Goal: Task Accomplishment & Management: Complete application form

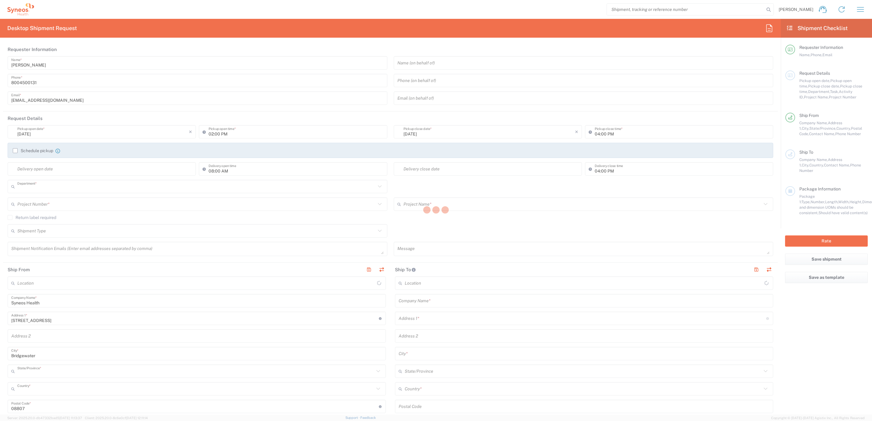
type input "4205"
type input "[US_STATE]"
type input "[GEOGRAPHIC_DATA]"
type input "Syneos Health Commercial Servi- [GEOGRAPHIC_DATA] [GEOGRAPHIC_DATA]"
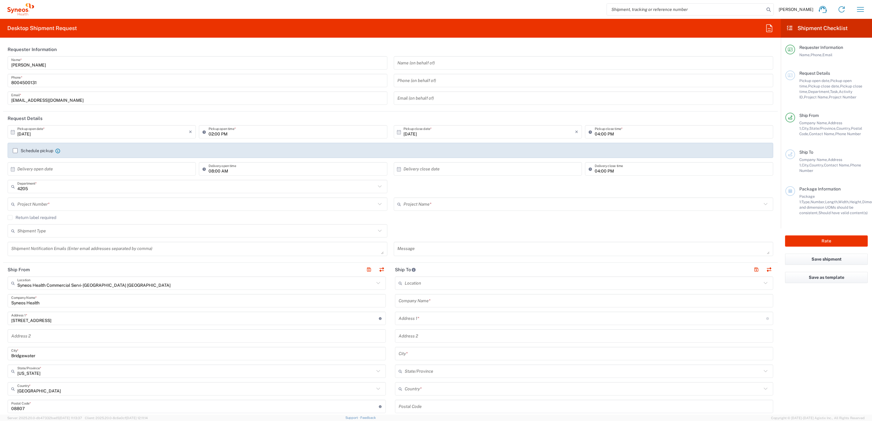
click at [27, 52] on h2 "Requester Information" at bounding box center [32, 50] width 49 height 6
drag, startPoint x: 47, startPoint y: 63, endPoint x: 43, endPoint y: 61, distance: 4.0
click at [47, 63] on input "[PERSON_NAME]" at bounding box center [197, 63] width 373 height 11
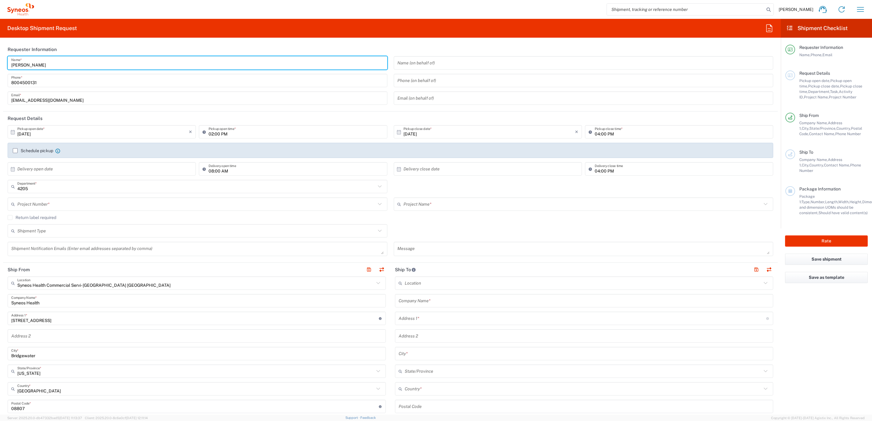
click at [65, 50] on header "Requester Information" at bounding box center [390, 50] width 775 height 14
drag, startPoint x: 48, startPoint y: 64, endPoint x: 4, endPoint y: 65, distance: 44.1
click at [4, 65] on main "[PERSON_NAME] Name * [PHONE_NUMBER] Phone * [EMAIL_ADDRESS][DOMAIN_NAME] Email …" at bounding box center [390, 82] width 775 height 53
type input "Syneos Deployments"
drag, startPoint x: 87, startPoint y: 47, endPoint x: 78, endPoint y: 51, distance: 9.7
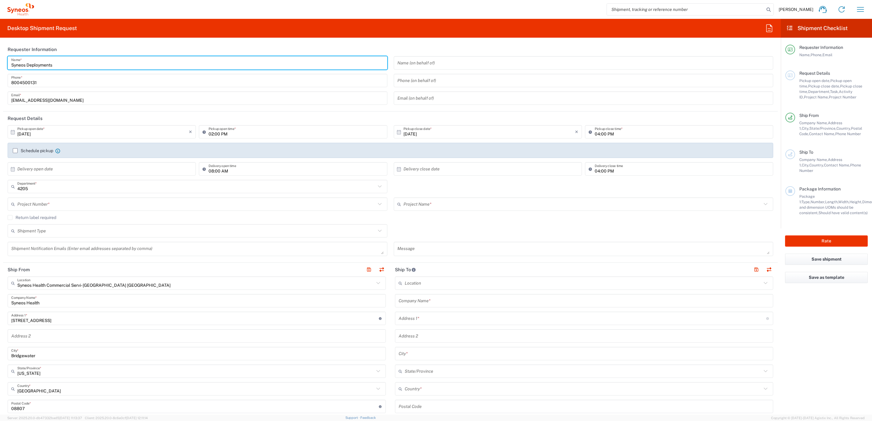
click at [87, 47] on header "Requester Information" at bounding box center [390, 50] width 775 height 14
drag, startPoint x: 70, startPoint y: 63, endPoint x: 12, endPoint y: 54, distance: 58.5
click at [0, 58] on html "[PERSON_NAME] Home Shipment estimator Shipment tracking Desktop shipment reques…" at bounding box center [436, 210] width 872 height 421
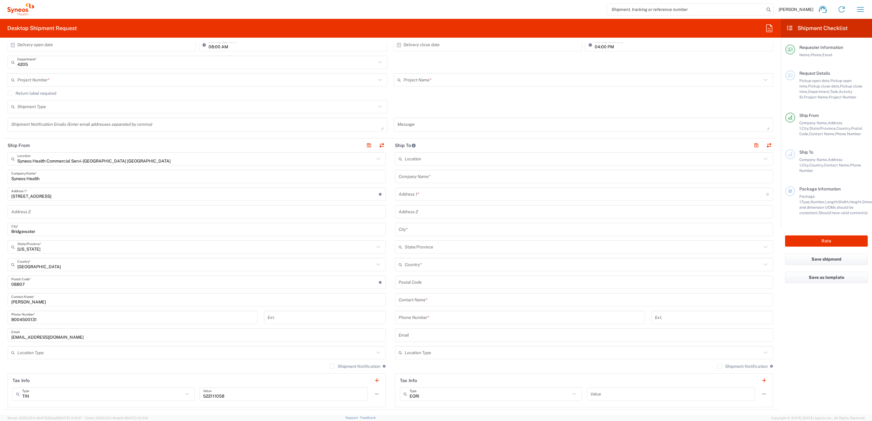
scroll to position [137, 0]
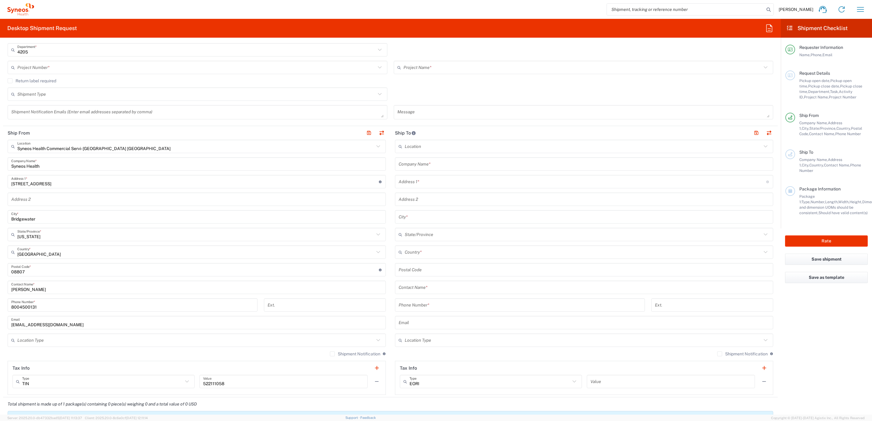
drag, startPoint x: 42, startPoint y: 289, endPoint x: 17, endPoint y: 278, distance: 27.8
click at [0, 279] on html "[PERSON_NAME] Home Shipment estimator Shipment tracking Desktop shipment reques…" at bounding box center [436, 210] width 872 height 421
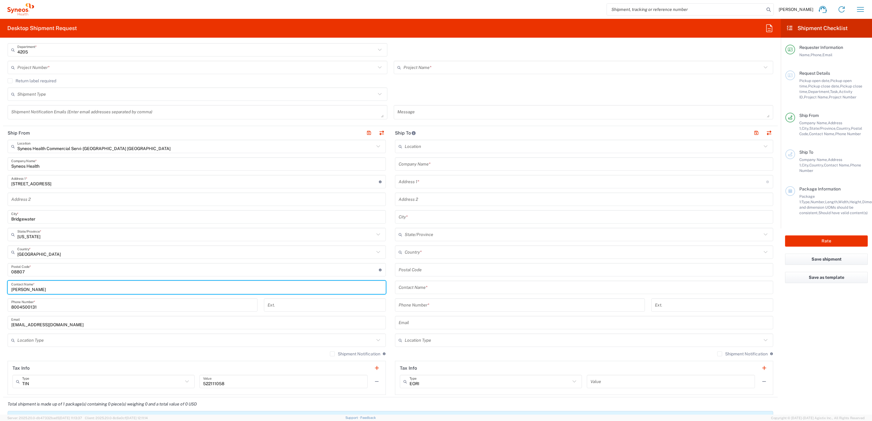
paste input "Syneos Deployments"
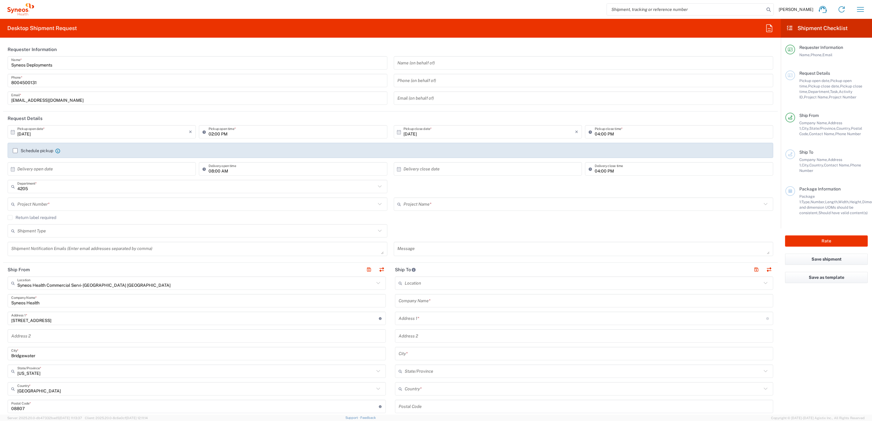
type input "Syneos Deployments"
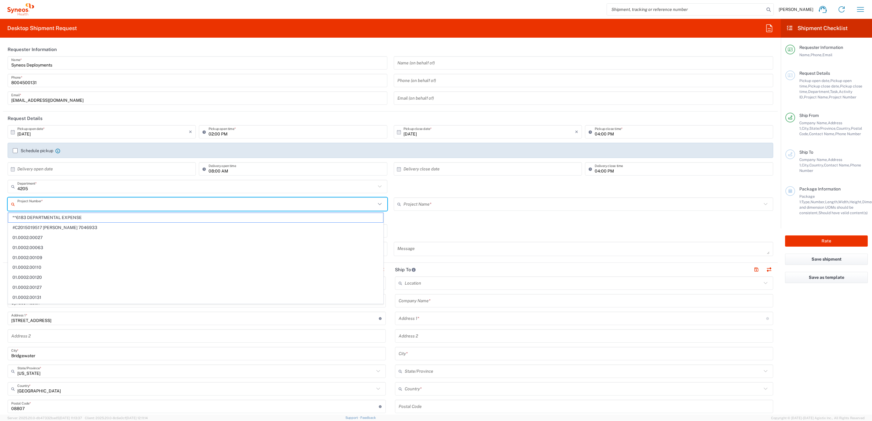
click at [44, 205] on input "text" at bounding box center [196, 204] width 359 height 11
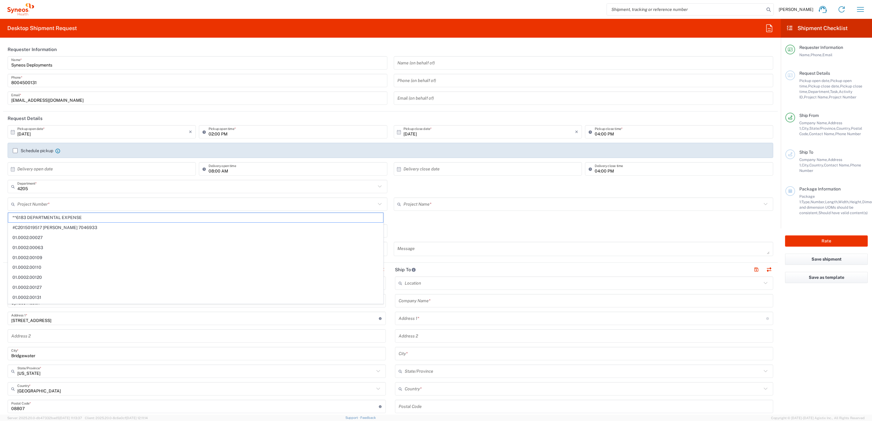
click at [39, 200] on input "text" at bounding box center [196, 204] width 359 height 11
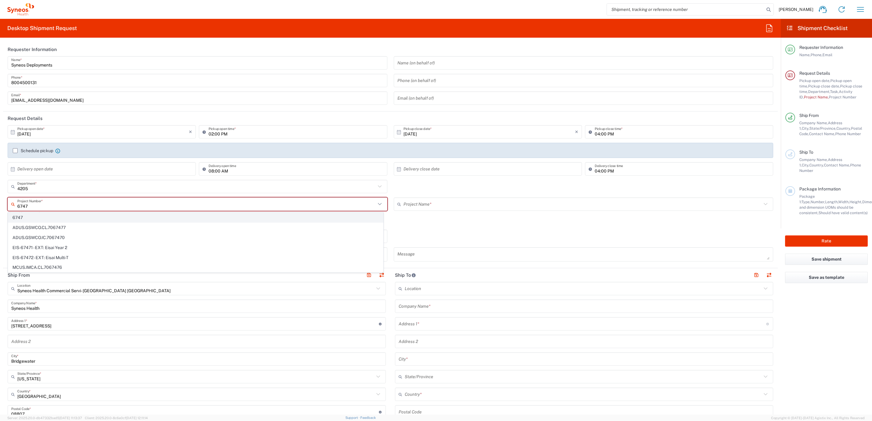
type input "6747"
click at [110, 213] on agx-dropdown-content "6747 ADUS.GSWCO.CL.7067477 ADUS.GSWCO.IC.7067470 EIS-67471 - EXT: Eisai Year 2 …" at bounding box center [196, 243] width 376 height 61
click at [111, 215] on span "6747" at bounding box center [195, 217] width 375 height 9
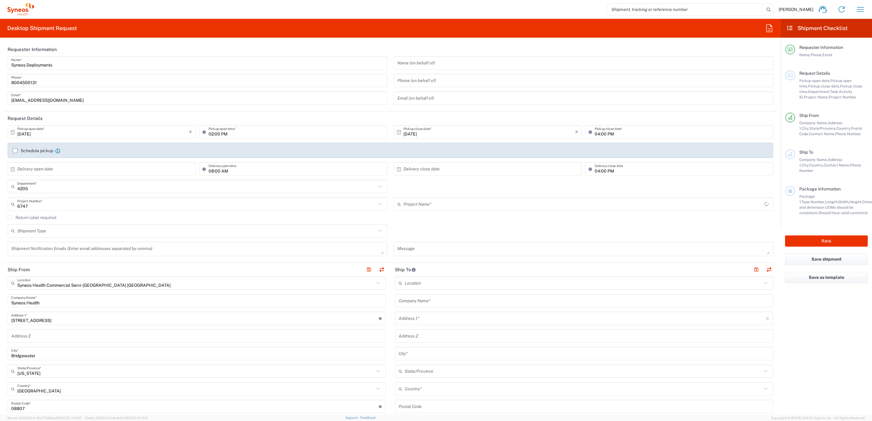
type input "EC-US_Ascendis Pharma_Tel"
click at [53, 217] on label "Return label required" at bounding box center [32, 217] width 49 height 5
click at [10, 218] on input "Return label required" at bounding box center [10, 218] width 0 height 0
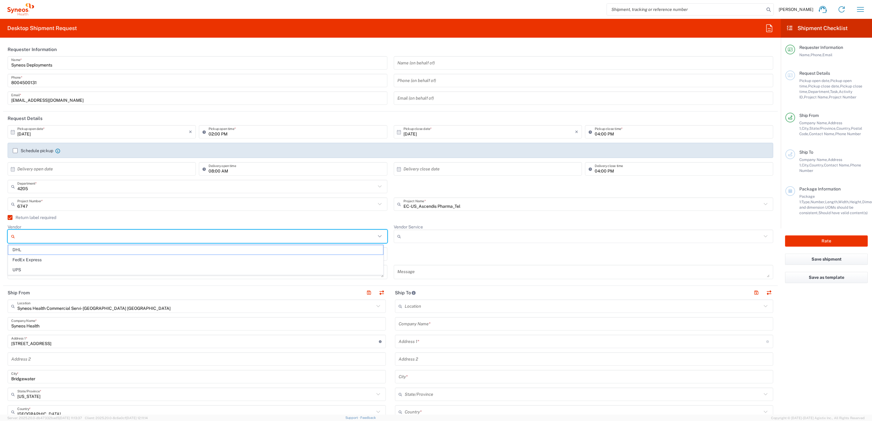
click at [39, 241] on input "Vendor" at bounding box center [196, 237] width 359 height 10
click at [37, 269] on span "UPS" at bounding box center [195, 269] width 375 height 9
type input "UPS"
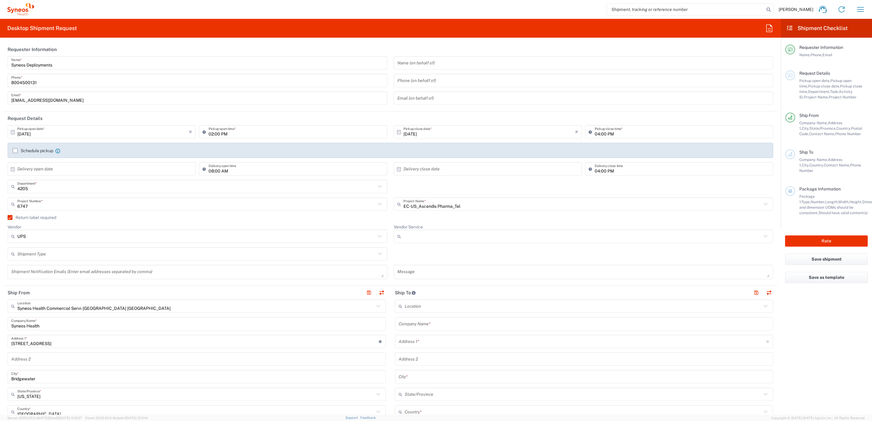
click at [432, 235] on input "Vendor Service" at bounding box center [583, 237] width 359 height 10
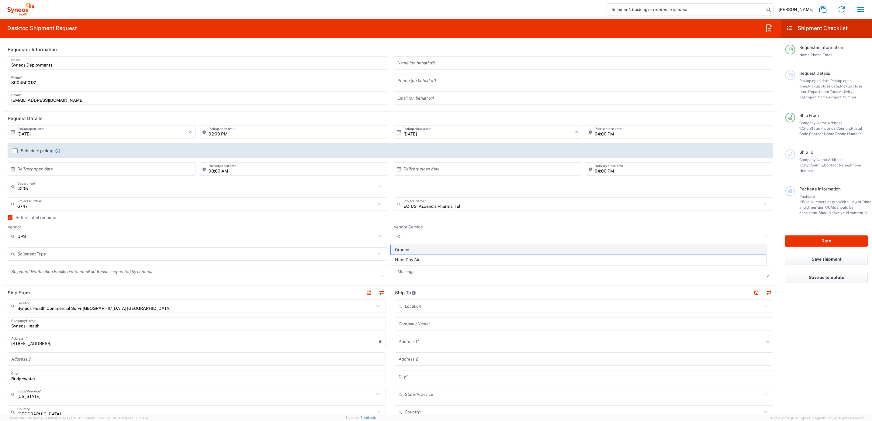
click at [421, 250] on span "Ground" at bounding box center [578, 249] width 375 height 9
type input "Ground"
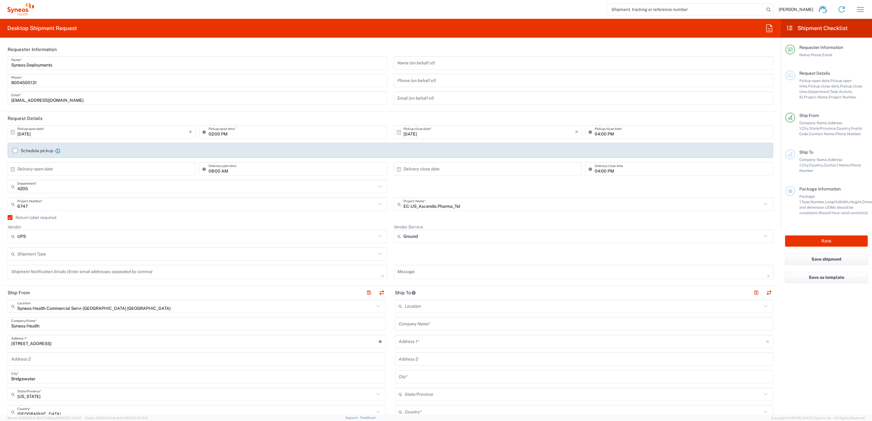
click at [390, 219] on agx-checkbox-control "Return label required" at bounding box center [391, 217] width 766 height 5
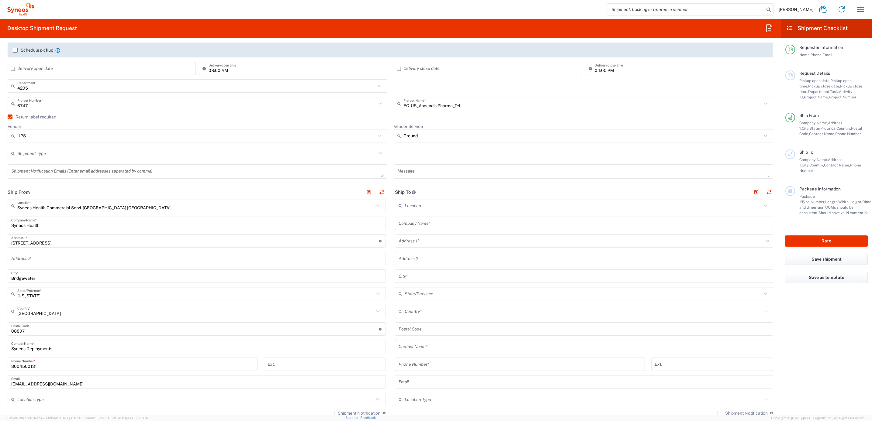
scroll to position [91, 0]
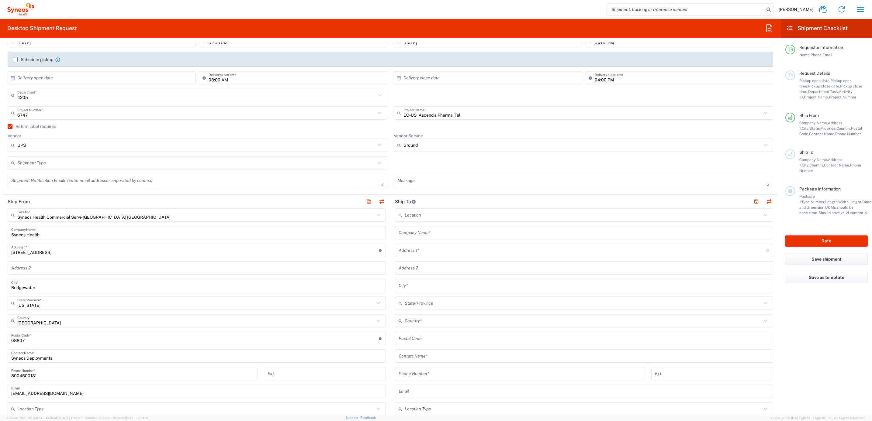
click at [428, 232] on input "text" at bounding box center [584, 233] width 371 height 11
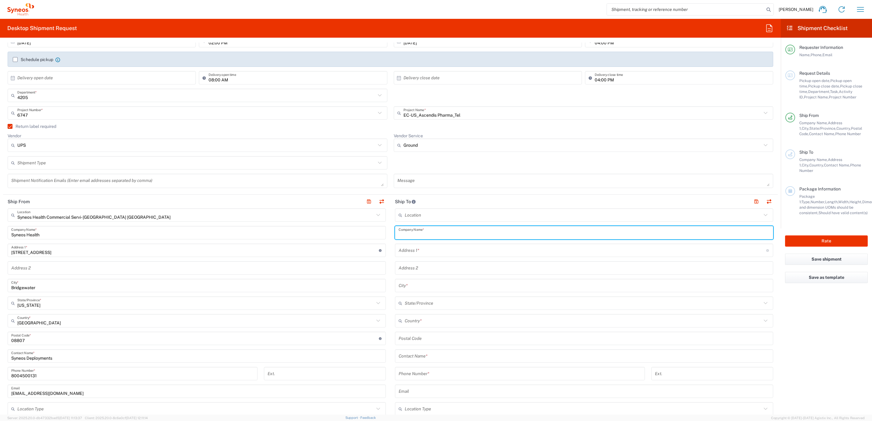
paste input "[PERSON_NAME]"
type input "[PERSON_NAME]"
click at [414, 359] on input "text" at bounding box center [584, 356] width 371 height 11
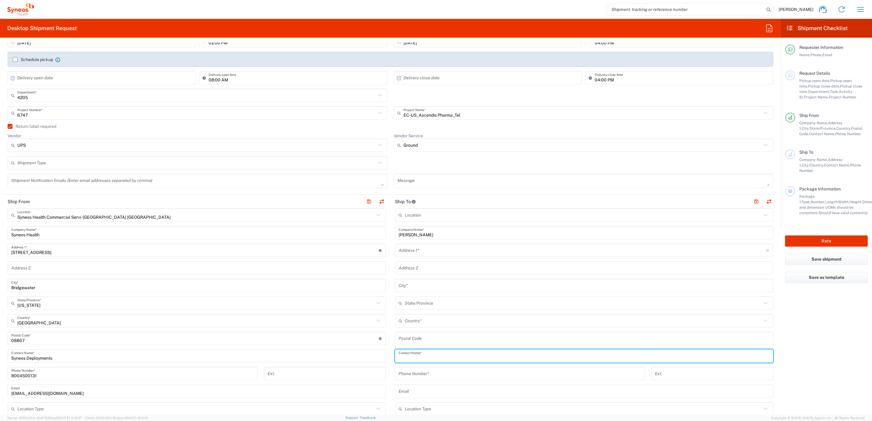
paste input "[PERSON_NAME]"
type input "[PERSON_NAME]"
click at [412, 254] on input "text" at bounding box center [583, 250] width 368 height 11
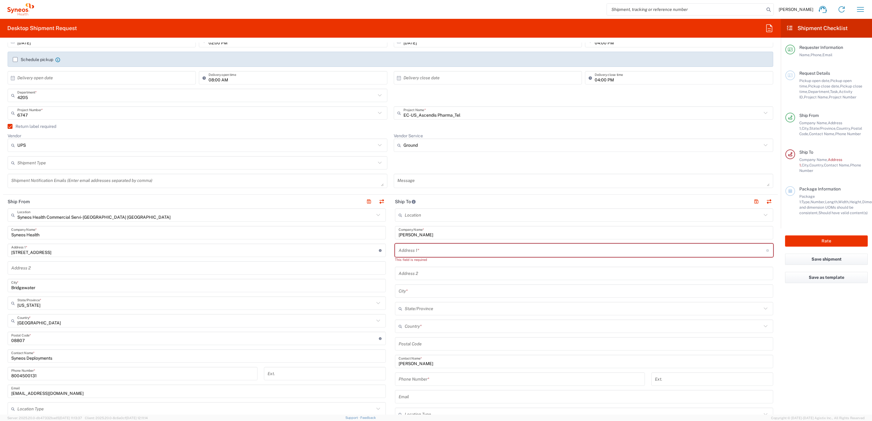
click at [435, 253] on input "text" at bounding box center [583, 250] width 368 height 11
paste input "[STREET_ADDRESS][PERSON_NAME]"
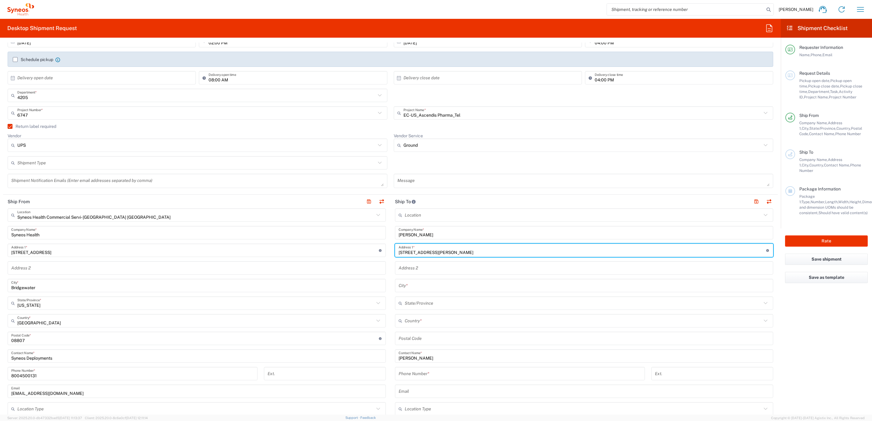
type input "[STREET_ADDRESS][PERSON_NAME]"
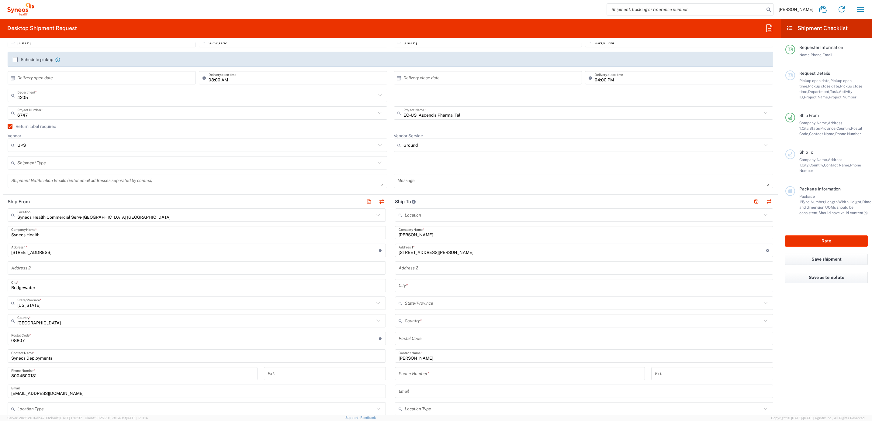
drag, startPoint x: 414, startPoint y: 338, endPoint x: 419, endPoint y: 340, distance: 4.9
click at [414, 338] on input "undefined" at bounding box center [584, 339] width 371 height 11
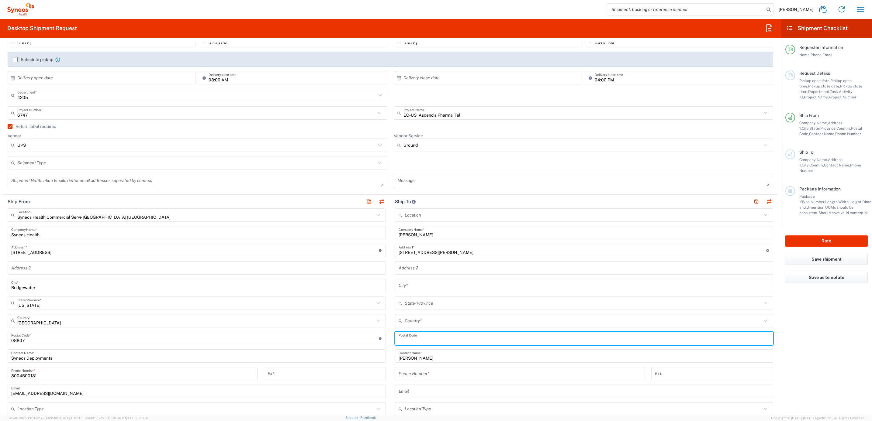
paste input "48473"
type input "48473"
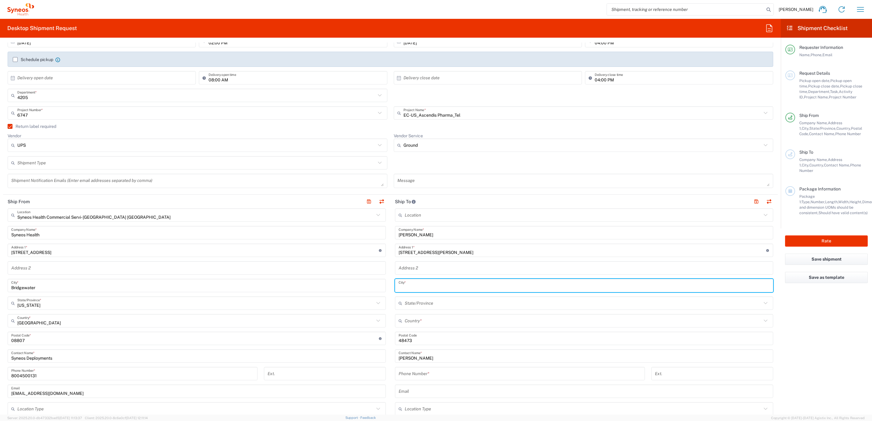
click at [419, 290] on input "text" at bounding box center [584, 286] width 371 height 11
paste input "[PERSON_NAME] Creek"
type input "[PERSON_NAME] Creek"
click at [407, 307] on input "text" at bounding box center [583, 303] width 357 height 11
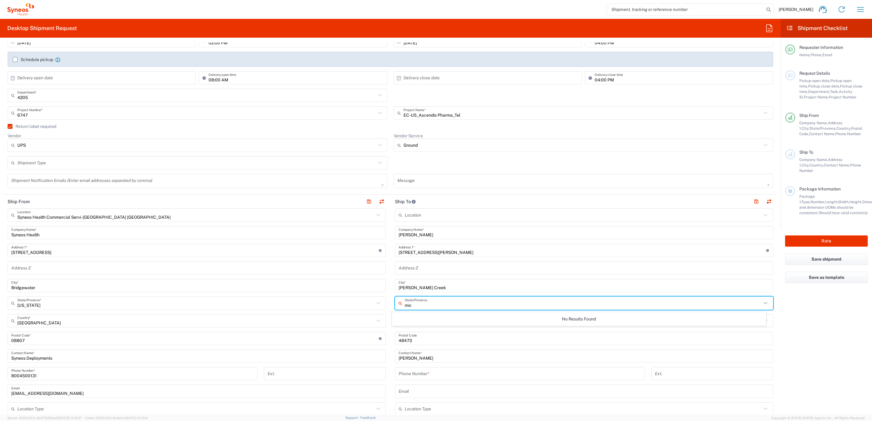
type input "mic"
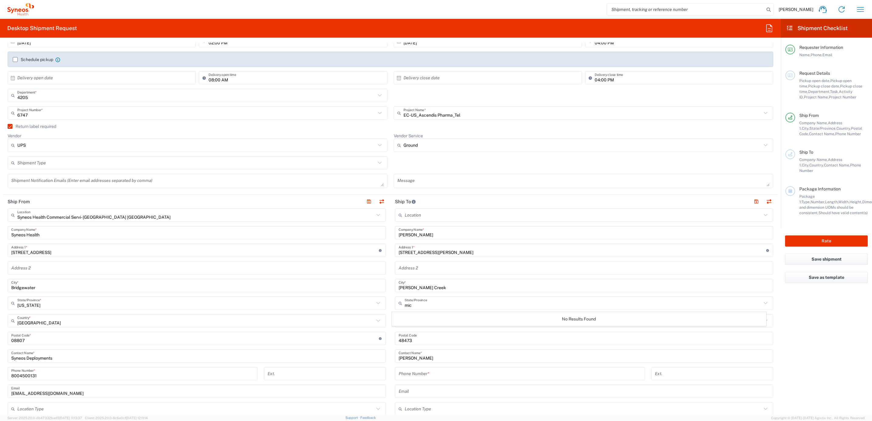
click at [405, 327] on div "Country *" at bounding box center [584, 320] width 378 height 13
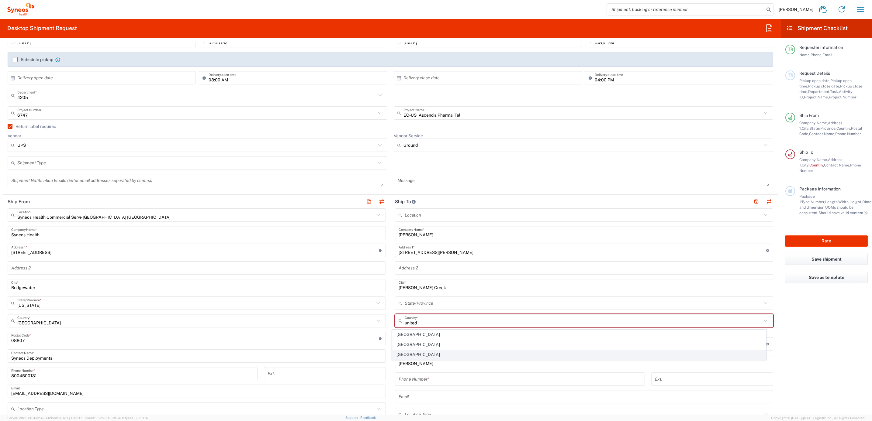
click at [419, 356] on span "[GEOGRAPHIC_DATA]" at bounding box center [579, 354] width 374 height 9
type input "[GEOGRAPHIC_DATA]"
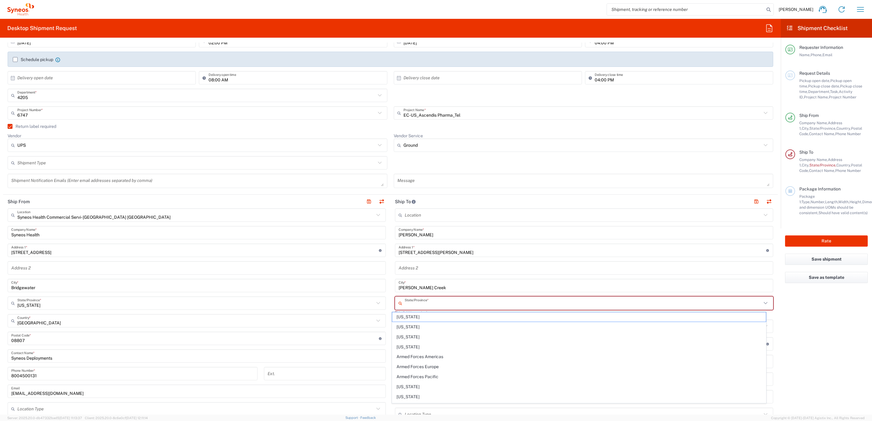
click at [409, 300] on input "text" at bounding box center [583, 303] width 357 height 11
click at [411, 319] on span "[US_STATE]" at bounding box center [579, 317] width 374 height 9
type input "[US_STATE]"
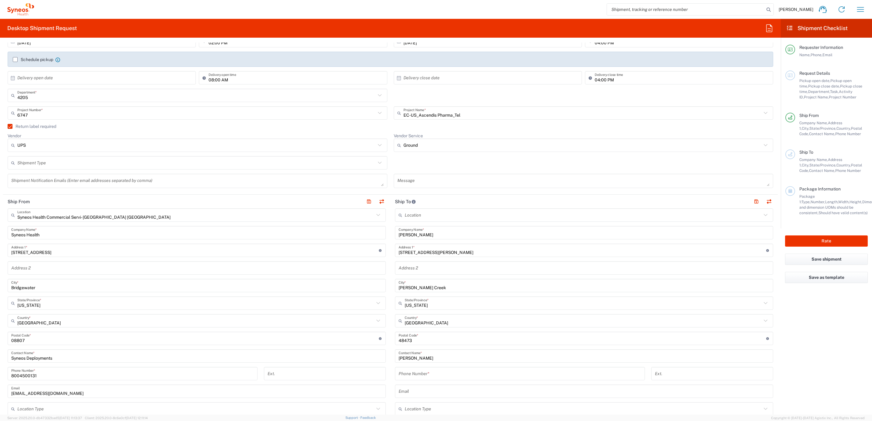
click at [432, 377] on input "tel" at bounding box center [520, 374] width 243 height 11
paste input "[PHONE_NUMBER]"
type input "[PHONE_NUMBER]"
click at [391, 359] on main "Location [PERSON_NAME] LLC-[GEOGRAPHIC_DATA] [GEOGRAPHIC_DATA] [GEOGRAPHIC_DATA…" at bounding box center [583, 336] width 387 height 255
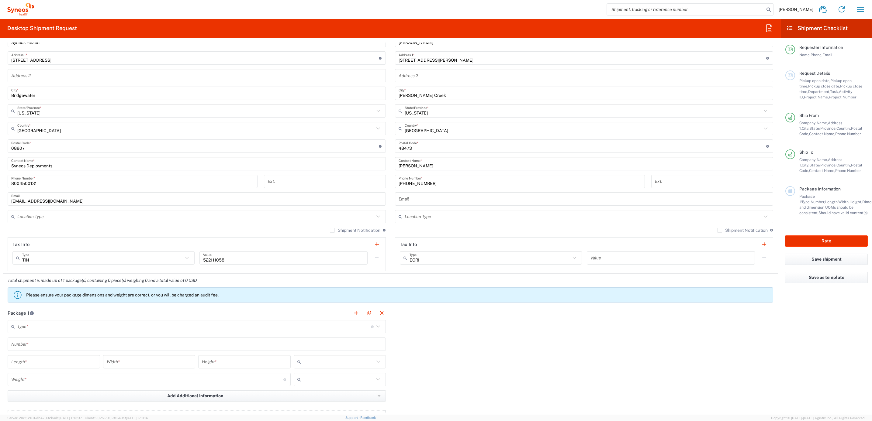
scroll to position [365, 0]
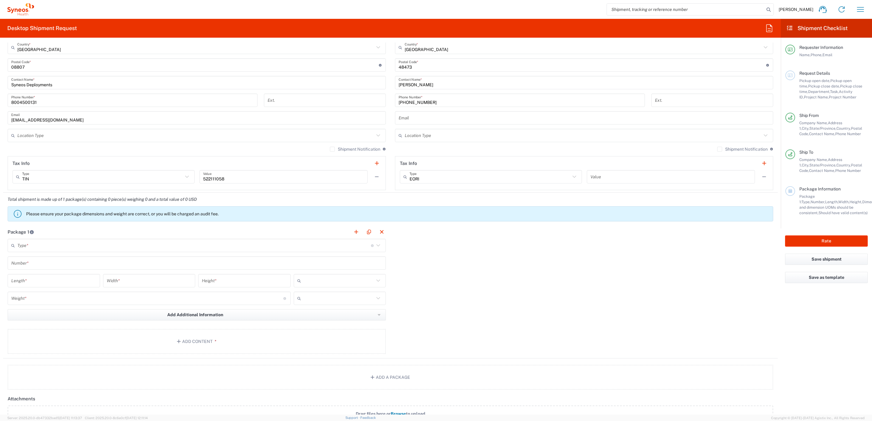
click at [75, 244] on input "text" at bounding box center [194, 246] width 354 height 11
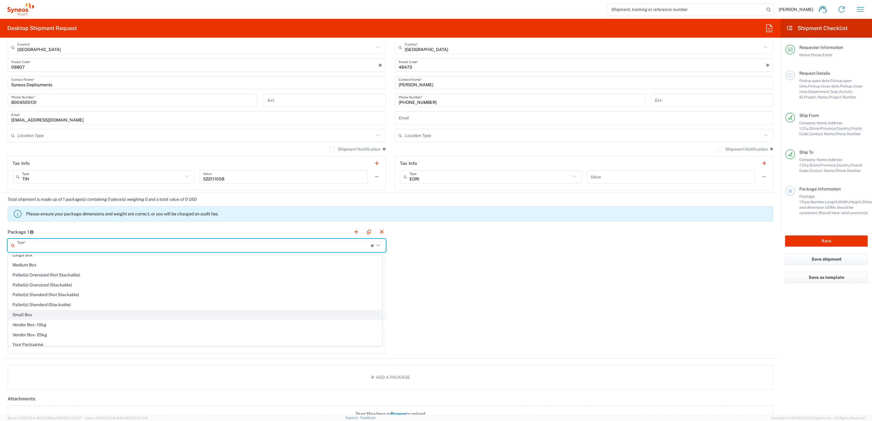
scroll to position [22, 0]
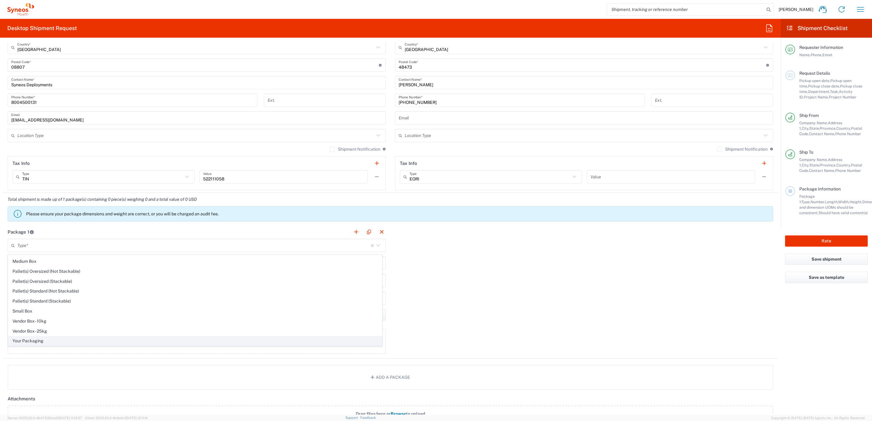
click at [49, 341] on span "Your Packaging" at bounding box center [195, 341] width 374 height 9
type input "Your Packaging"
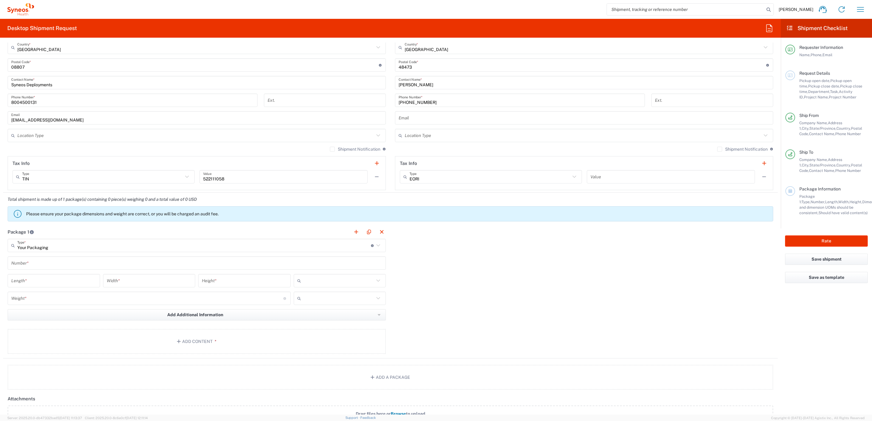
click at [48, 267] on input "text" at bounding box center [196, 263] width 371 height 11
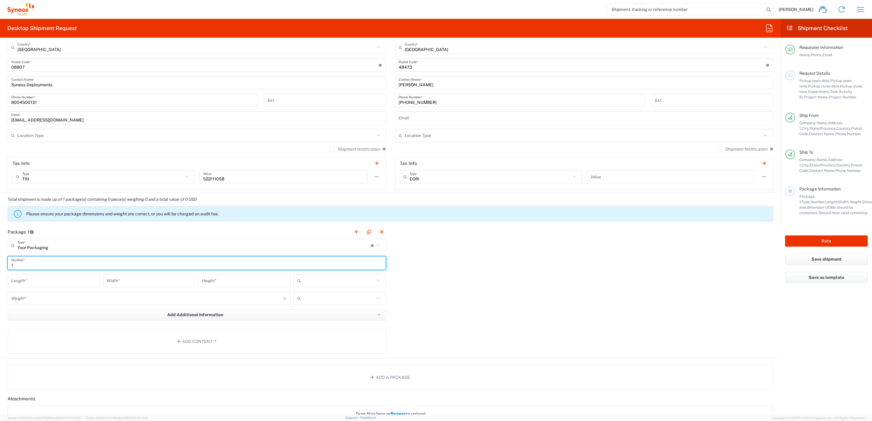
type input "1"
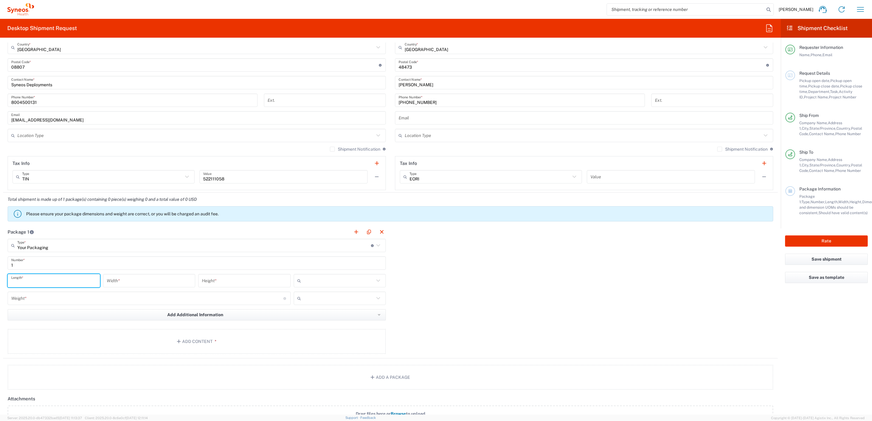
click at [58, 278] on input "number" at bounding box center [53, 281] width 85 height 11
type input "22"
type input "16"
type input "2"
click at [324, 279] on input "text" at bounding box center [338, 281] width 71 height 10
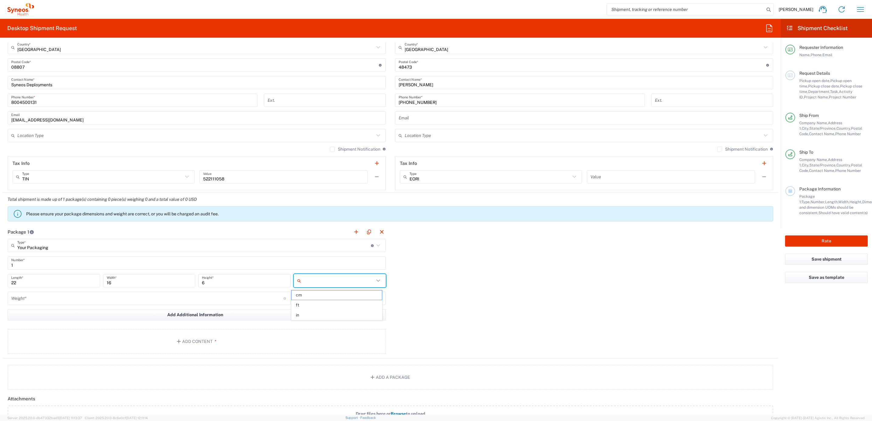
click at [218, 279] on input "6" at bounding box center [244, 281] width 85 height 11
click at [217, 279] on input "6" at bounding box center [244, 281] width 85 height 11
type input "5"
click at [329, 281] on input "text" at bounding box center [338, 281] width 71 height 10
drag, startPoint x: 317, startPoint y: 315, endPoint x: 66, endPoint y: 271, distance: 255.2
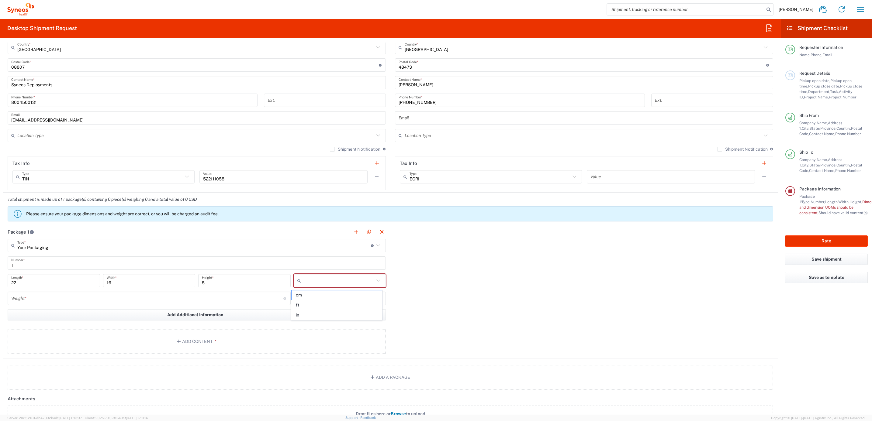
click at [317, 315] on span "in" at bounding box center [337, 315] width 90 height 9
type input "in"
click at [54, 304] on input "number" at bounding box center [147, 298] width 272 height 11
type input "10"
click at [326, 300] on input "text" at bounding box center [338, 299] width 71 height 10
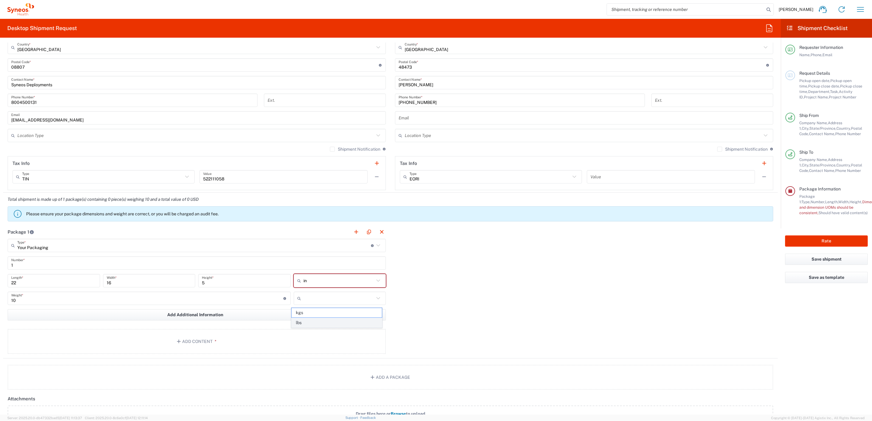
click at [308, 322] on span "lbs" at bounding box center [337, 322] width 90 height 9
type input "lbs"
click at [247, 347] on button "Add Content *" at bounding box center [197, 341] width 378 height 25
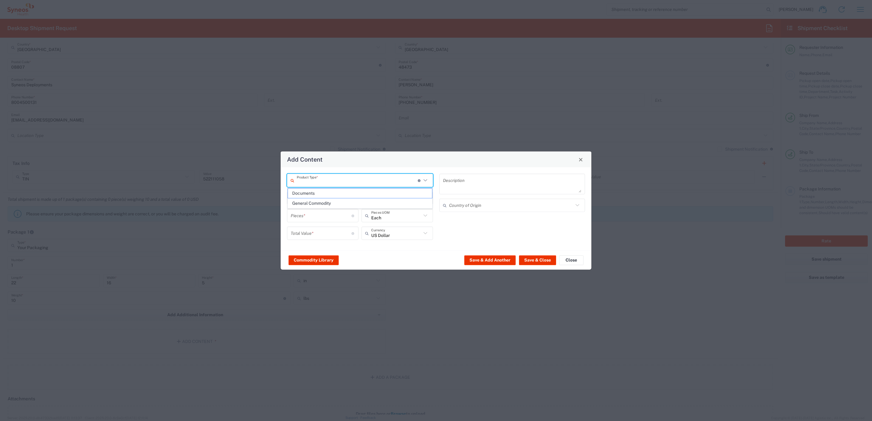
click at [307, 180] on input "text" at bounding box center [357, 180] width 121 height 11
click at [307, 200] on span "General Commodity" at bounding box center [360, 203] width 144 height 9
type input "General Commodity"
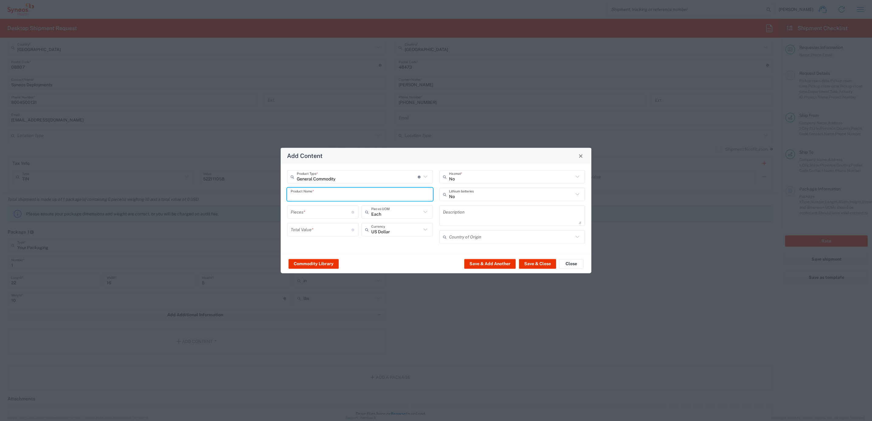
click at [313, 191] on input "text" at bounding box center [360, 194] width 139 height 11
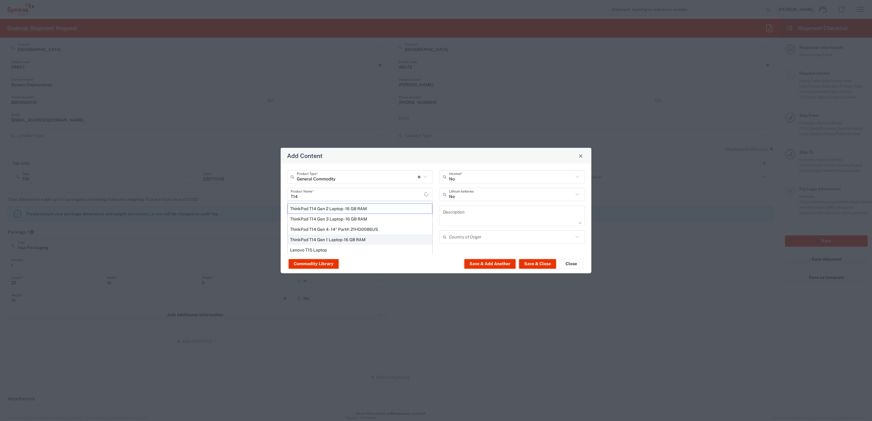
click at [340, 236] on div "ThinkPad T14 Gen 1 Laptop -16 GB RAM" at bounding box center [360, 240] width 145 height 10
type input "ThinkPad T14 Gen 1 Laptop -16 GB RAM"
type textarea "Intel Core i5-10210U- 14"- 512 GB SSD"
type input "[GEOGRAPHIC_DATA]"
type input "Yes"
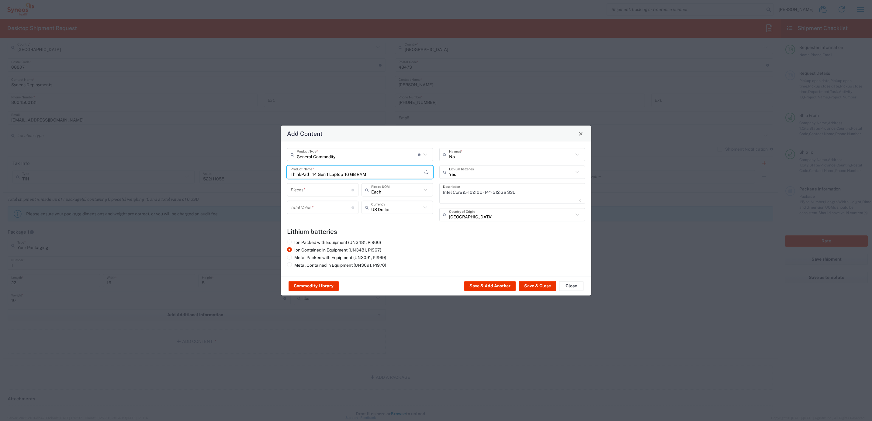
click at [321, 190] on input "number" at bounding box center [321, 190] width 61 height 11
type input "1"
click at [315, 207] on input "number" at bounding box center [321, 207] width 61 height 11
type input "1000"
click at [542, 286] on button "Save & Close" at bounding box center [537, 287] width 37 height 10
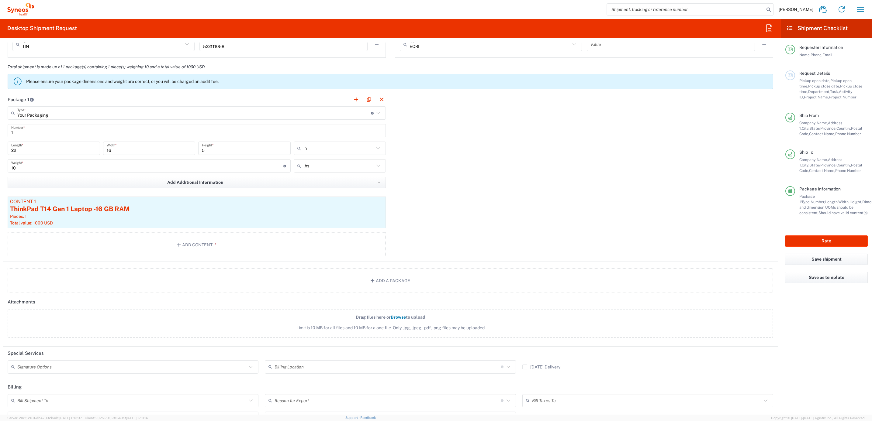
scroll to position [502, 0]
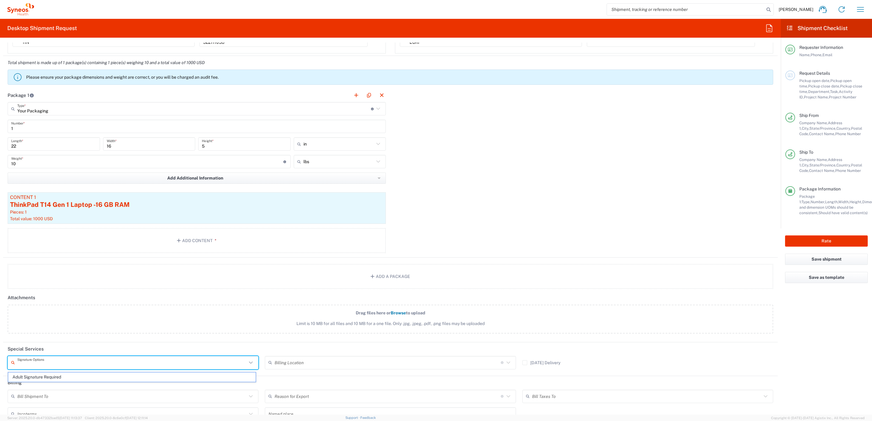
click at [50, 363] on input "text" at bounding box center [132, 363] width 230 height 11
click at [50, 375] on span "Adult Signature Required" at bounding box center [132, 377] width 248 height 9
type input "Adult Signature Required"
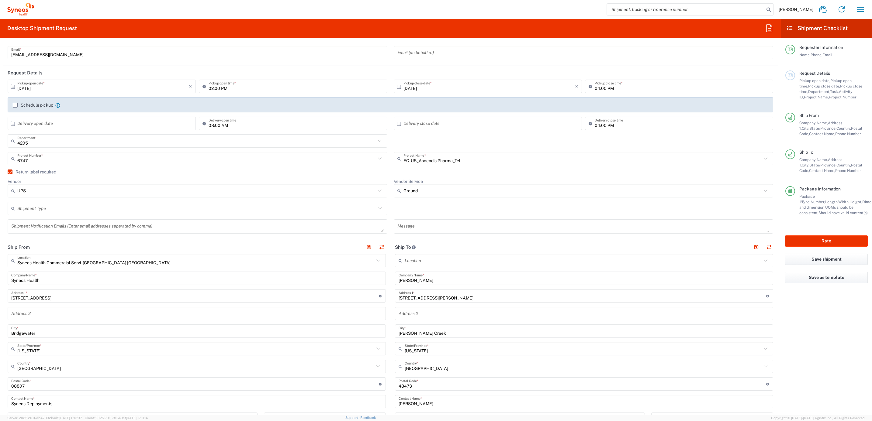
scroll to position [0, 0]
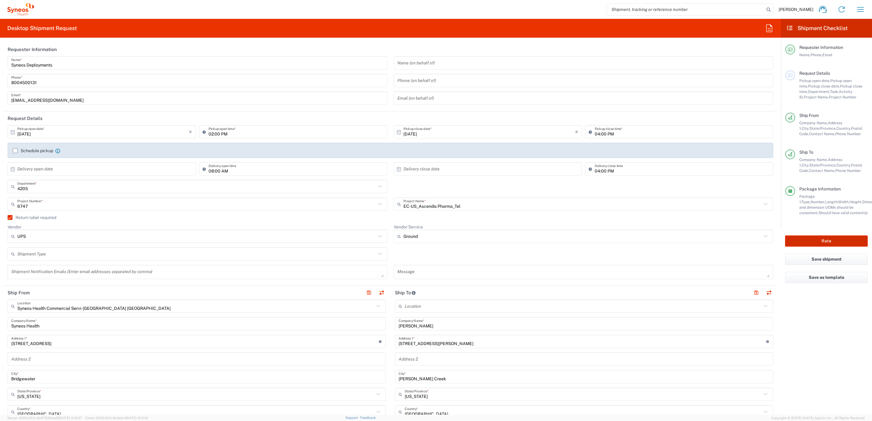
click at [816, 241] on button "Rate" at bounding box center [826, 241] width 83 height 11
type input "6747"
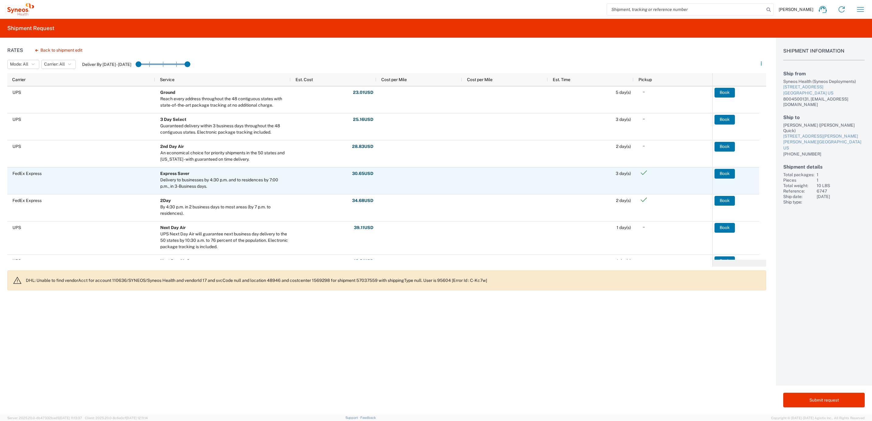
scroll to position [46, 0]
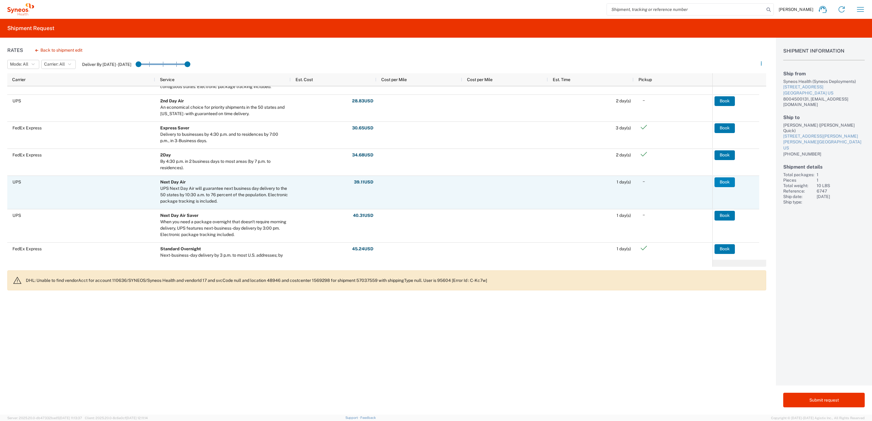
click at [718, 178] on button "Book" at bounding box center [725, 183] width 20 height 10
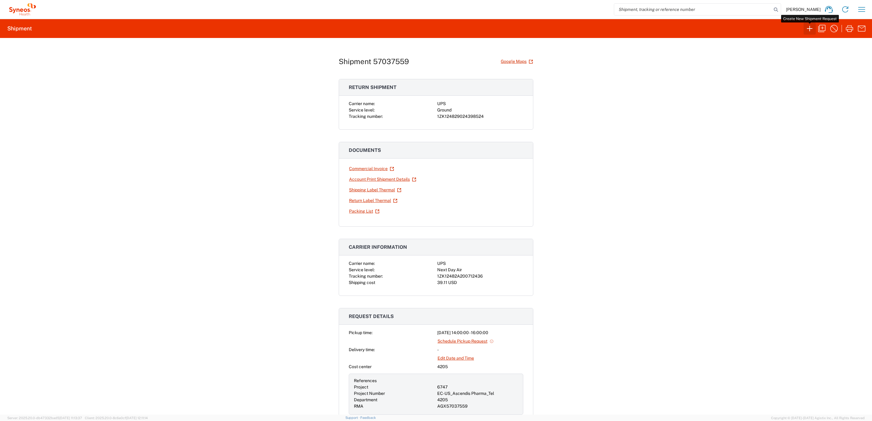
click at [810, 29] on icon "button" at bounding box center [809, 28] width 5 height 5
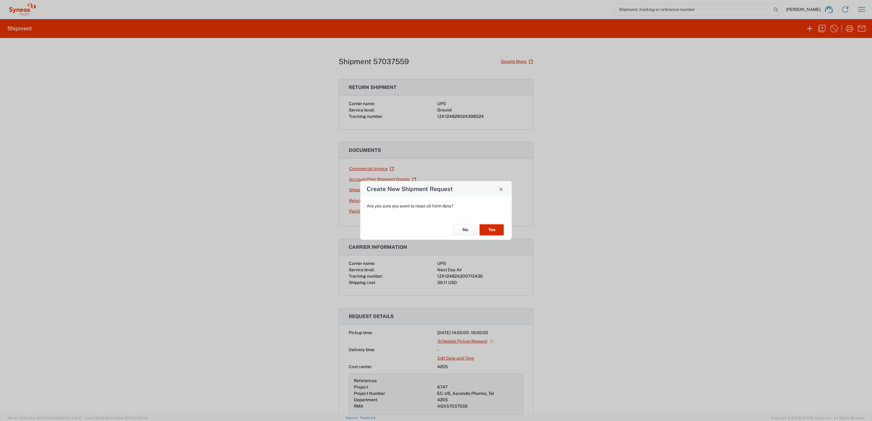
drag, startPoint x: 495, startPoint y: 230, endPoint x: 507, endPoint y: 233, distance: 11.6
click at [495, 230] on button "Yes" at bounding box center [492, 229] width 24 height 11
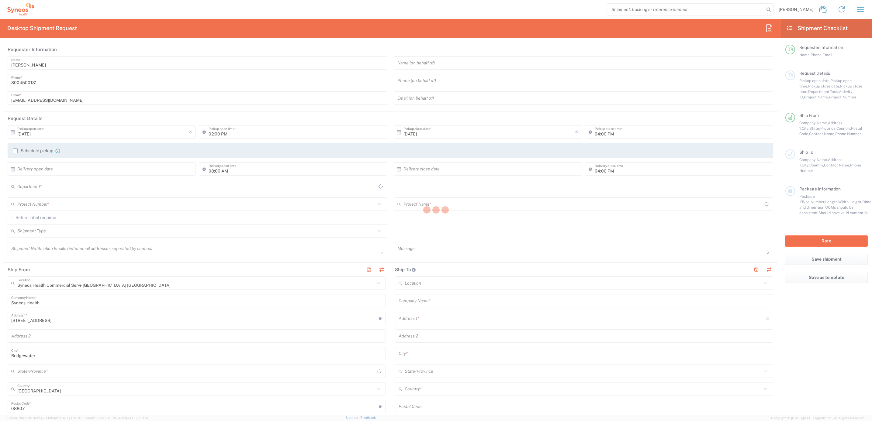
type input "[US_STATE]"
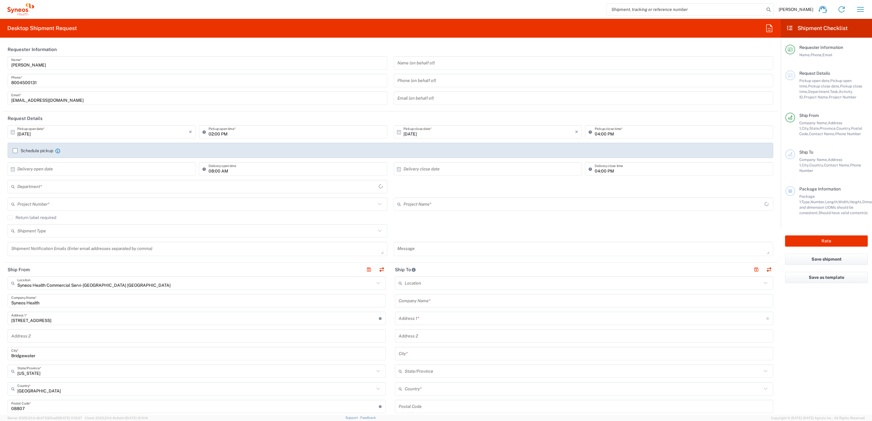
type input "4205"
click at [414, 300] on input "text" at bounding box center [584, 301] width 371 height 11
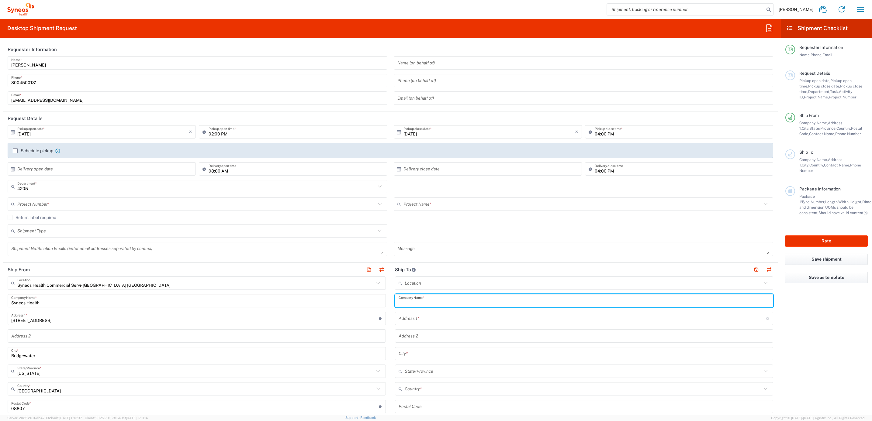
paste input "[PERSON_NAME]"
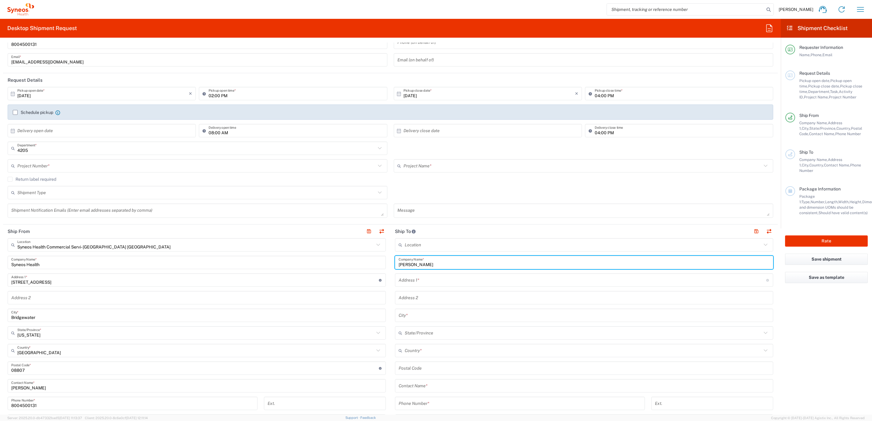
scroll to position [91, 0]
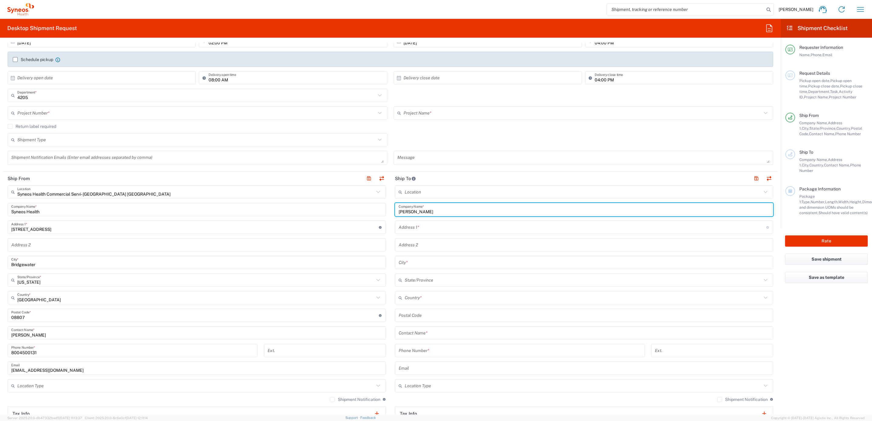
type input "[PERSON_NAME]"
click at [421, 336] on input "text" at bounding box center [584, 333] width 371 height 11
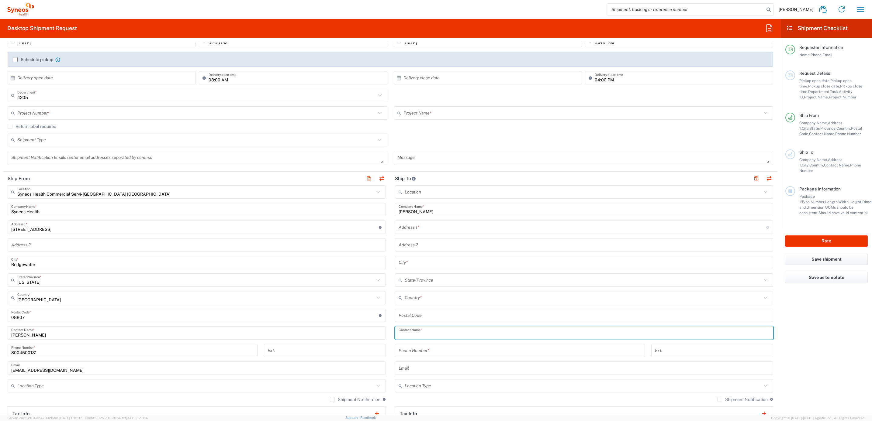
paste input "[PERSON_NAME]"
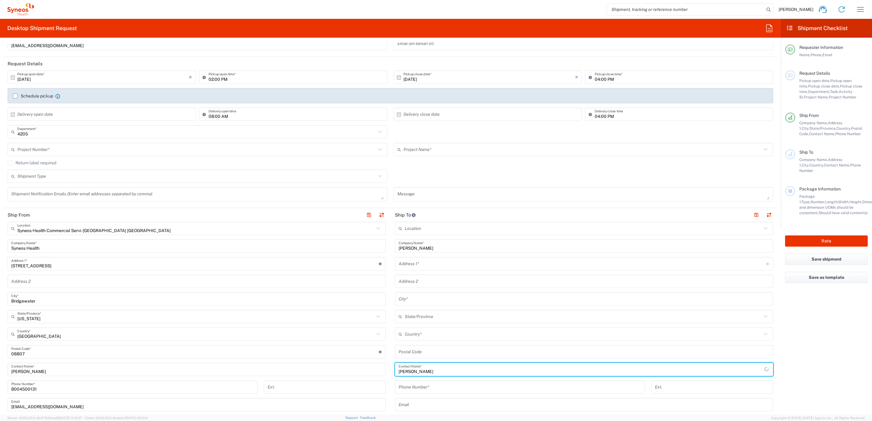
scroll to position [0, 0]
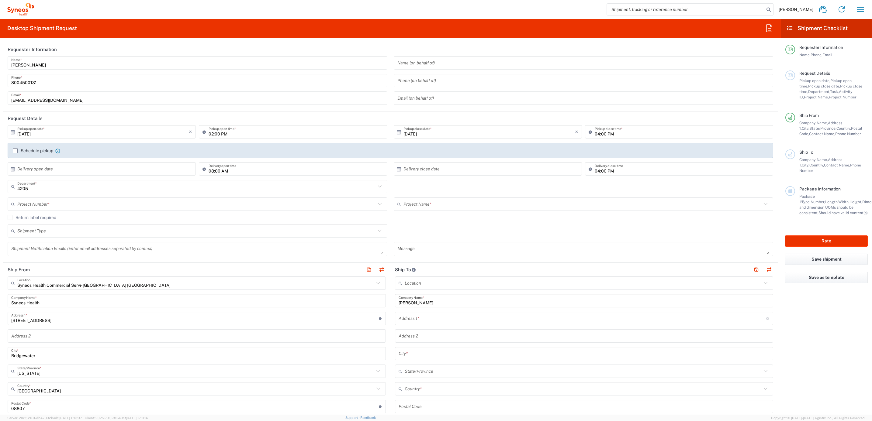
type input "[PERSON_NAME]"
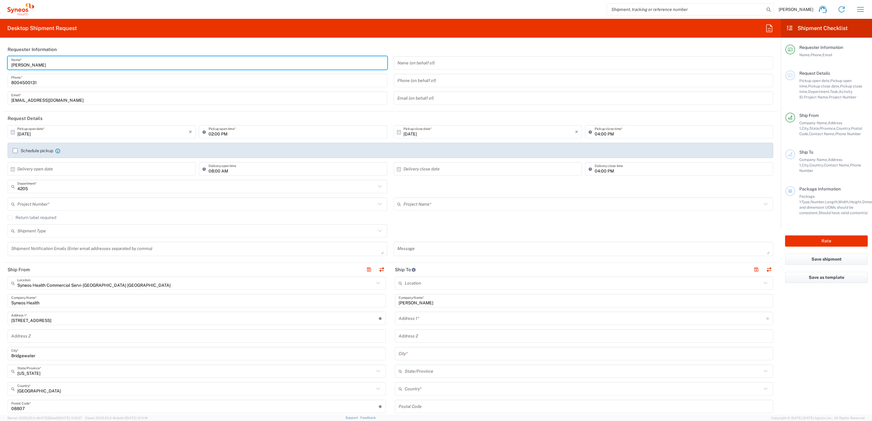
drag, startPoint x: 52, startPoint y: 59, endPoint x: -9, endPoint y: 57, distance: 61.2
click at [0, 57] on html "[PERSON_NAME] Home Shipment estimator Shipment tracking Desktop shipment reques…" at bounding box center [436, 210] width 872 height 421
type input "Syneos Deployments"
click at [97, 45] on header "Requester Information" at bounding box center [390, 50] width 775 height 14
drag, startPoint x: 55, startPoint y: 63, endPoint x: 5, endPoint y: 54, distance: 50.4
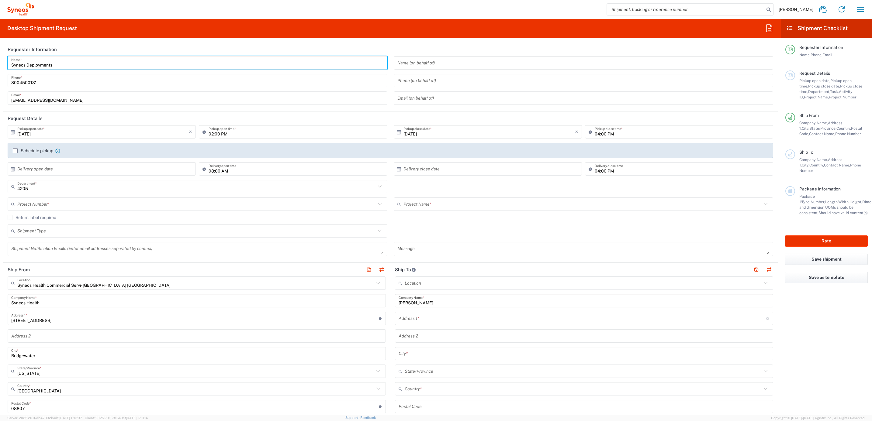
click at [5, 54] on agx-form-section "Requester Information Syneos Deployments Name * [PHONE_NUMBER] Phone * [EMAIL_A…" at bounding box center [390, 77] width 775 height 69
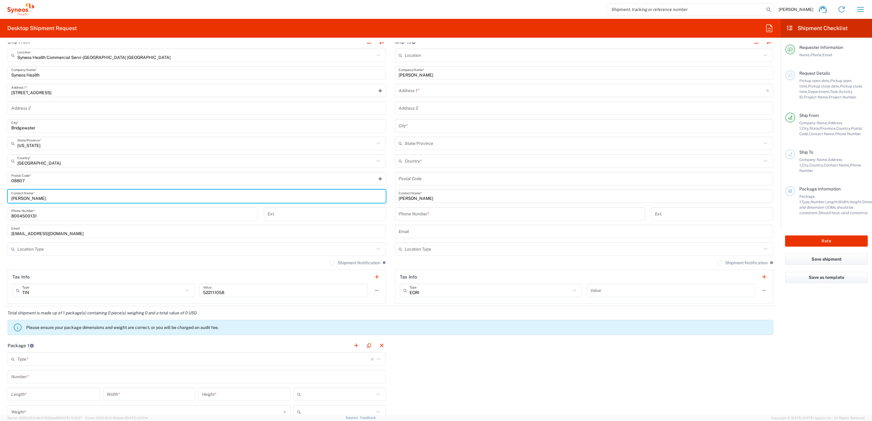
drag, startPoint x: 39, startPoint y: 196, endPoint x: 0, endPoint y: 163, distance: 51.1
click at [0, 177] on html "[PERSON_NAME] Home Shipment estimator Shipment tracking Desktop shipment reques…" at bounding box center [436, 210] width 872 height 421
paste input "Syneos Deployments"
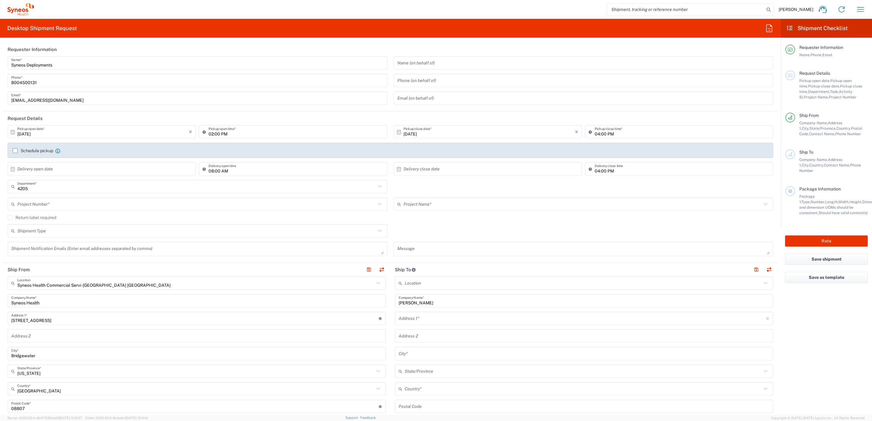
type input "Syneos Deployments"
click at [49, 203] on input "text" at bounding box center [196, 204] width 359 height 11
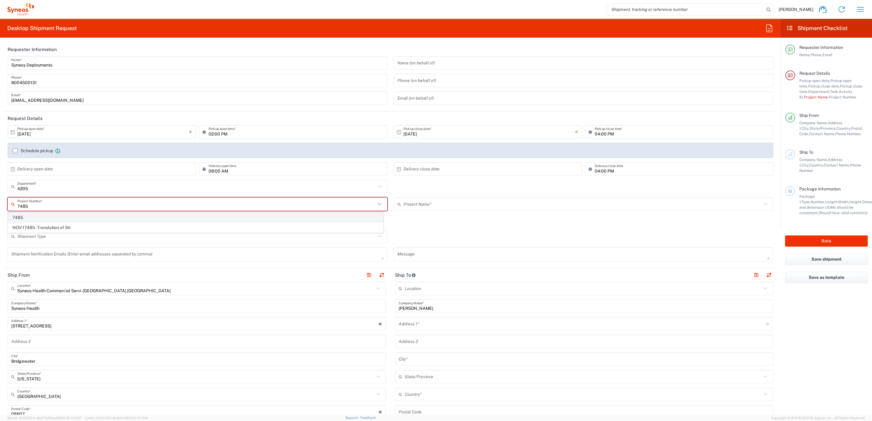
type input "7485"
click at [26, 216] on span "7485" at bounding box center [195, 217] width 375 height 9
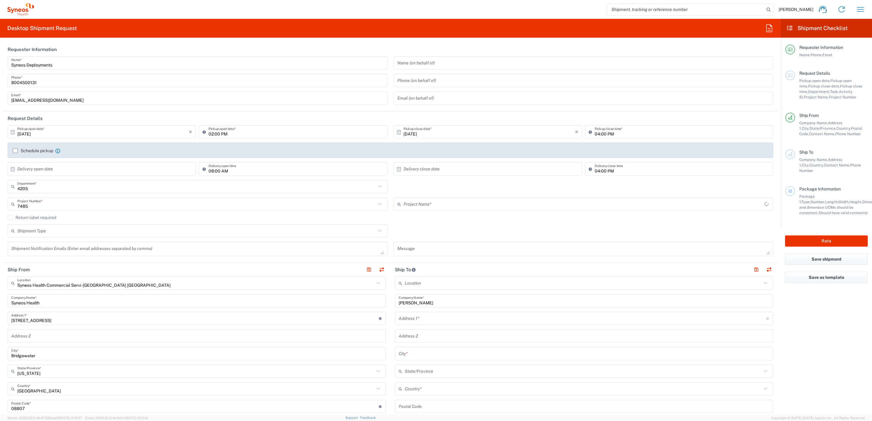
type input "EC-US-Novo Nordisk Tele Tm"
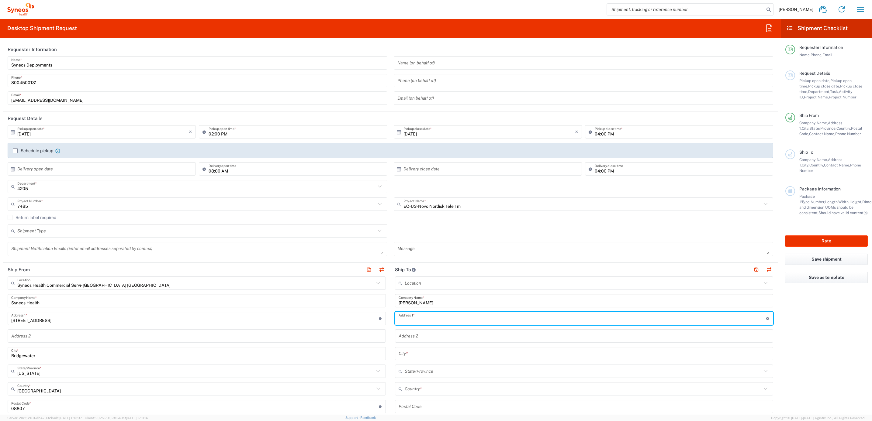
click at [424, 318] on input "text" at bounding box center [583, 319] width 368 height 11
paste input "[STREET_ADDRESS]"
type input "[STREET_ADDRESS]"
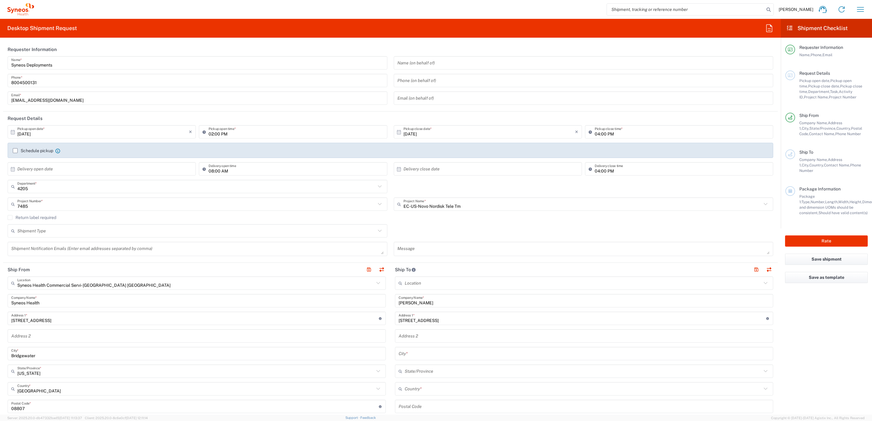
drag, startPoint x: 407, startPoint y: 339, endPoint x: 424, endPoint y: 340, distance: 16.5
click at [407, 339] on input "text" at bounding box center [584, 336] width 371 height 11
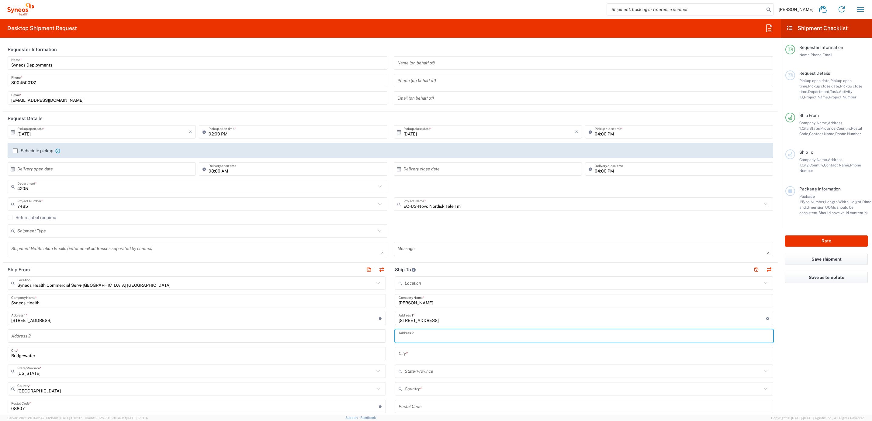
paste input "Unit 807"
type input "Unit 807"
click at [390, 340] on main "Location [PERSON_NAME] LLC-[GEOGRAPHIC_DATA] [GEOGRAPHIC_DATA] [GEOGRAPHIC_DATA…" at bounding box center [583, 404] width 387 height 255
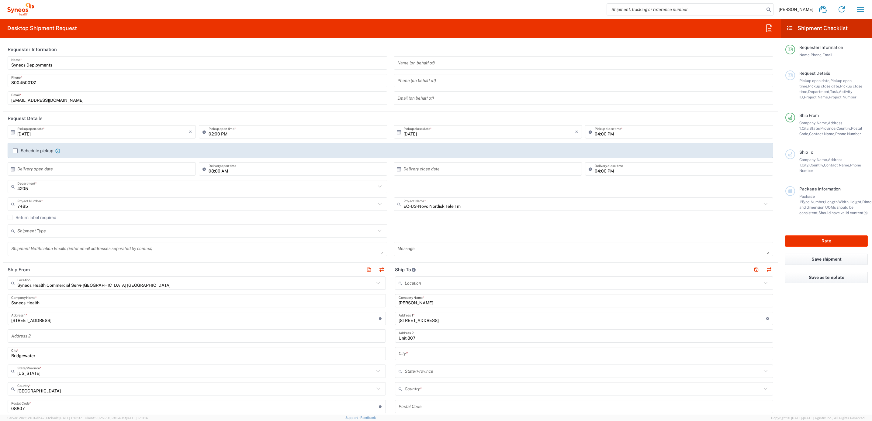
click at [404, 355] on input "text" at bounding box center [584, 354] width 371 height 11
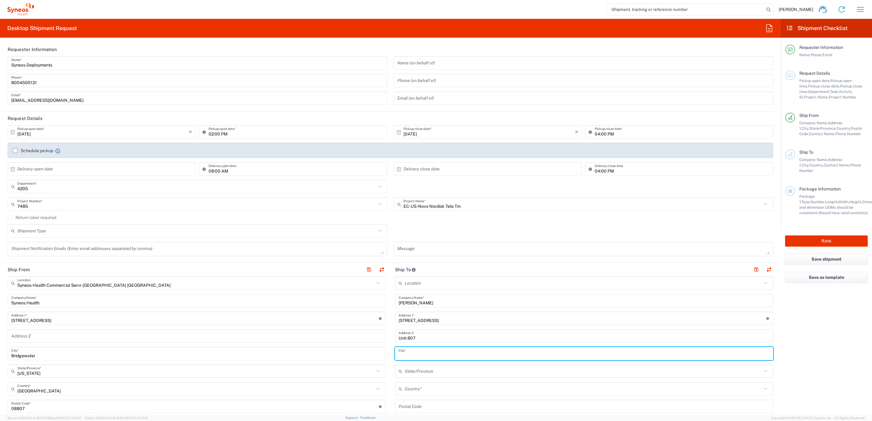
paste input "[GEOGRAPHIC_DATA]"
type input "[GEOGRAPHIC_DATA]"
click at [405, 369] on input "text" at bounding box center [583, 371] width 357 height 11
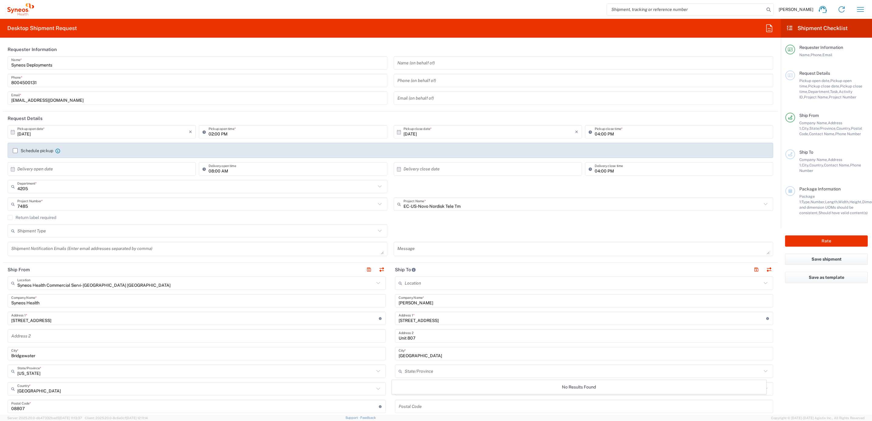
click at [383, 380] on main "Syneos Health Commercial Servi- [GEOGRAPHIC_DATA] [GEOGRAPHIC_DATA] Location Sy…" at bounding box center [196, 404] width 387 height 255
click at [409, 387] on input "text" at bounding box center [583, 389] width 357 height 11
click at [416, 377] on span "[GEOGRAPHIC_DATA]" at bounding box center [579, 377] width 374 height 9
type input "[GEOGRAPHIC_DATA]"
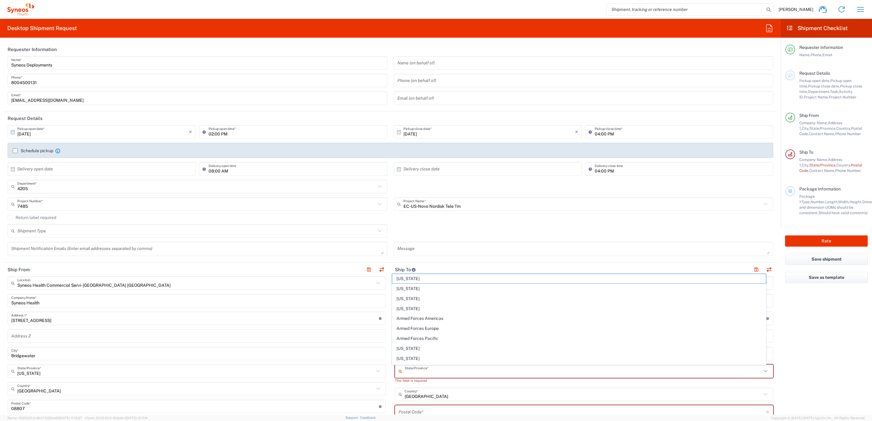
click at [438, 370] on input "text" at bounding box center [583, 371] width 357 height 11
click at [401, 360] on span "[US_STATE]" at bounding box center [579, 359] width 374 height 9
type input "[US_STATE]"
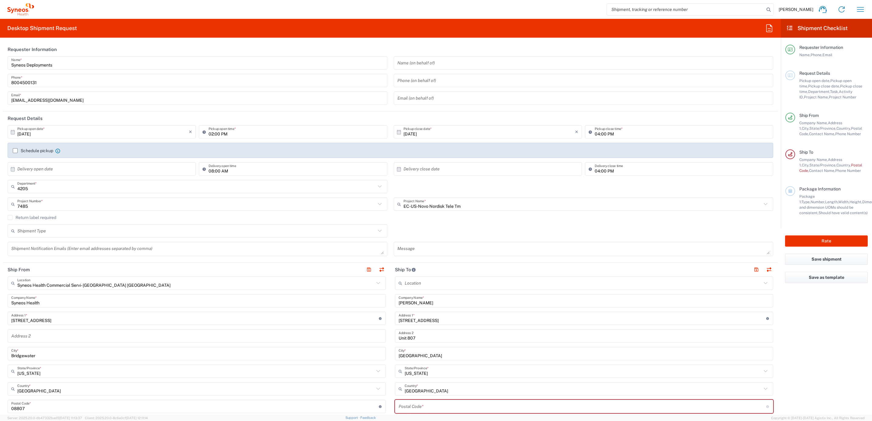
click at [395, 362] on div "Location [PERSON_NAME] LLC-[GEOGRAPHIC_DATA] [GEOGRAPHIC_DATA] [GEOGRAPHIC_DATA…" at bounding box center [584, 407] width 378 height 261
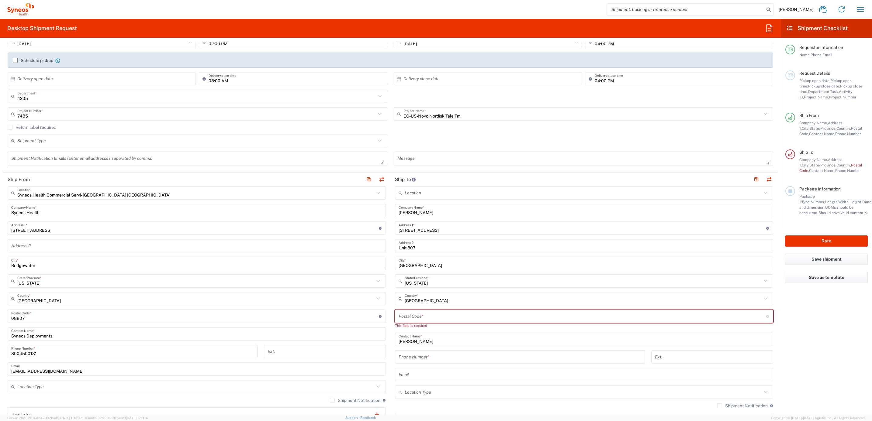
scroll to position [91, 0]
click at [417, 313] on input "undefined" at bounding box center [583, 315] width 368 height 11
paste input "20653"
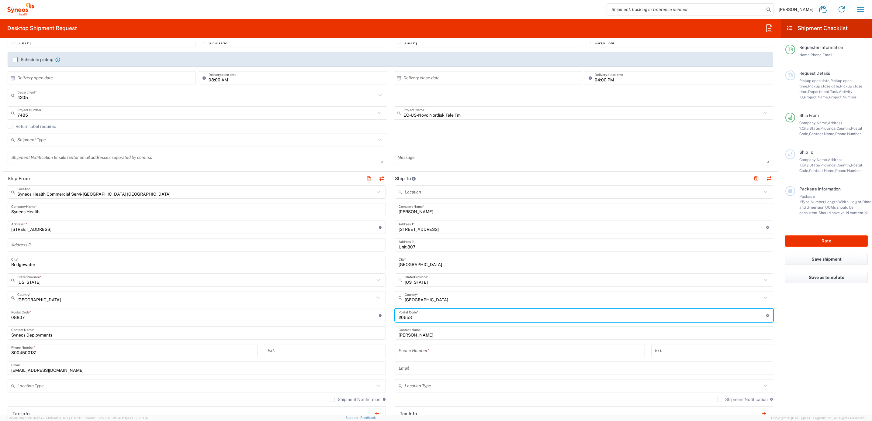
type input "20653"
click at [380, 311] on div "Postal Code * Postal Code for [GEOGRAPHIC_DATA] should have the following forma…" at bounding box center [197, 315] width 378 height 13
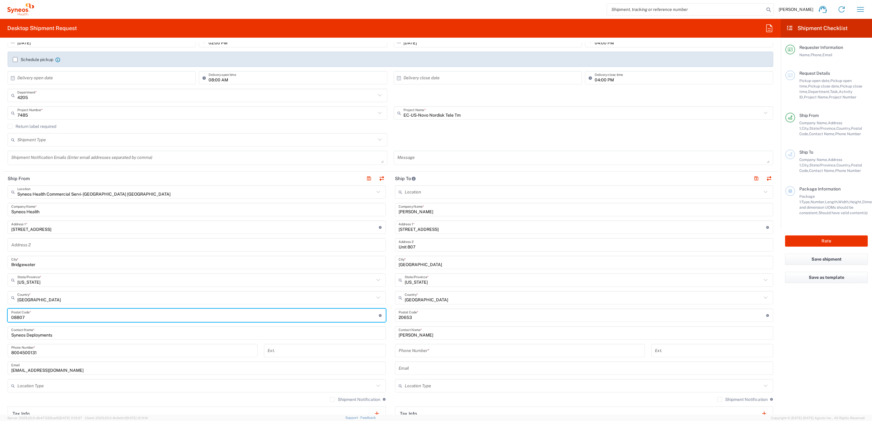
click at [386, 301] on main "Syneos Health Commercial Servi- [GEOGRAPHIC_DATA] [GEOGRAPHIC_DATA] Location Sy…" at bounding box center [196, 312] width 387 height 255
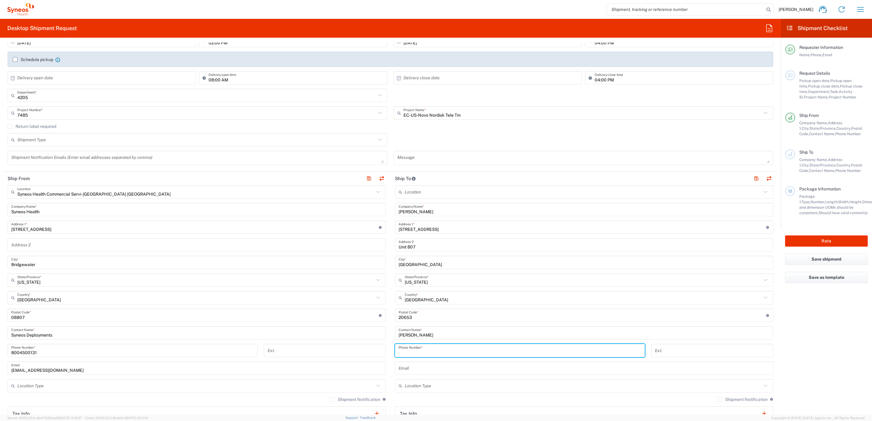
click at [417, 349] on input "tel" at bounding box center [520, 351] width 243 height 11
paste input "[PHONE_NUMBER]"
type input "[PHONE_NUMBER]"
click at [384, 334] on main "Syneos Health Commercial Servi- [GEOGRAPHIC_DATA] [GEOGRAPHIC_DATA] Location Sy…" at bounding box center [196, 312] width 387 height 255
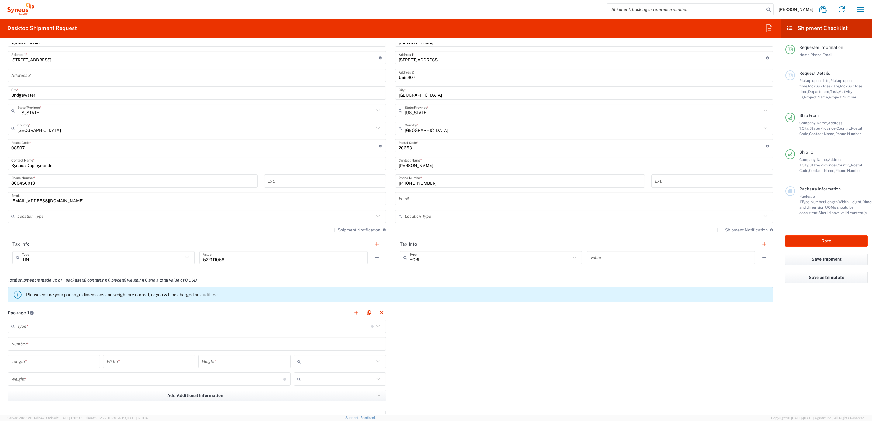
scroll to position [274, 0]
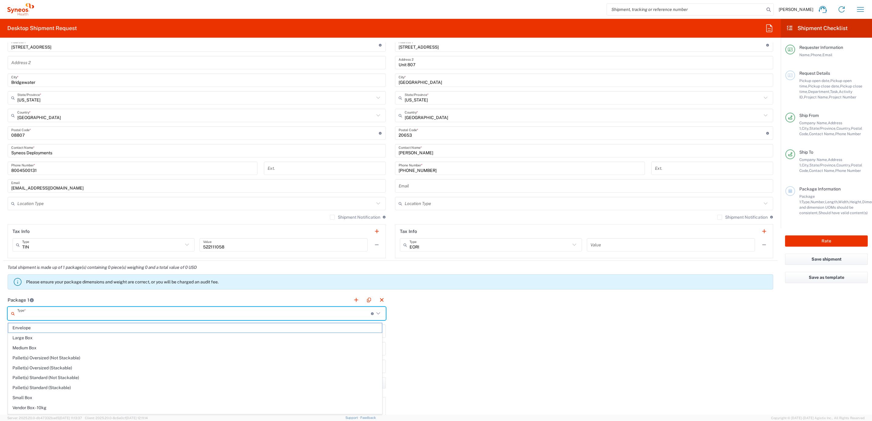
click at [57, 317] on input "text" at bounding box center [194, 314] width 354 height 11
click at [55, 406] on span "Your Packaging" at bounding box center [195, 409] width 374 height 9
type input "Your Packaging"
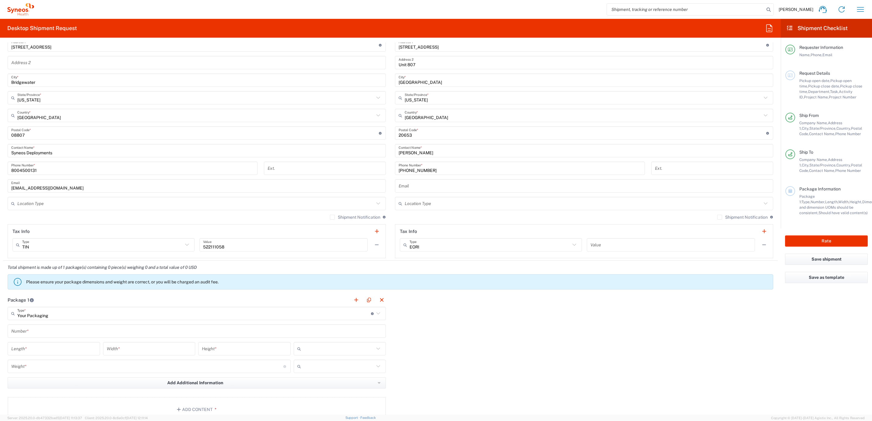
click at [56, 337] on input "text" at bounding box center [196, 331] width 371 height 11
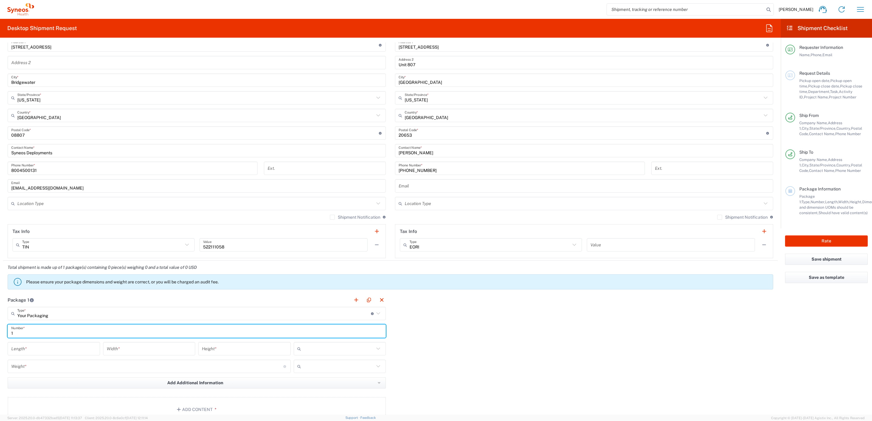
type input "1"
click at [54, 350] on input "number" at bounding box center [53, 349] width 85 height 11
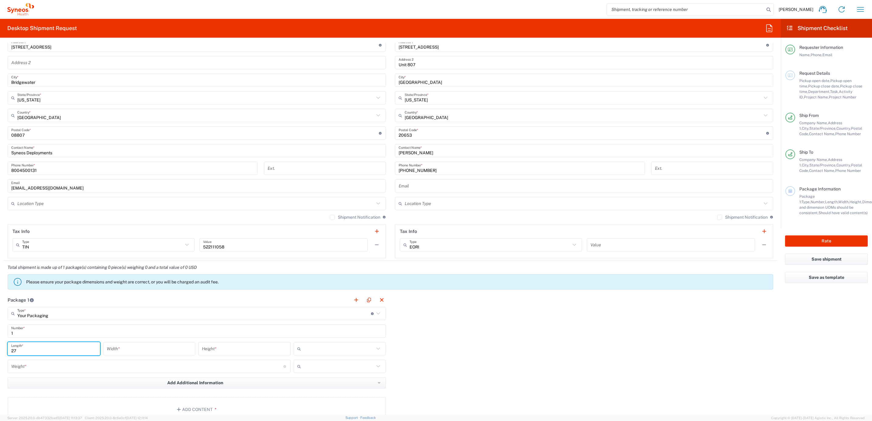
type input "27"
type input "17"
type input "5"
click at [352, 351] on input "text" at bounding box center [338, 349] width 71 height 10
click at [309, 384] on span "in" at bounding box center [337, 383] width 90 height 9
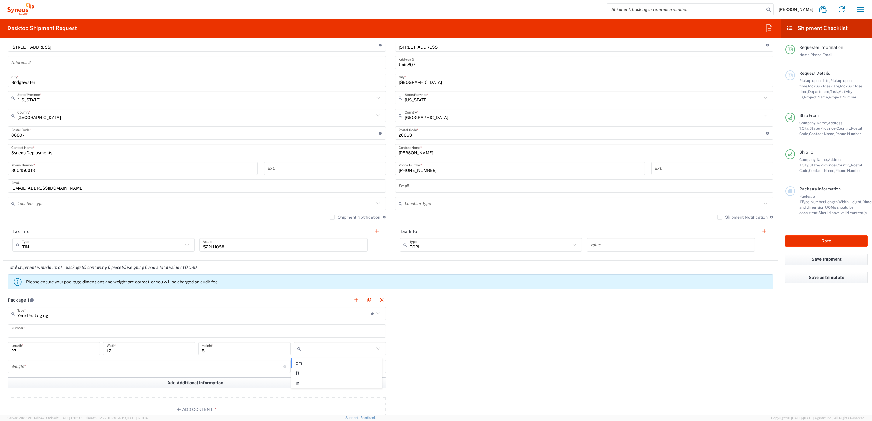
type input "in"
click at [147, 367] on input "number" at bounding box center [147, 367] width 272 height 11
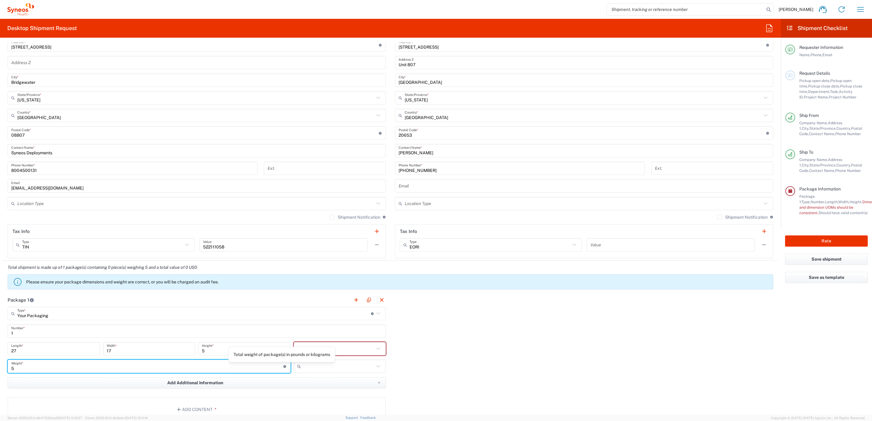
type input "5"
click at [307, 369] on input "text" at bounding box center [338, 367] width 71 height 10
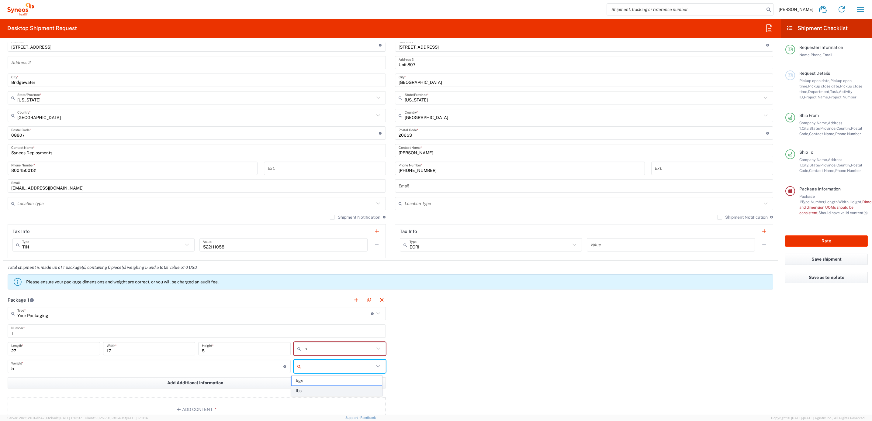
click at [305, 390] on span "lbs" at bounding box center [337, 390] width 90 height 9
type input "lbs"
click at [411, 323] on div "Package 1 Your Packaging Type * Material used to package goods Envelope Large B…" at bounding box center [390, 359] width 775 height 133
click at [29, 363] on input "5" at bounding box center [147, 367] width 272 height 11
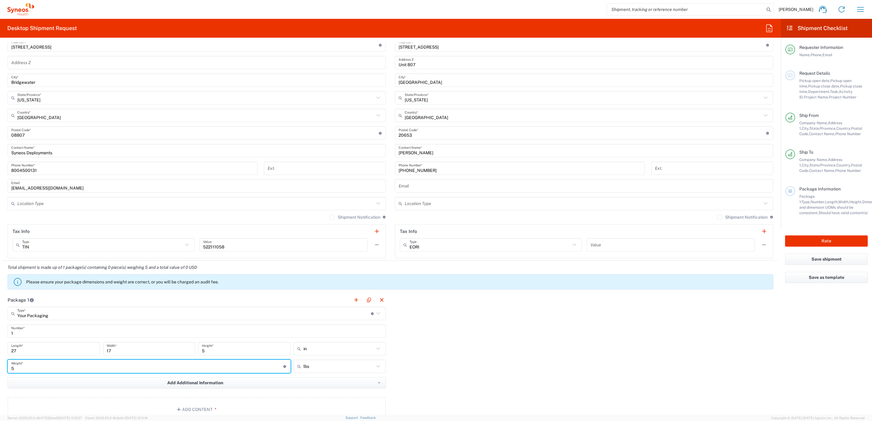
click at [25, 366] on input "5" at bounding box center [147, 367] width 272 height 11
type input "15"
click at [415, 341] on div "Package 1 Your Packaging Type * Material used to package goods Envelope Large B…" at bounding box center [390, 359] width 775 height 133
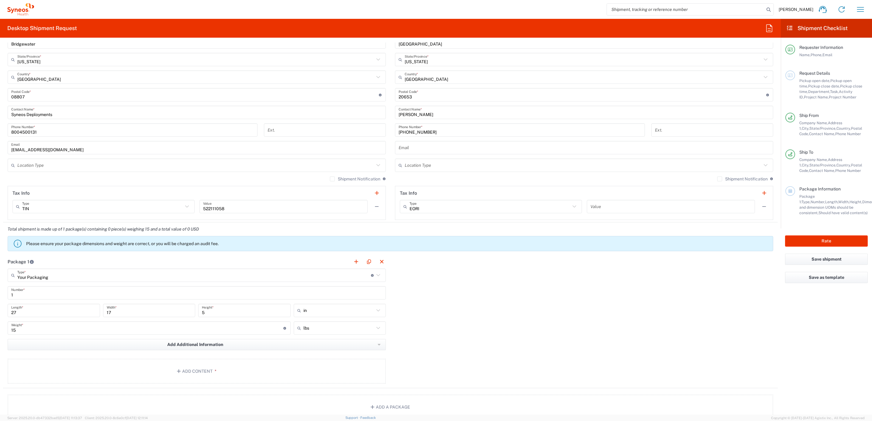
scroll to position [411, 0]
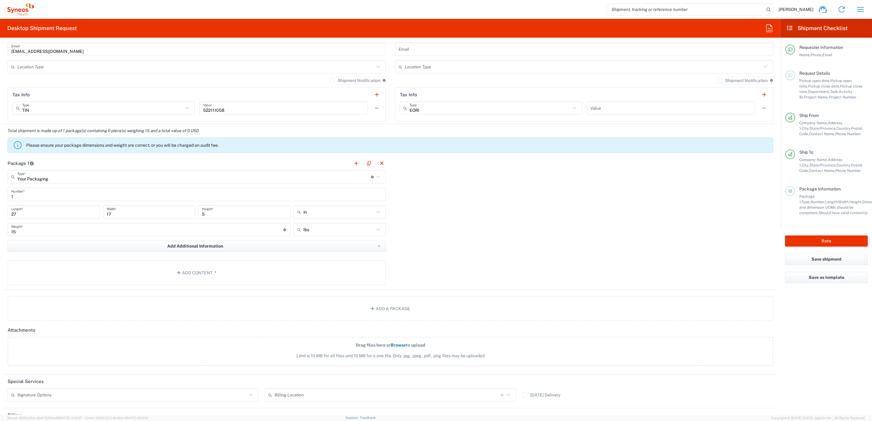
click at [72, 400] on input "text" at bounding box center [132, 395] width 230 height 11
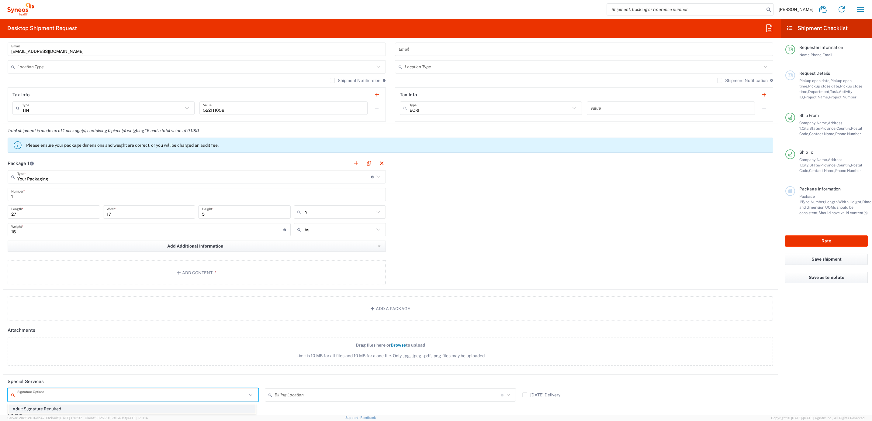
click at [74, 409] on span "Adult Signature Required" at bounding box center [132, 409] width 248 height 9
type input "Adult Signature Required"
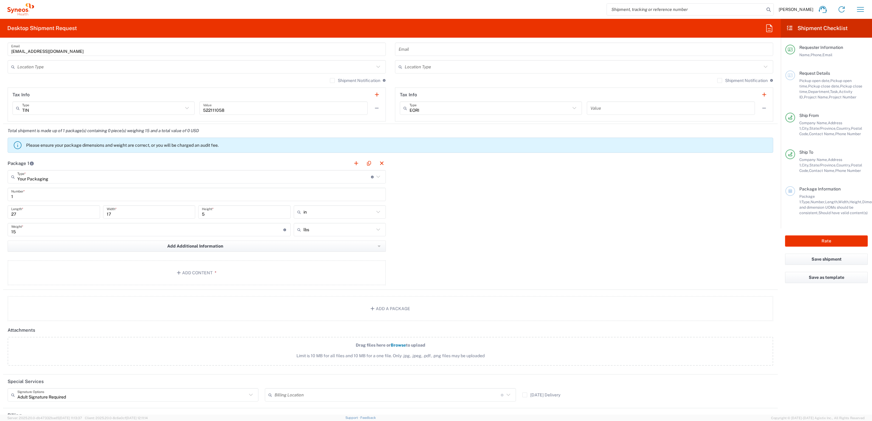
click at [419, 262] on div "Package 1 Your Packaging Type * Material used to package goods Envelope Large B…" at bounding box center [390, 223] width 775 height 133
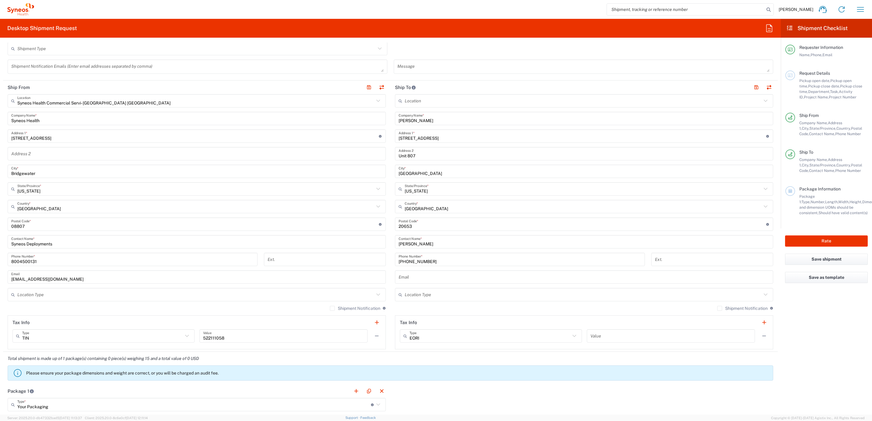
scroll to position [0, 0]
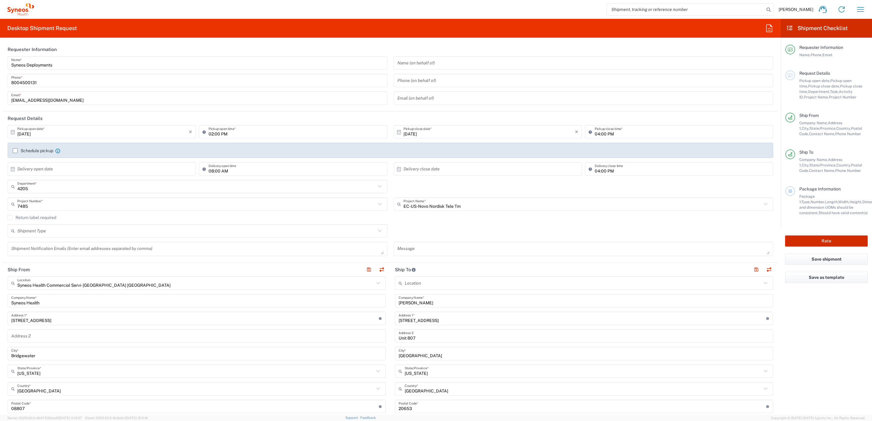
click at [816, 237] on button "Rate" at bounding box center [826, 241] width 83 height 11
type input "7485"
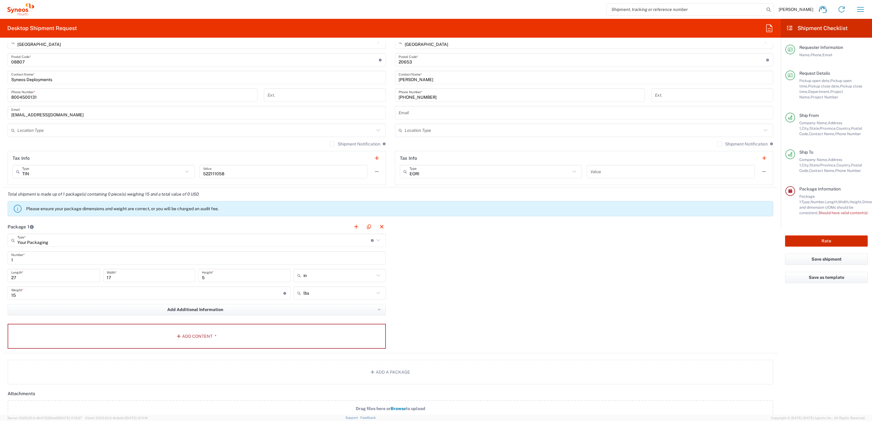
scroll to position [456, 0]
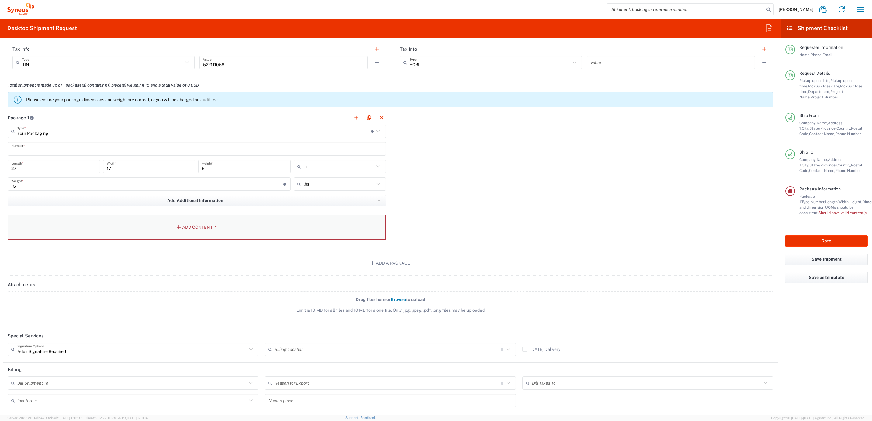
click at [206, 233] on button "Add Content *" at bounding box center [197, 227] width 378 height 25
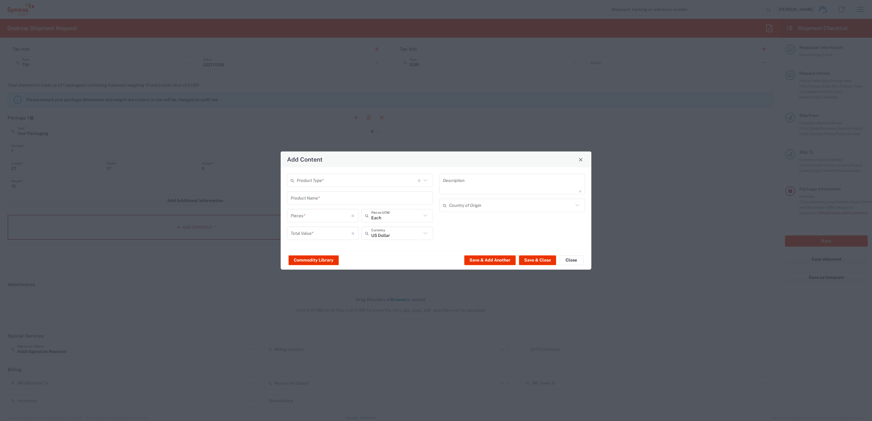
click at [319, 180] on input "text" at bounding box center [357, 180] width 121 height 11
click at [316, 203] on span "General Commodity" at bounding box center [360, 203] width 144 height 9
type input "General Commodity"
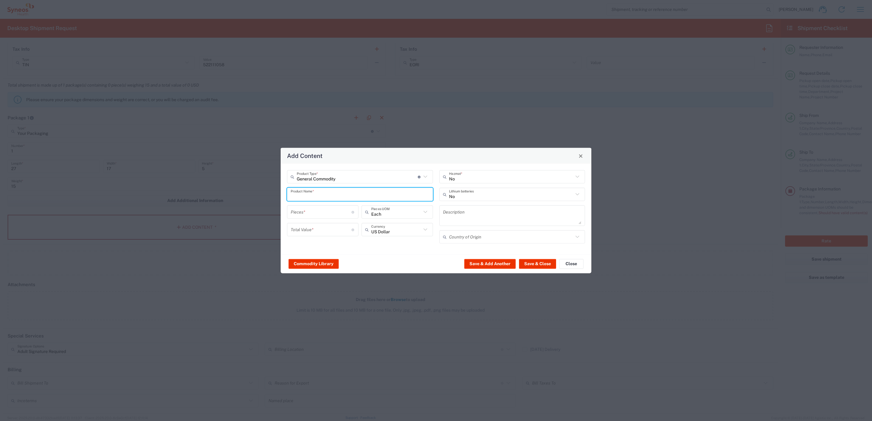
click at [316, 194] on input "text" at bounding box center [360, 194] width 139 height 11
click at [308, 206] on div "27" LED monitor" at bounding box center [360, 209] width 145 height 10
type input "27" LED monitor"
type input "1"
type textarea "27" LED monitor"
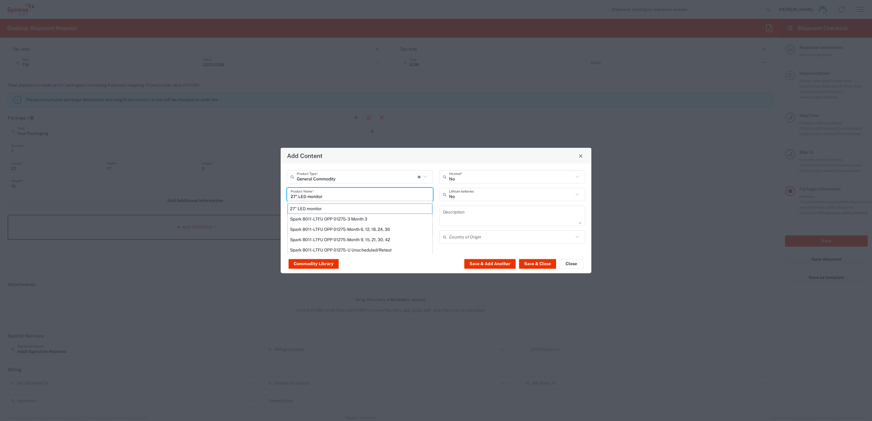
type input "[GEOGRAPHIC_DATA]"
click at [320, 227] on input "number" at bounding box center [321, 229] width 61 height 11
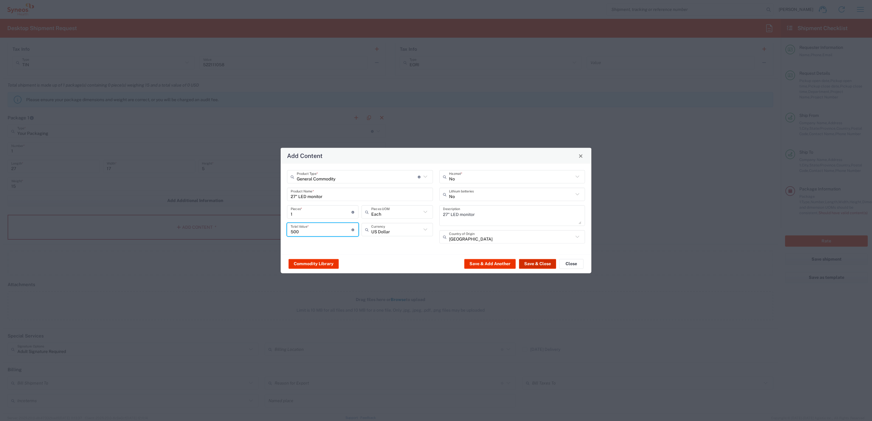
type input "500"
click at [542, 264] on button "Save & Close" at bounding box center [537, 264] width 37 height 10
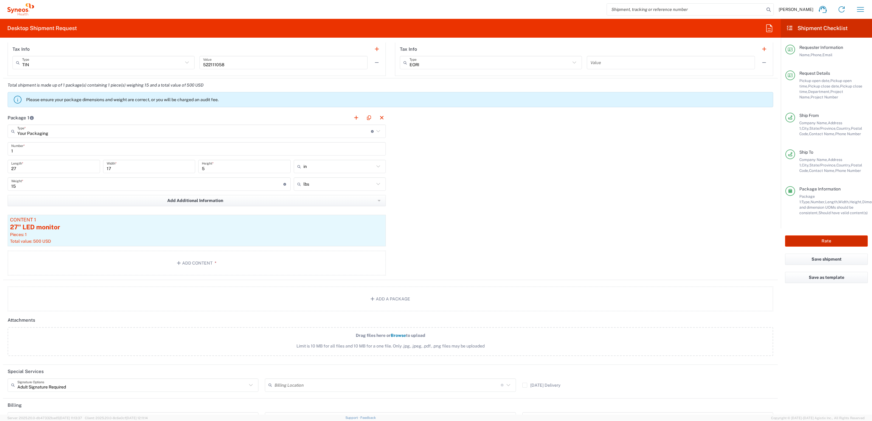
click at [803, 237] on button "Rate" at bounding box center [826, 241] width 83 height 11
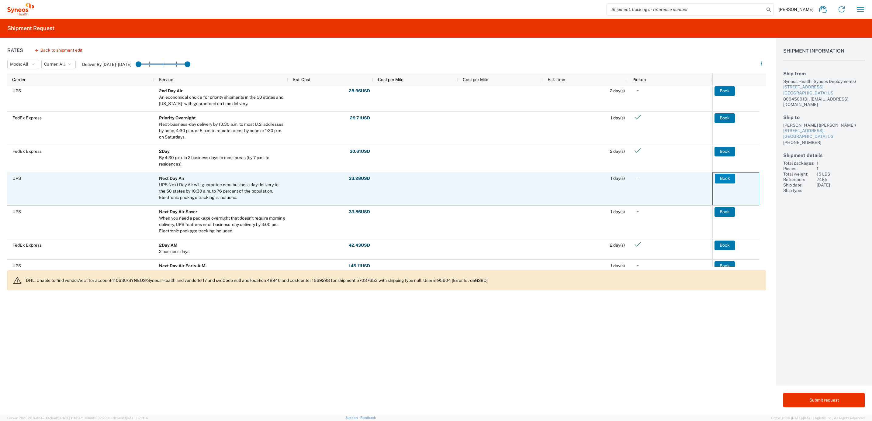
click at [721, 177] on button "Book" at bounding box center [725, 179] width 20 height 10
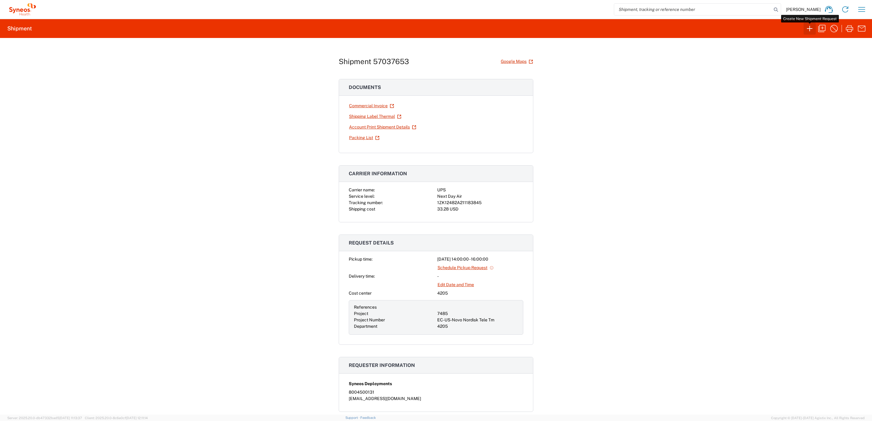
click at [809, 26] on icon "button" at bounding box center [810, 29] width 10 height 10
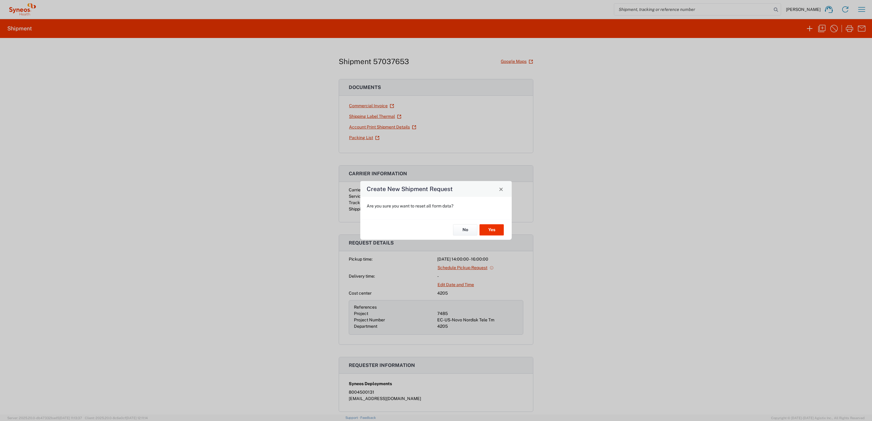
click at [507, 232] on div "No Yes" at bounding box center [435, 230] width 151 height 20
click at [493, 233] on button "Yes" at bounding box center [492, 229] width 24 height 11
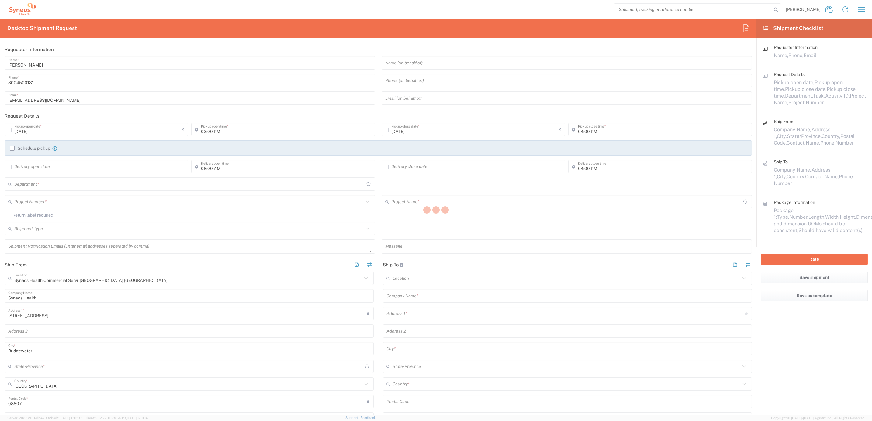
type input "4205"
type input "[US_STATE]"
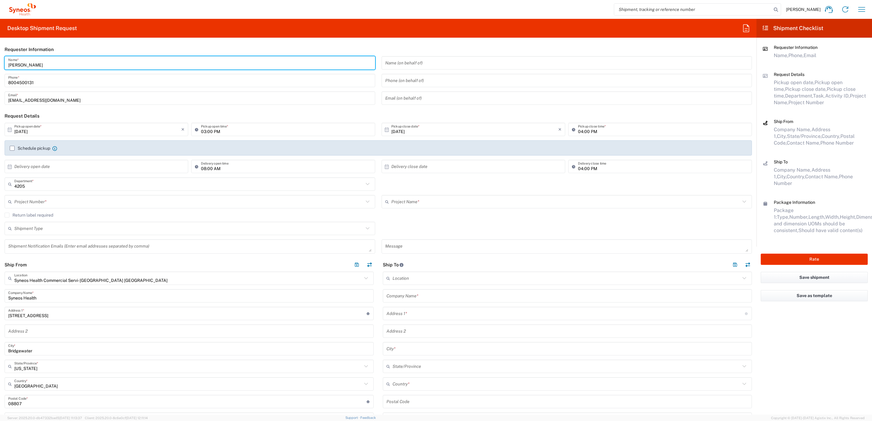
drag, startPoint x: 38, startPoint y: 60, endPoint x: 7, endPoint y: 56, distance: 32.0
click at [0, 55] on html "[PERSON_NAME] Home Shipment estimator Shipment tracking Desktop shipment reques…" at bounding box center [436, 210] width 872 height 421
type input "Syneos Deployments"
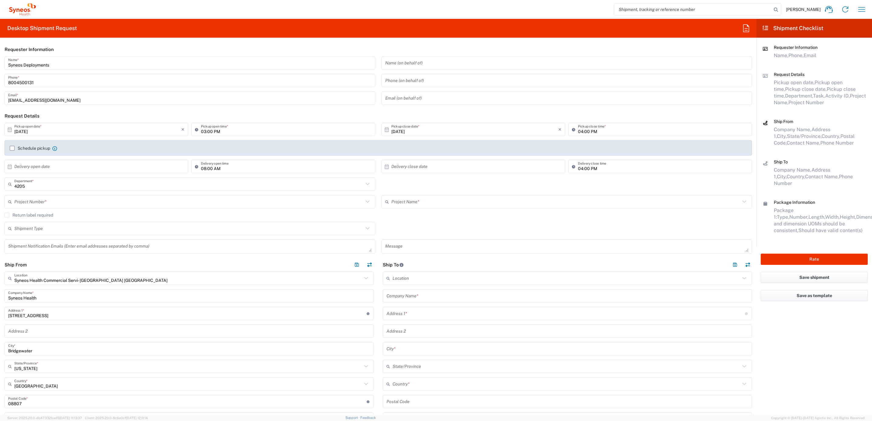
click at [96, 43] on header "Requester Information" at bounding box center [378, 50] width 757 height 14
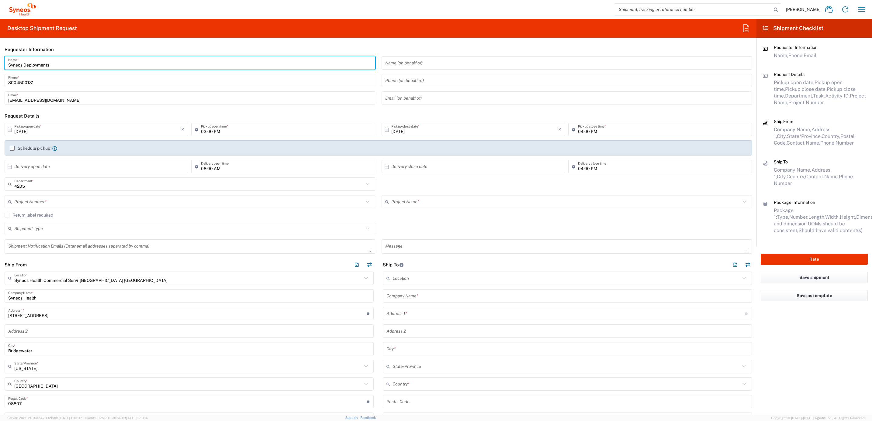
drag, startPoint x: 64, startPoint y: 64, endPoint x: 32, endPoint y: 54, distance: 33.8
click at [3, 58] on div "Syneos Deployments Name * [PHONE_NUMBER] Phone * [EMAIL_ADDRESS][DOMAIN_NAME] E…" at bounding box center [190, 82] width 377 height 53
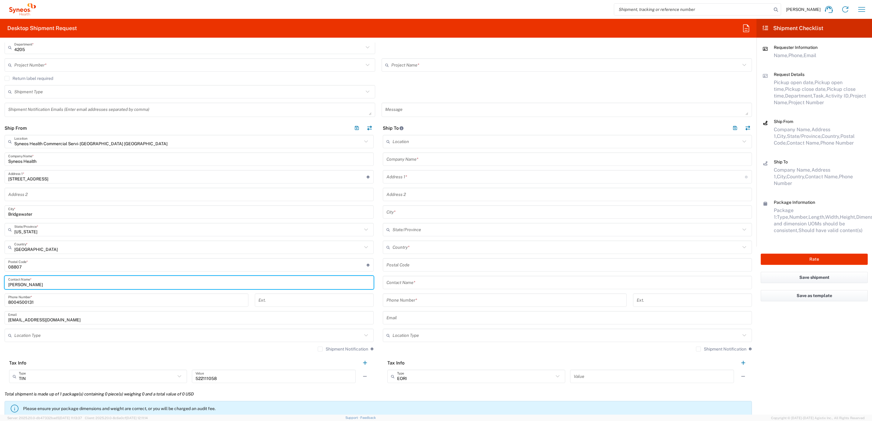
drag, startPoint x: 41, startPoint y: 286, endPoint x: 3, endPoint y: 279, distance: 39.2
click at [3, 282] on main "Syneos Health Commercial Servi- [GEOGRAPHIC_DATA] [GEOGRAPHIC_DATA] Location Sy…" at bounding box center [189, 261] width 378 height 253
paste input "Syneos Deployments"
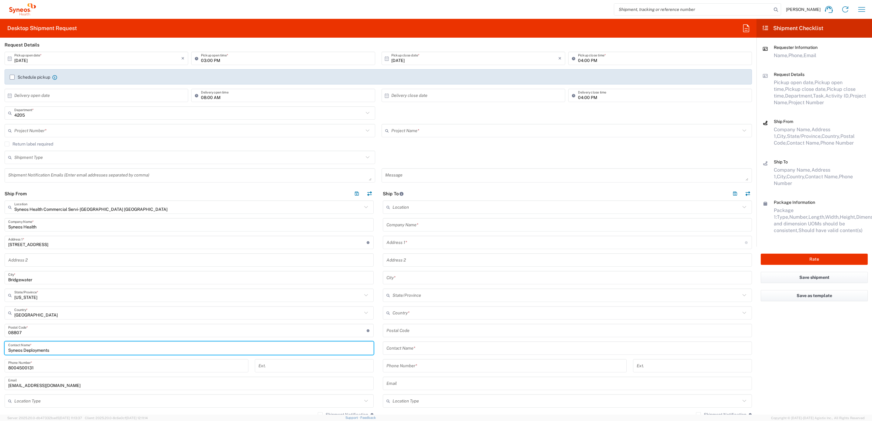
scroll to position [0, 0]
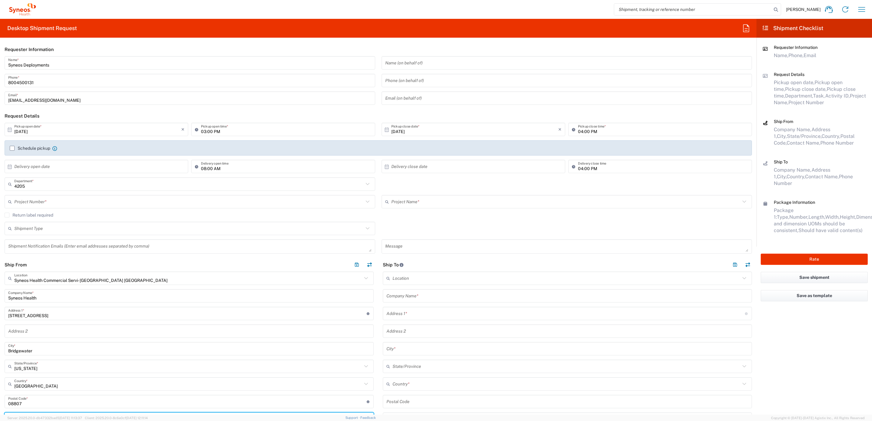
type input "Syneos Deployments"
click at [42, 206] on input "text" at bounding box center [188, 202] width 349 height 11
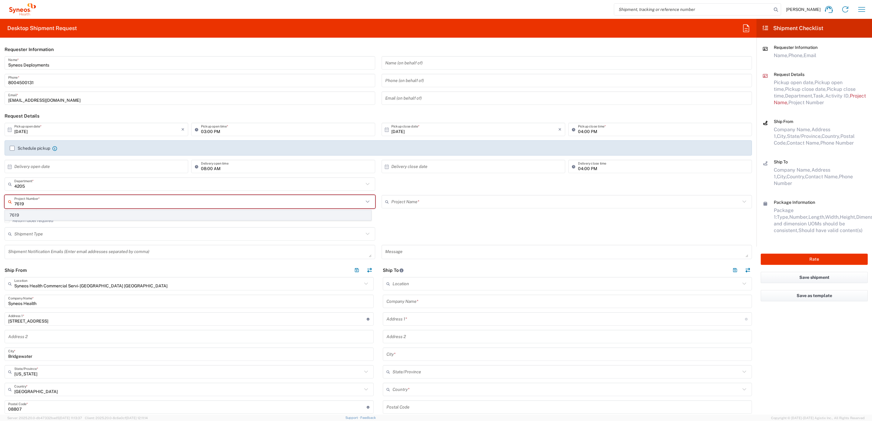
type input "7619"
click at [36, 217] on span "7619" at bounding box center [188, 215] width 366 height 9
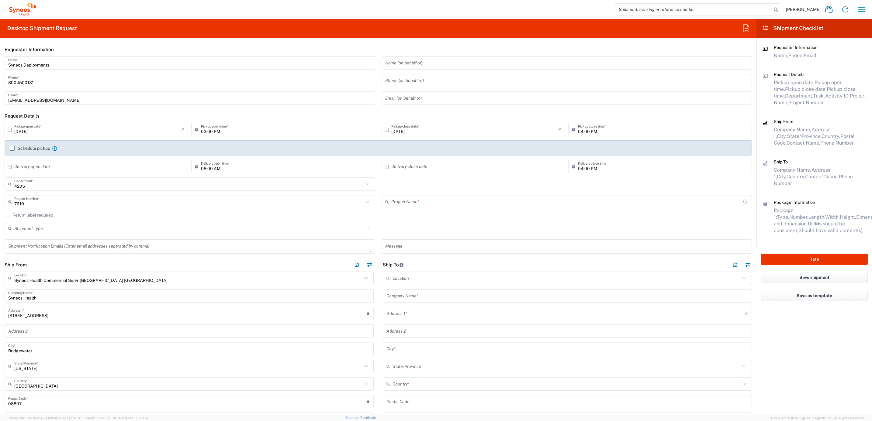
type input "MMS-US - Amgen Reimb (7519)"
click at [38, 216] on label "Return label required" at bounding box center [29, 215] width 49 height 5
click at [7, 215] on input "Return label required" at bounding box center [7, 215] width 0 height 0
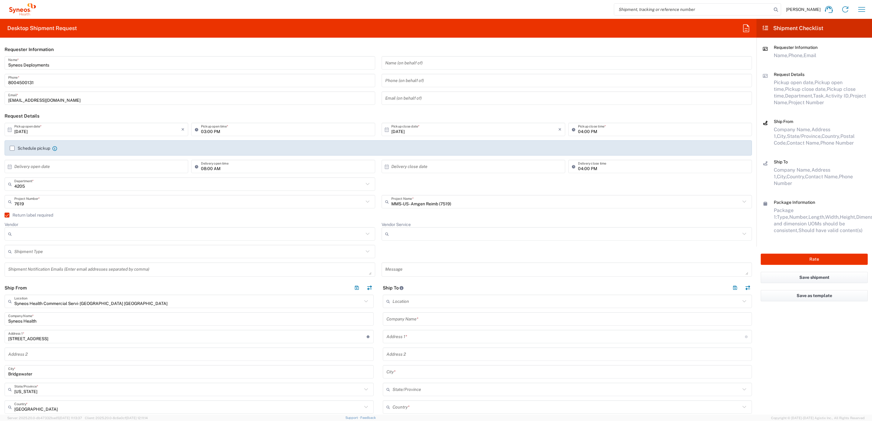
click at [54, 228] on div at bounding box center [190, 233] width 371 height 13
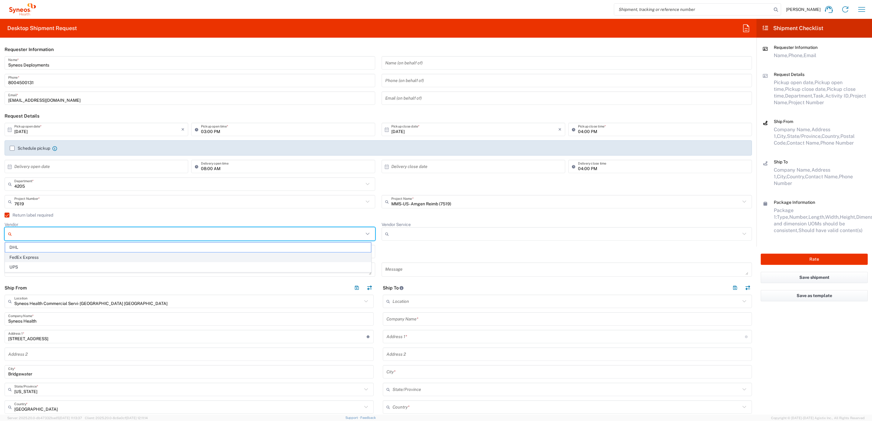
click at [46, 262] on span "FedEx Express" at bounding box center [188, 257] width 366 height 9
click at [49, 235] on input "FedEx Express" at bounding box center [188, 234] width 349 height 10
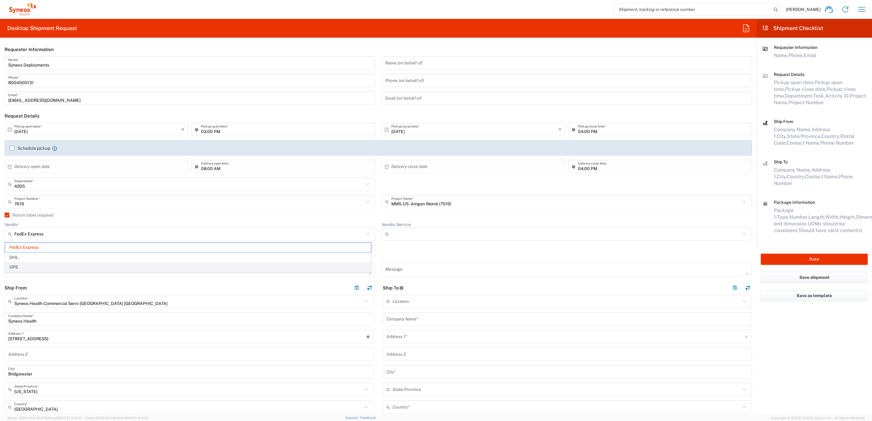
click at [46, 268] on span "UPS" at bounding box center [188, 267] width 366 height 9
type input "UPS"
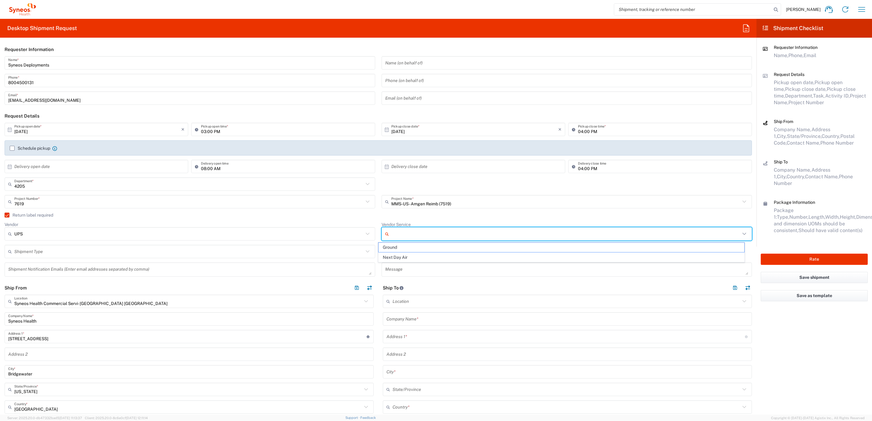
click at [417, 233] on input "Vendor Service" at bounding box center [565, 234] width 349 height 10
click at [404, 246] on span "Ground" at bounding box center [562, 247] width 366 height 9
type input "Ground"
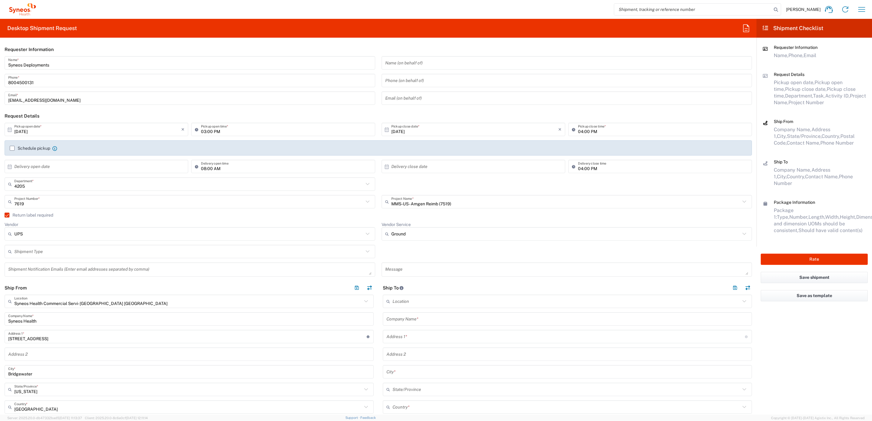
click at [369, 248] on div "Shipment Type" at bounding box center [190, 251] width 371 height 13
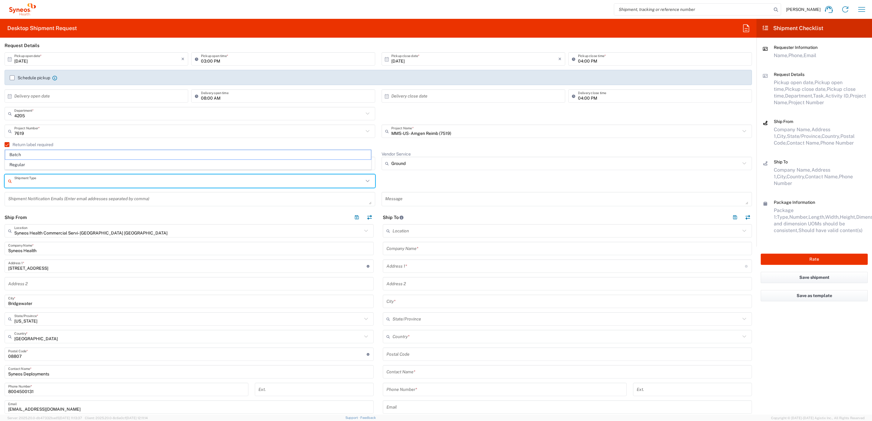
scroll to position [137, 0]
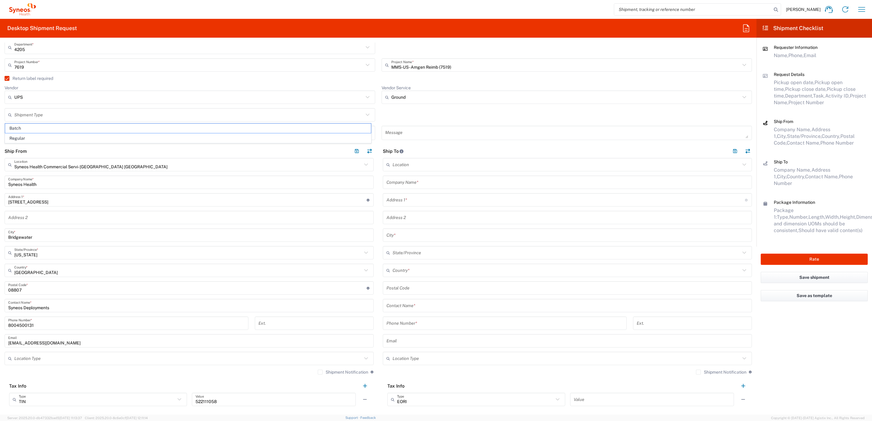
drag, startPoint x: 429, startPoint y: 178, endPoint x: 424, endPoint y: 192, distance: 14.5
click at [429, 178] on input "text" at bounding box center [567, 182] width 362 height 11
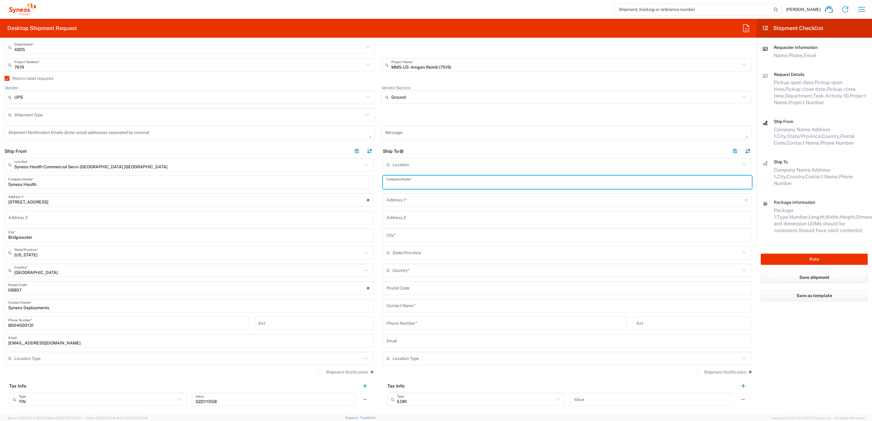
paste input "[PERSON_NAME]"
type input "[PERSON_NAME]"
click at [405, 303] on input "text" at bounding box center [567, 306] width 362 height 11
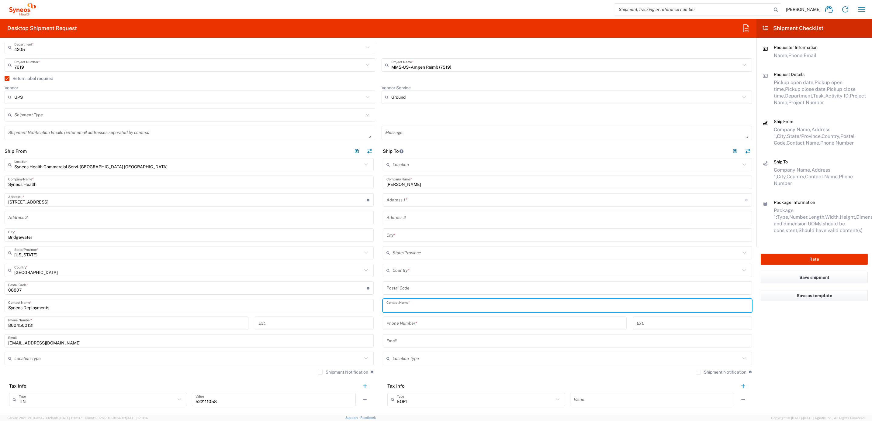
paste input "[PERSON_NAME]"
type input "[PERSON_NAME]"
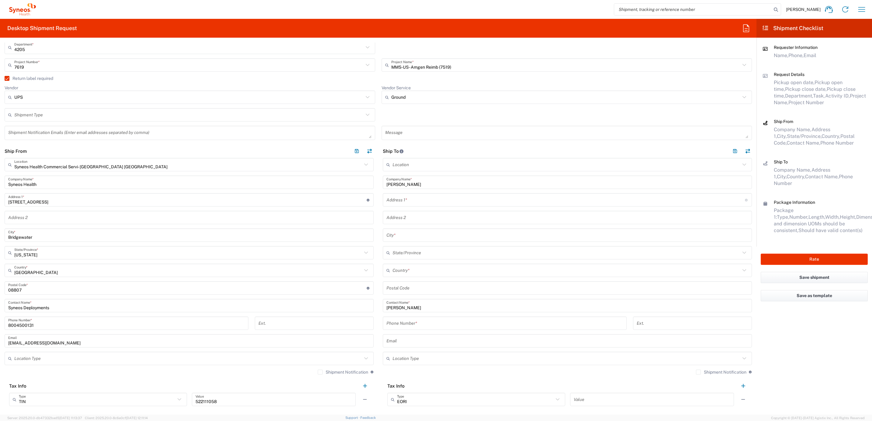
click at [401, 205] on input "text" at bounding box center [565, 200] width 359 height 11
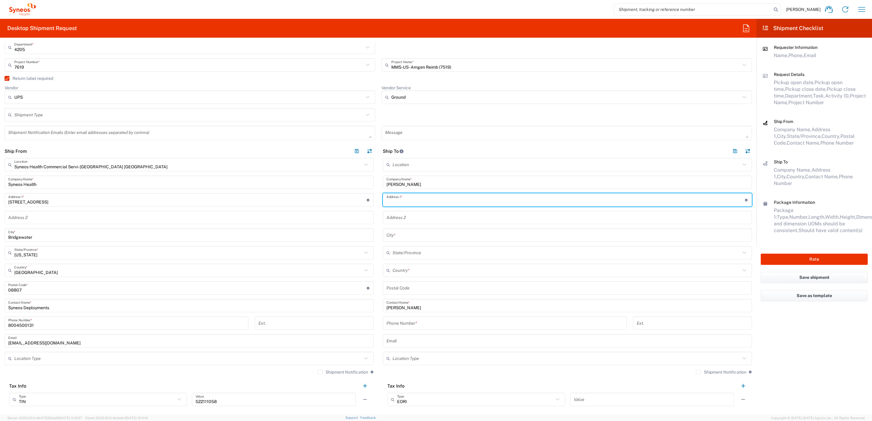
paste input "[STREET_ADDRESS][PERSON_NAME]"
type input "[STREET_ADDRESS][PERSON_NAME]"
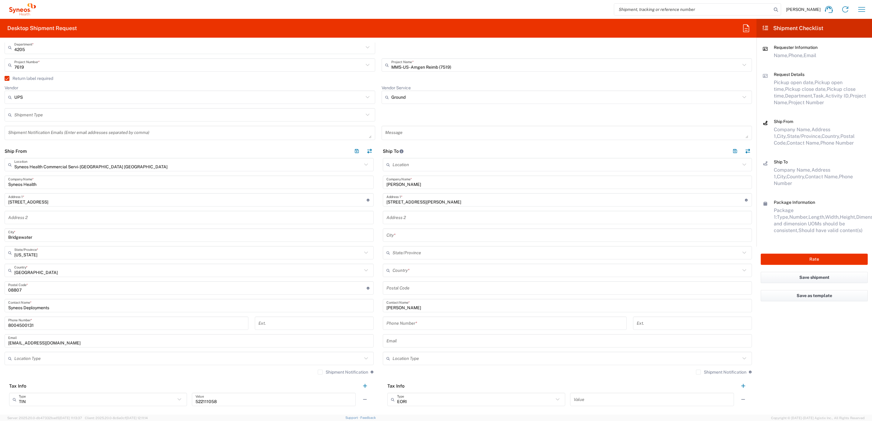
drag, startPoint x: 402, startPoint y: 291, endPoint x: 410, endPoint y: 292, distance: 7.6
click at [402, 291] on input "undefined" at bounding box center [567, 288] width 362 height 11
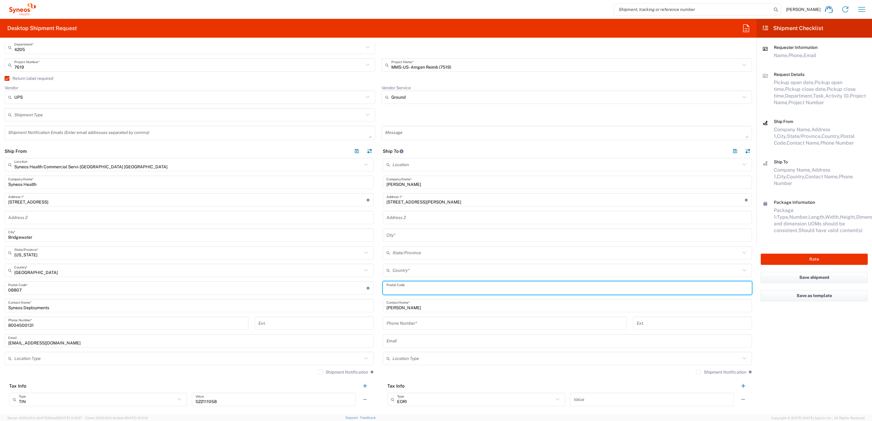
paste input "48430"
type input "48430"
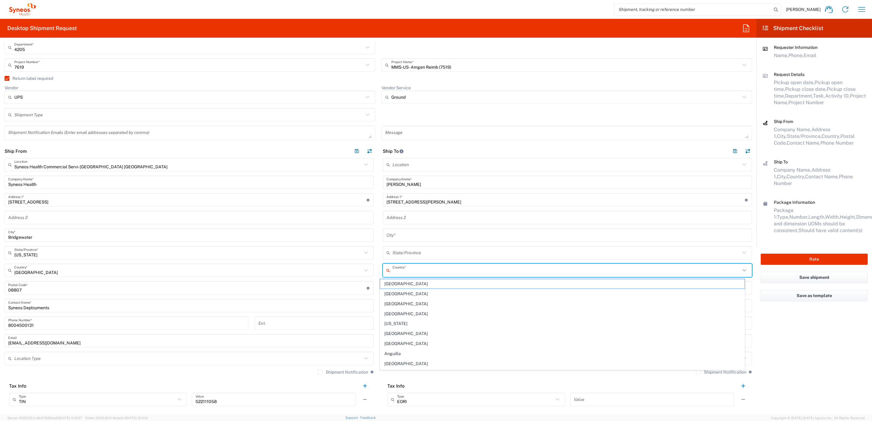
click at [407, 267] on input "text" at bounding box center [567, 270] width 348 height 11
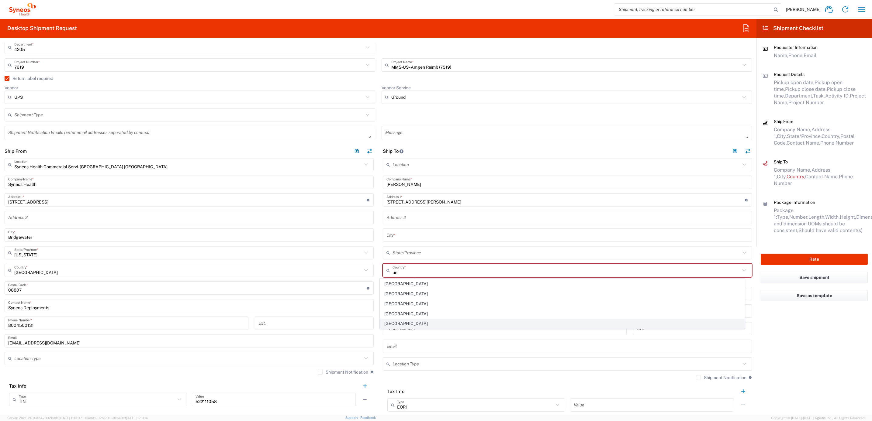
click at [396, 322] on span "[GEOGRAPHIC_DATA]" at bounding box center [562, 323] width 365 height 9
type input "[GEOGRAPHIC_DATA]"
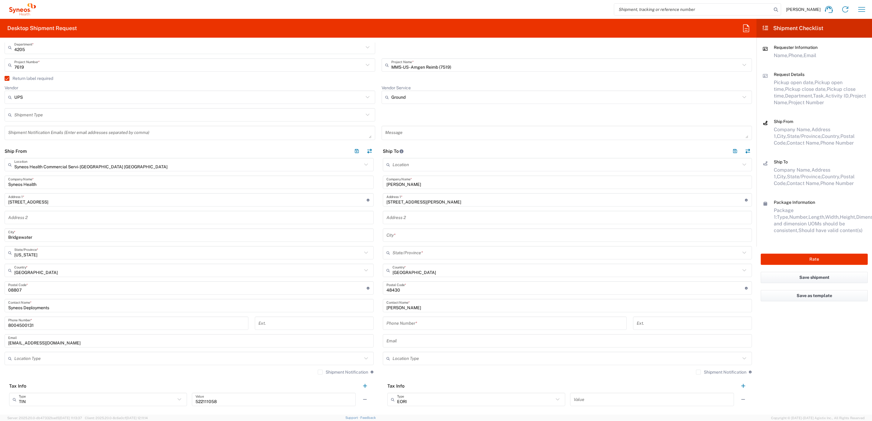
click at [409, 252] on input "text" at bounding box center [567, 253] width 348 height 11
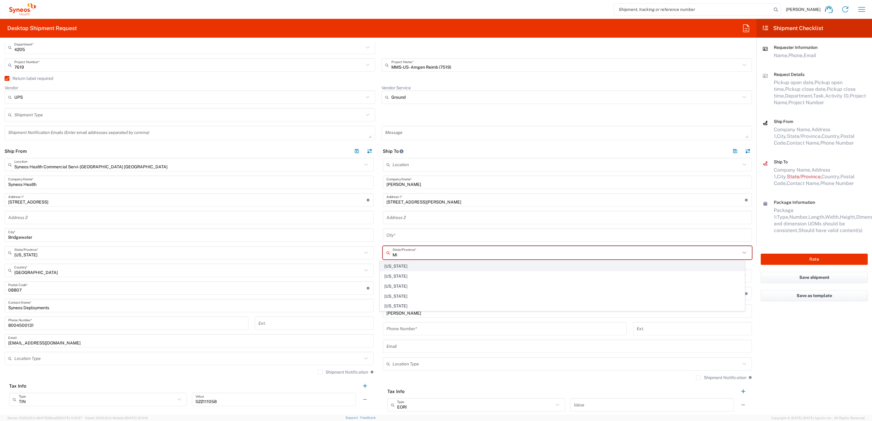
click at [402, 268] on span "[US_STATE]" at bounding box center [562, 266] width 365 height 9
type input "[US_STATE]"
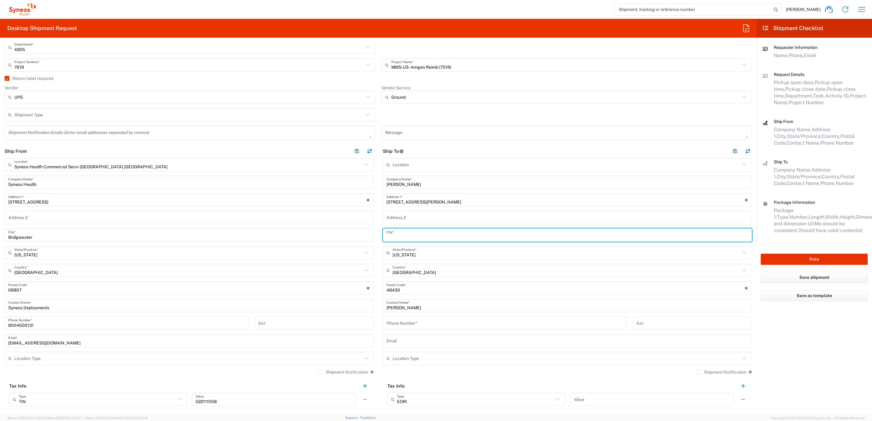
click at [398, 230] on input "text" at bounding box center [567, 235] width 362 height 11
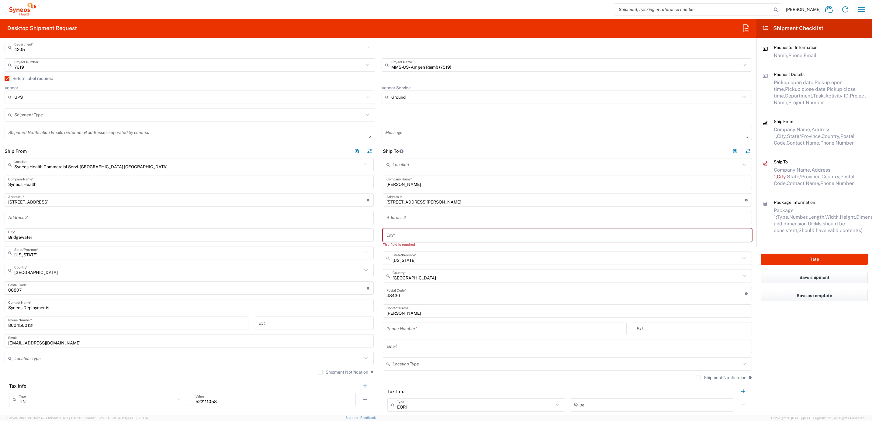
click at [409, 232] on input "text" at bounding box center [567, 235] width 362 height 11
paste input "[PERSON_NAME]"
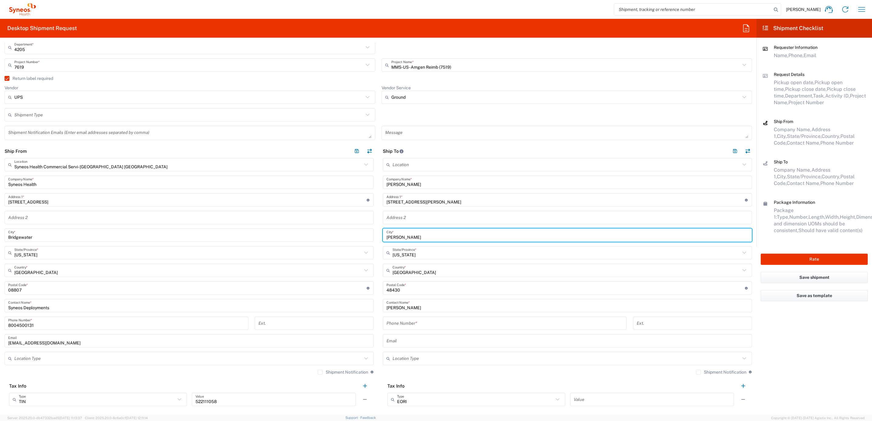
type input "[PERSON_NAME]"
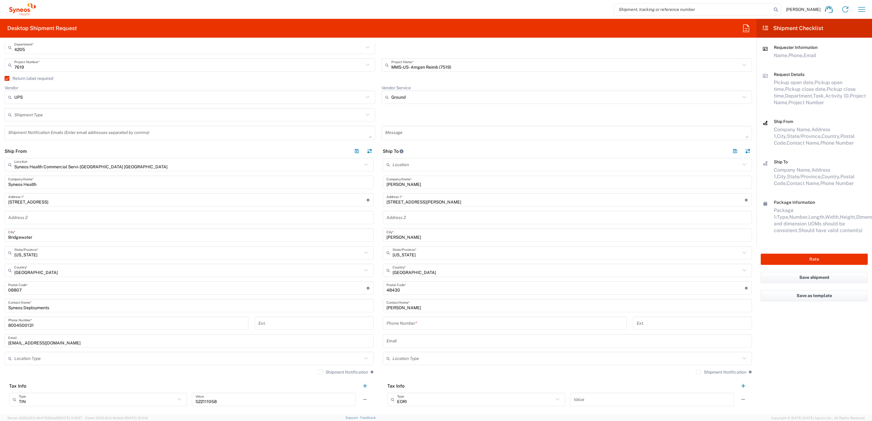
click at [426, 326] on input "tel" at bounding box center [504, 323] width 237 height 11
paste input "[PHONE_NUMBER]"
type input "[PHONE_NUMBER]"
click at [378, 302] on main "Location [PERSON_NAME] LLC-[GEOGRAPHIC_DATA] [GEOGRAPHIC_DATA] [GEOGRAPHIC_DATA…" at bounding box center [567, 284] width 378 height 253
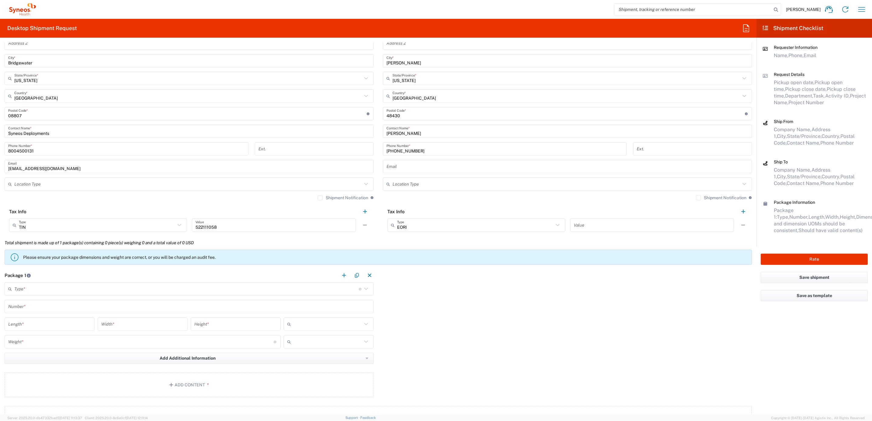
scroll to position [319, 0]
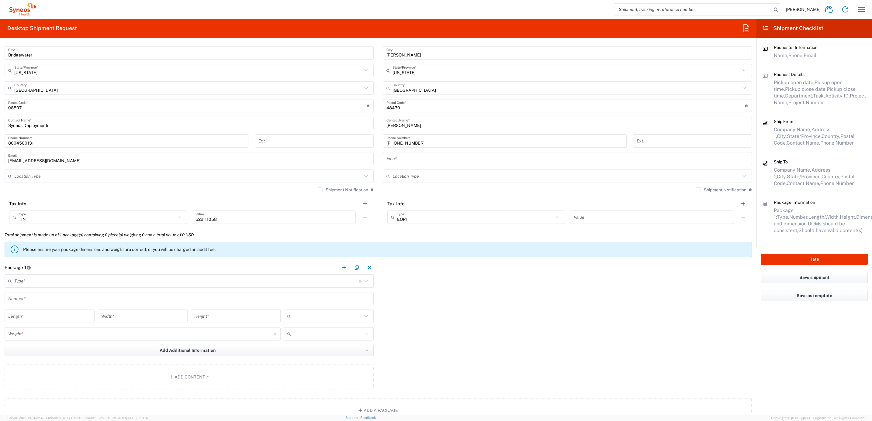
click at [169, 279] on input "text" at bounding box center [186, 281] width 345 height 11
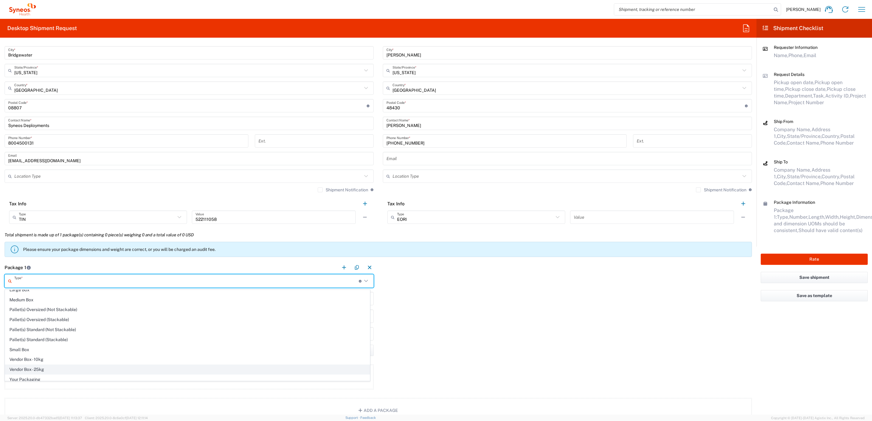
scroll to position [22, 0]
click at [56, 374] on span "Your Packaging" at bounding box center [187, 376] width 365 height 9
type input "Your Packaging"
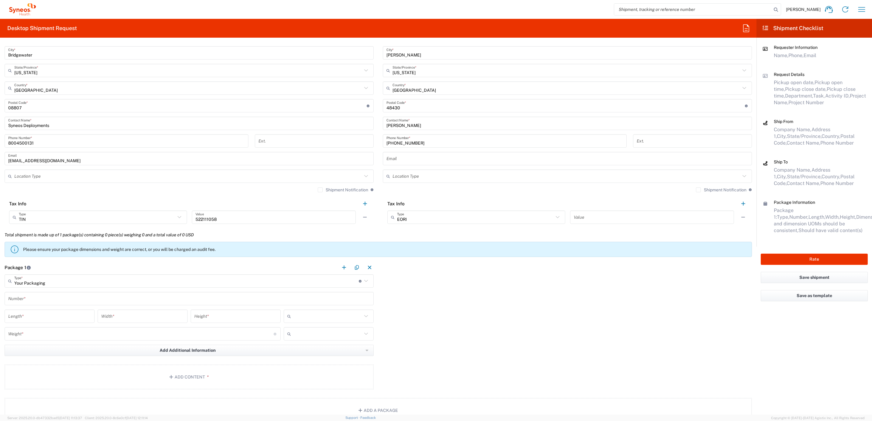
click at [54, 299] on input "text" at bounding box center [189, 299] width 362 height 11
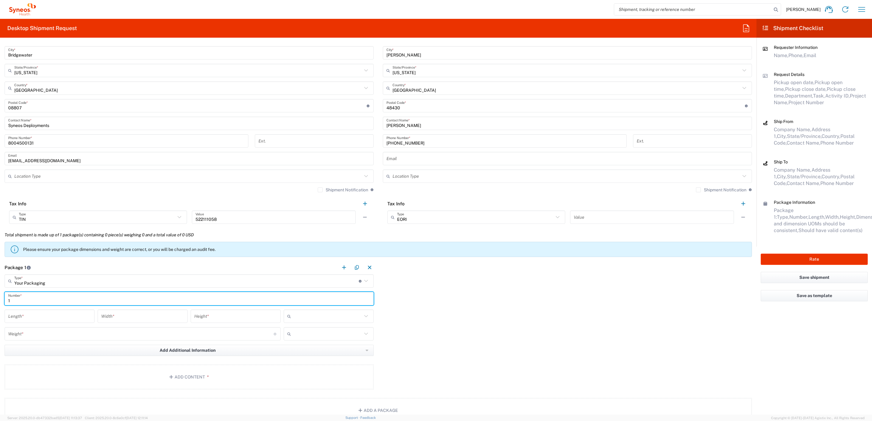
type input "1"
click at [56, 319] on input "number" at bounding box center [49, 316] width 83 height 11
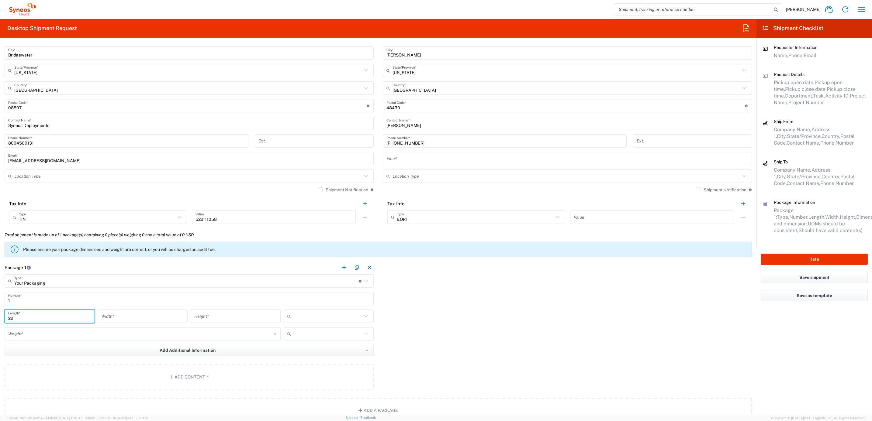
type input "22"
type input "16"
type input "6"
click at [308, 308] on main "Your Packaging Type * Material used to package goods Envelope Large Box Medium …" at bounding box center [189, 333] width 378 height 117
click at [309, 312] on div at bounding box center [329, 316] width 90 height 13
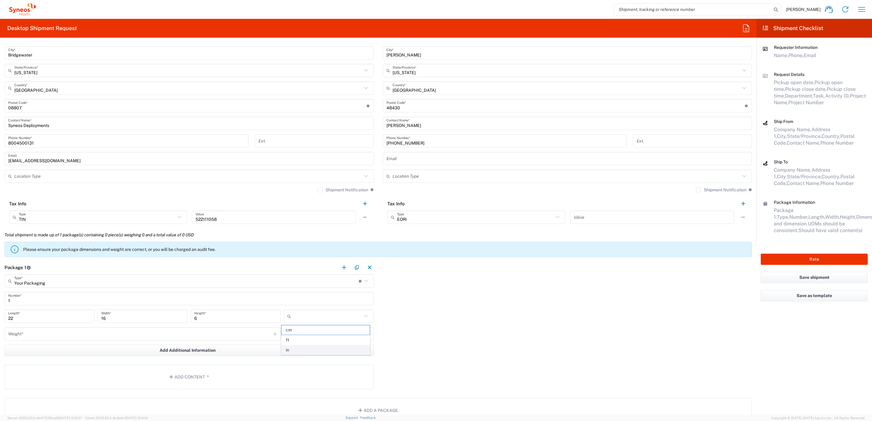
click at [298, 353] on span "in" at bounding box center [326, 350] width 88 height 9
type input "in"
click at [189, 331] on input "number" at bounding box center [140, 334] width 265 height 11
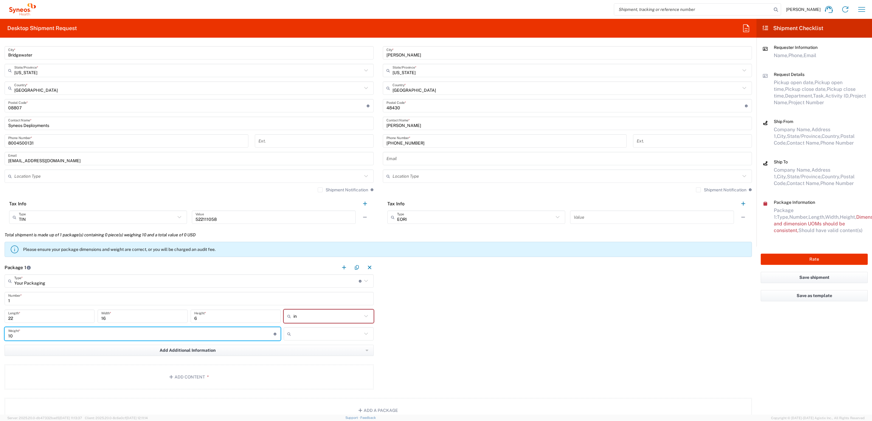
type input "10"
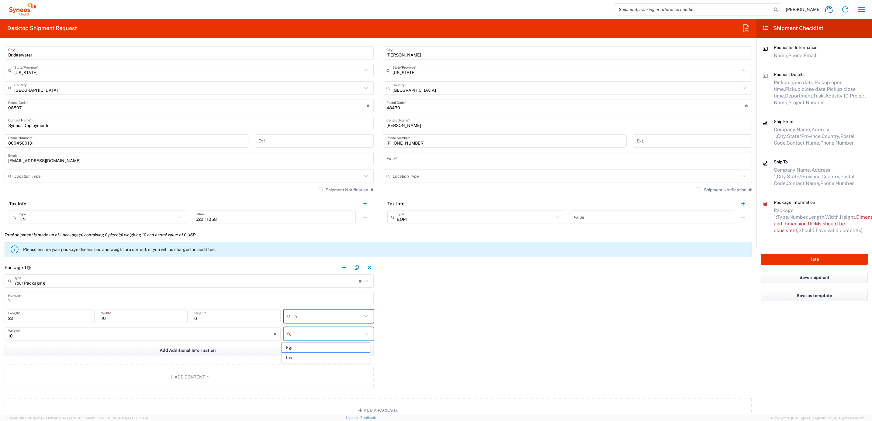
click at [328, 336] on input "text" at bounding box center [327, 334] width 69 height 10
click at [310, 354] on span "lbs" at bounding box center [326, 357] width 88 height 9
type input "lbs"
click at [145, 371] on button "Add Content *" at bounding box center [189, 377] width 369 height 25
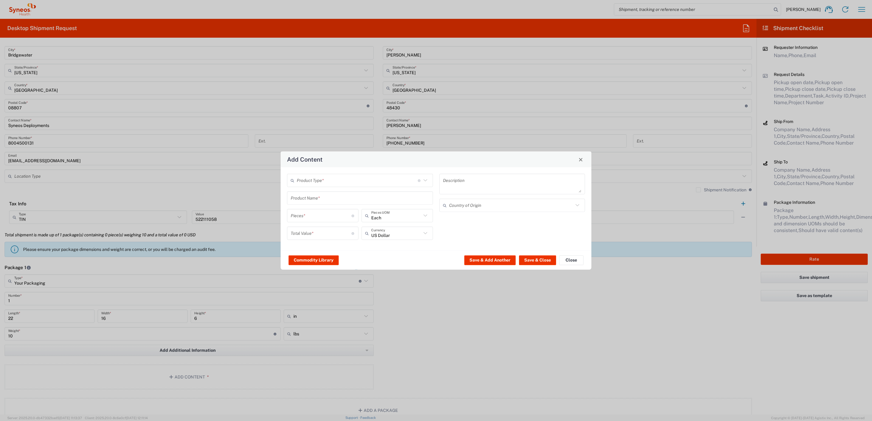
click at [328, 178] on input "text" at bounding box center [357, 180] width 121 height 11
click at [328, 201] on span "General Commodity" at bounding box center [360, 203] width 144 height 9
type input "General Commodity"
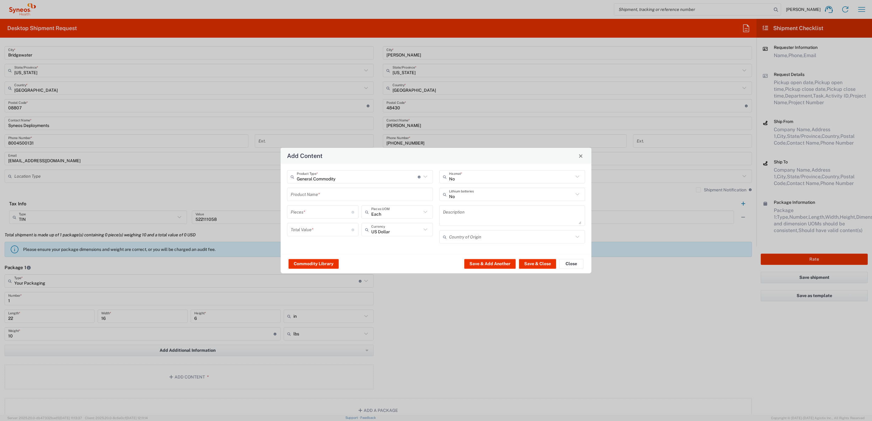
click at [316, 194] on input "text" at bounding box center [360, 194] width 139 height 11
type input "1"
click at [311, 210] on input "number" at bounding box center [321, 212] width 61 height 11
type input "1"
click at [323, 197] on input "1" at bounding box center [360, 194] width 139 height 11
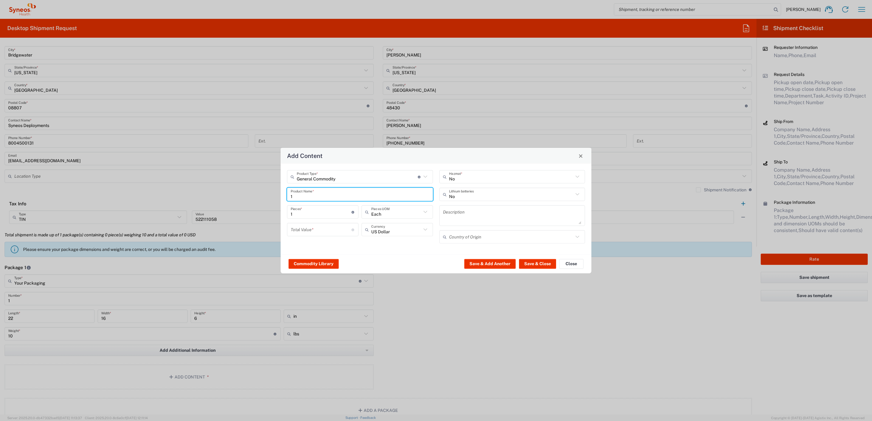
click at [323, 197] on input "1" at bounding box center [360, 194] width 139 height 11
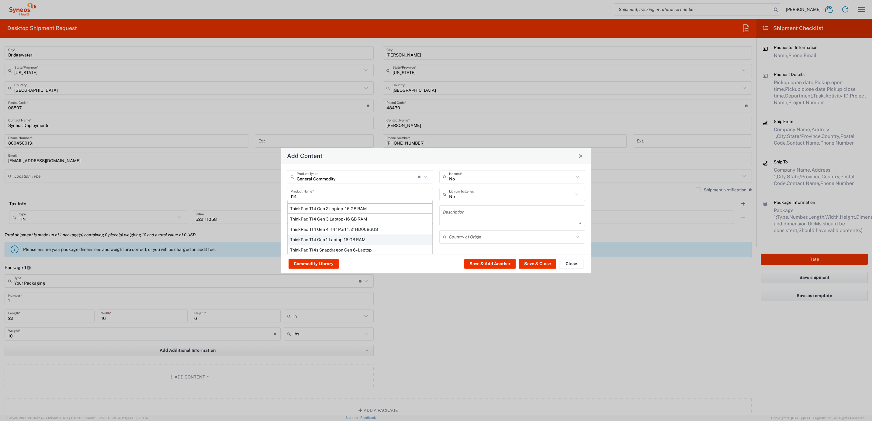
click at [313, 237] on div "ThinkPad T14 Gen 1 Laptop -16 GB RAM" at bounding box center [360, 240] width 145 height 10
type input "ThinkPad T14 Gen 1 Laptop -16 GB RAM"
type textarea "Intel Core i5-10210U- 14"- 512 GB SSD"
type input "[GEOGRAPHIC_DATA]"
type input "Yes"
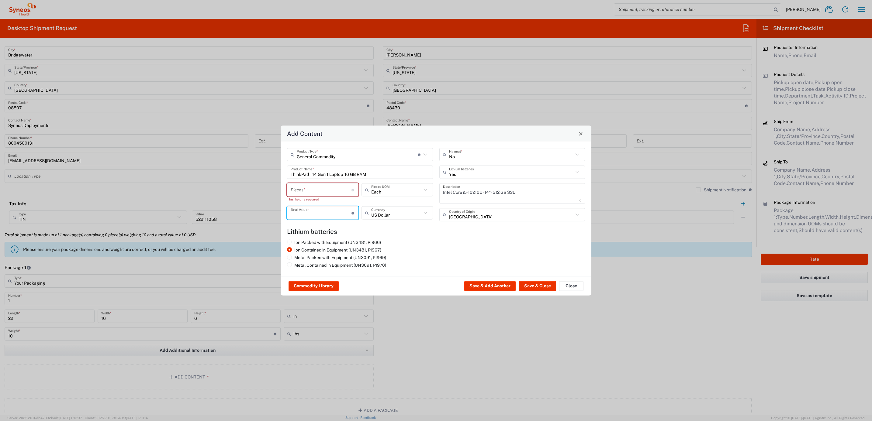
click at [325, 214] on input "number" at bounding box center [321, 213] width 61 height 11
type input "1000"
click at [539, 278] on div "Commodity Library Save & Add Another Save & Close Close" at bounding box center [436, 286] width 311 height 19
click at [539, 282] on button "Save & Close" at bounding box center [537, 287] width 37 height 10
click at [307, 189] on input "number" at bounding box center [321, 190] width 61 height 11
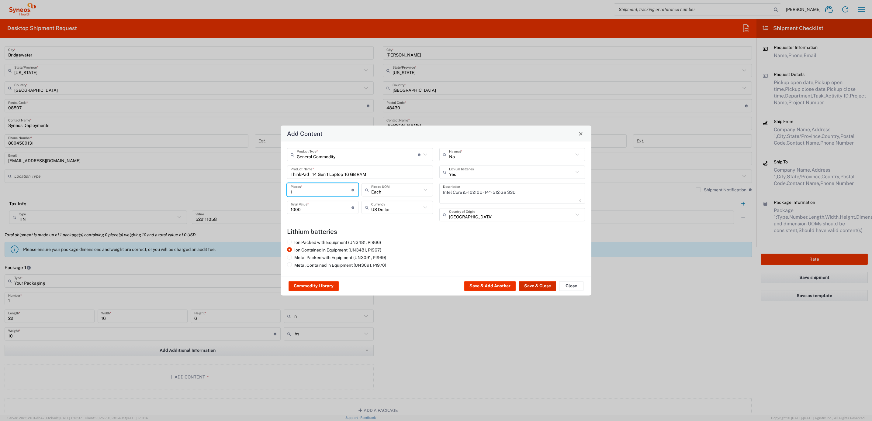
type input "1"
drag, startPoint x: 522, startPoint y: 286, endPoint x: 539, endPoint y: 291, distance: 18.0
click at [525, 286] on button "Save & Close" at bounding box center [537, 287] width 37 height 10
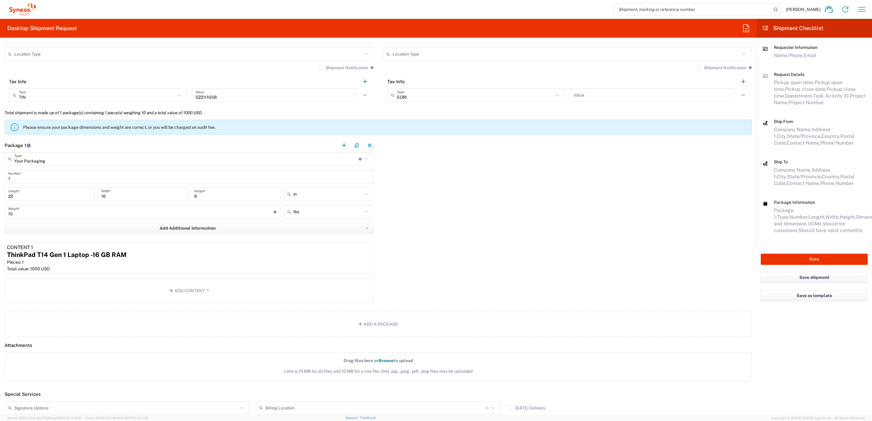
scroll to position [531, 0]
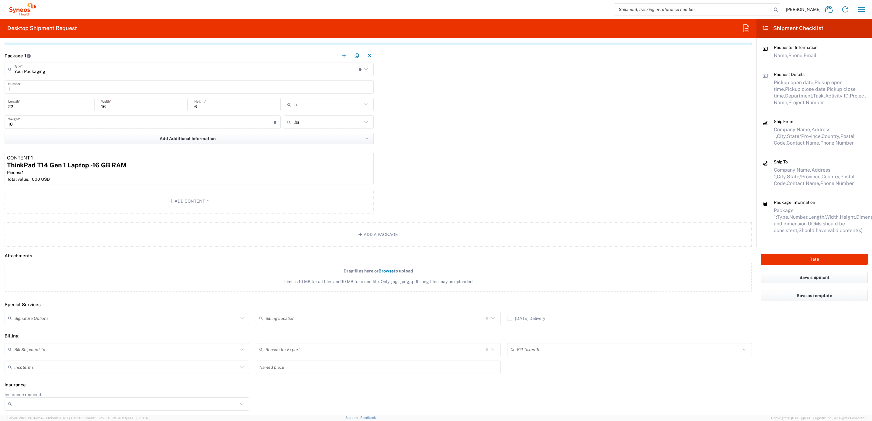
click at [60, 323] on input "text" at bounding box center [126, 318] width 224 height 11
click at [57, 332] on span "Adult Signature Required" at bounding box center [125, 331] width 241 height 9
type input "Adult Signature Required"
click at [167, 204] on button "Add Content *" at bounding box center [189, 201] width 369 height 25
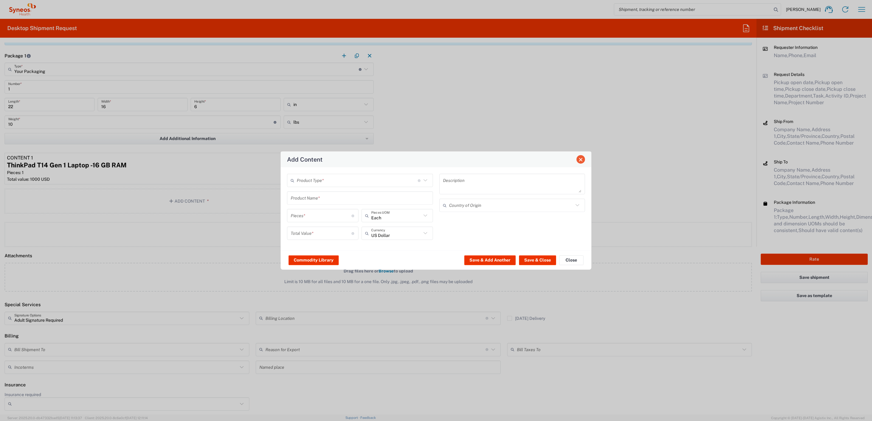
click at [580, 158] on span "Close" at bounding box center [581, 160] width 4 height 4
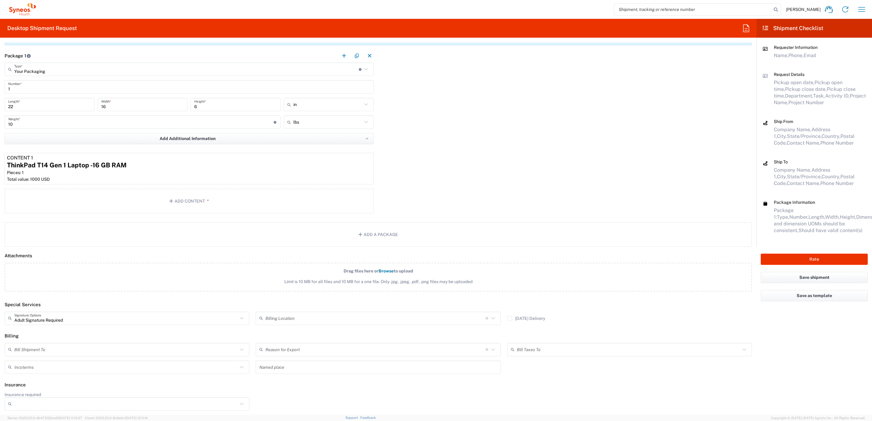
click at [596, 152] on div "Package 1 Your Packaging Type * Material used to package goods Envelope Large B…" at bounding box center [378, 132] width 757 height 167
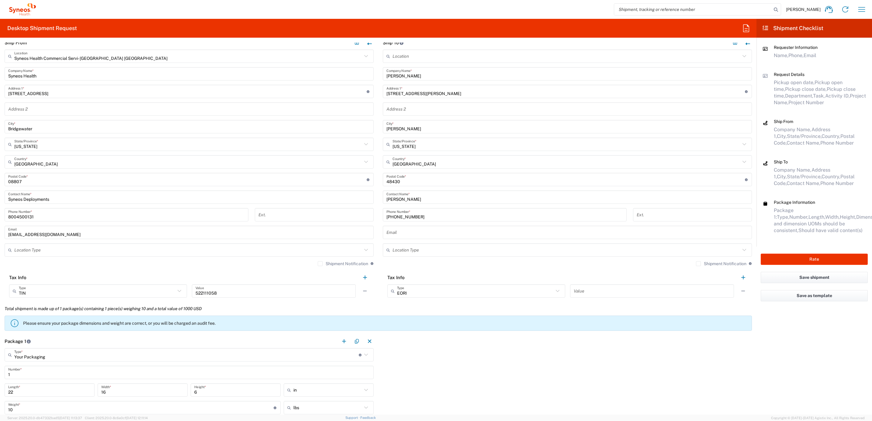
scroll to position [29, 0]
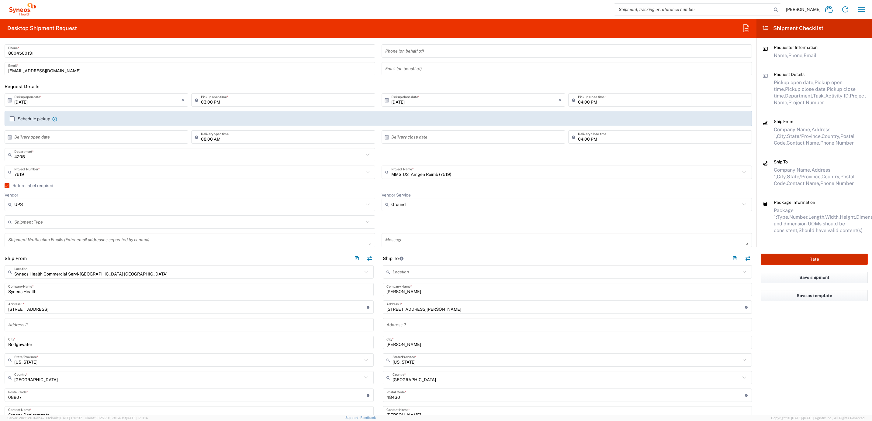
click at [797, 261] on button "Rate" at bounding box center [814, 259] width 107 height 11
type input "7619"
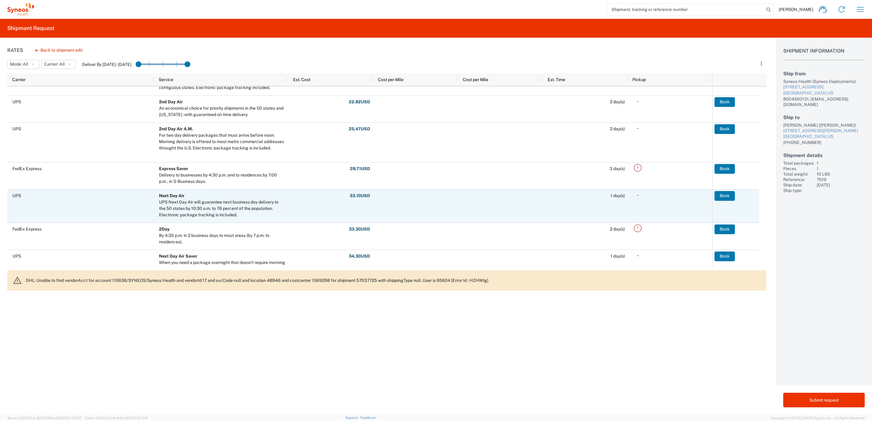
scroll to position [33, 0]
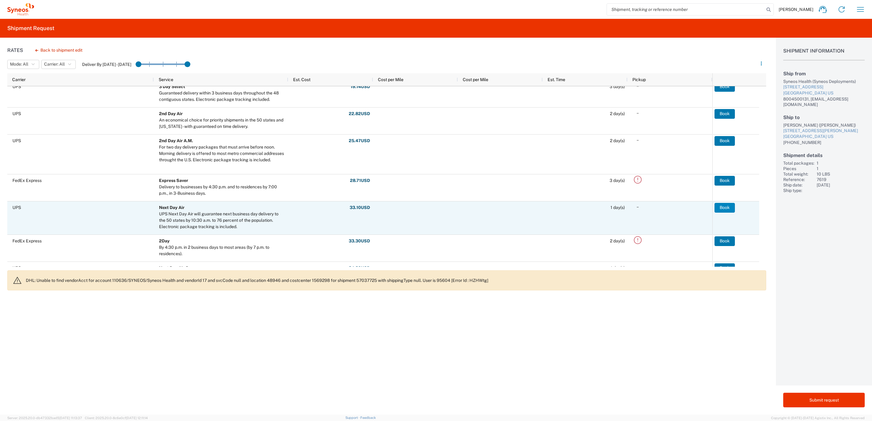
click at [722, 206] on button "Book" at bounding box center [725, 208] width 20 height 10
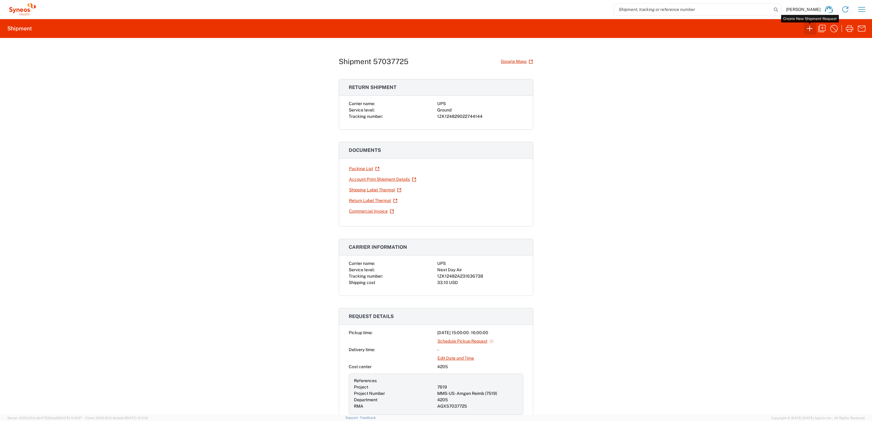
click at [811, 32] on icon "button" at bounding box center [810, 29] width 10 height 10
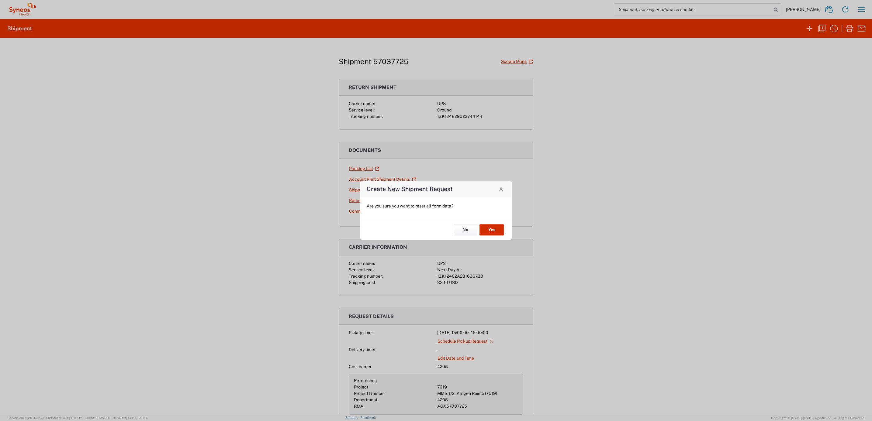
click at [496, 228] on button "Yes" at bounding box center [492, 229] width 24 height 11
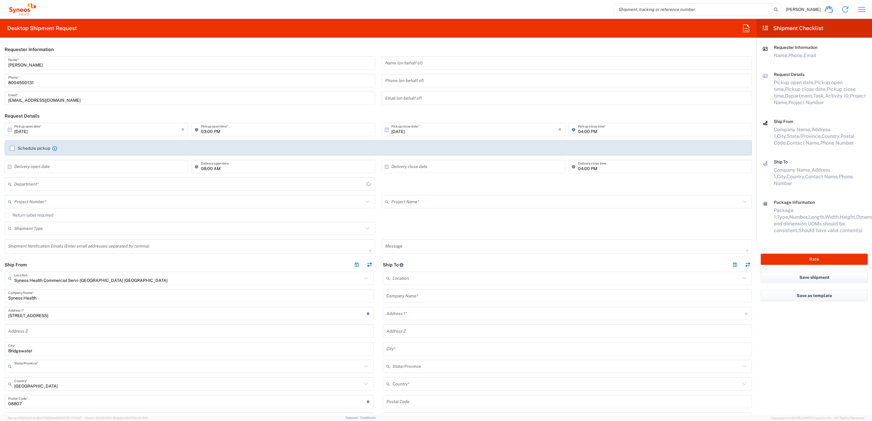
type input "[US_STATE]"
type input "4205"
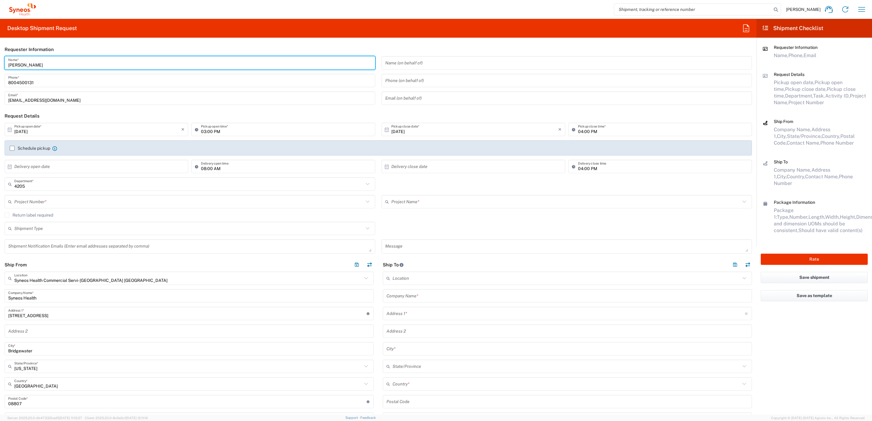
click at [40, 61] on input "[PERSON_NAME]" at bounding box center [189, 63] width 363 height 11
drag, startPoint x: 40, startPoint y: 61, endPoint x: 34, endPoint y: 65, distance: 7.3
click at [34, 65] on input "[PERSON_NAME]" at bounding box center [189, 63] width 363 height 11
type input "s"
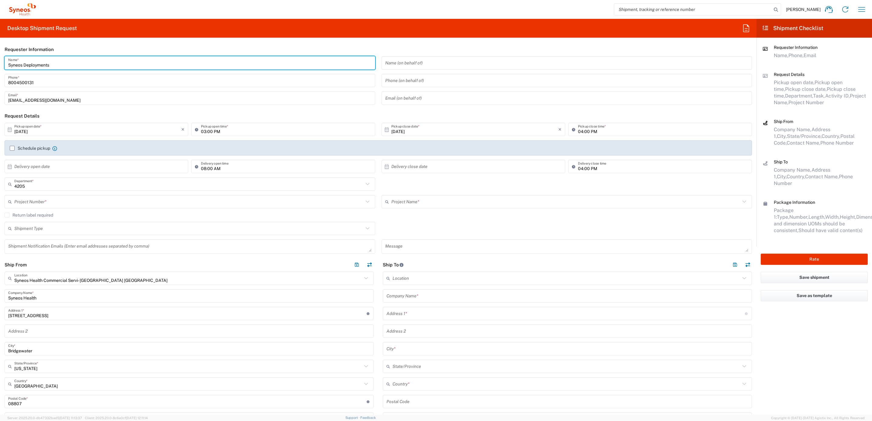
drag, startPoint x: 54, startPoint y: 61, endPoint x: 16, endPoint y: 59, distance: 38.1
click at [0, 55] on agx-form-section "Requester Information Syneos Deployments Name * [PHONE_NUMBER] Phone * [EMAIL_A…" at bounding box center [378, 76] width 757 height 67
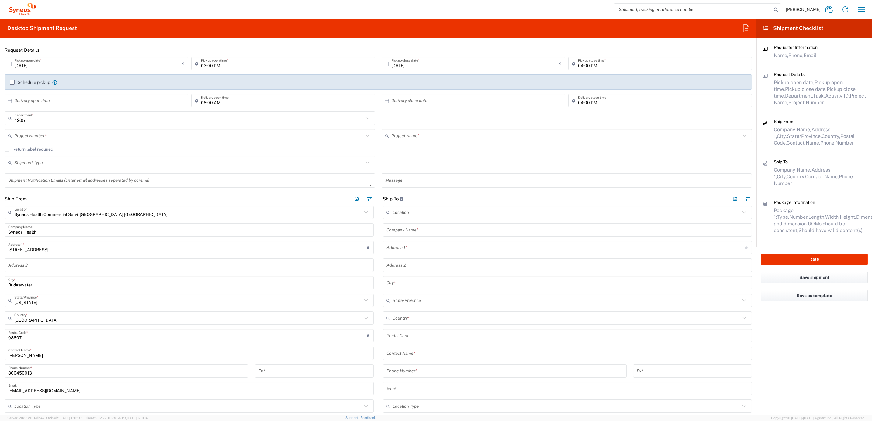
scroll to position [137, 0]
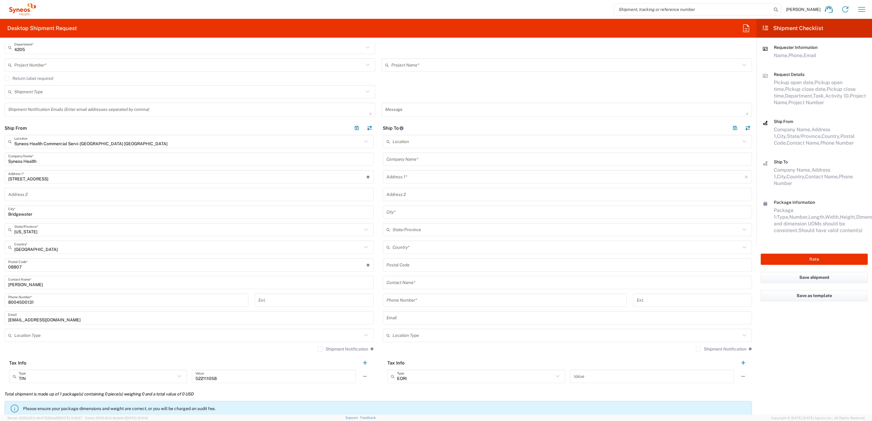
type input "Syneos Deployments"
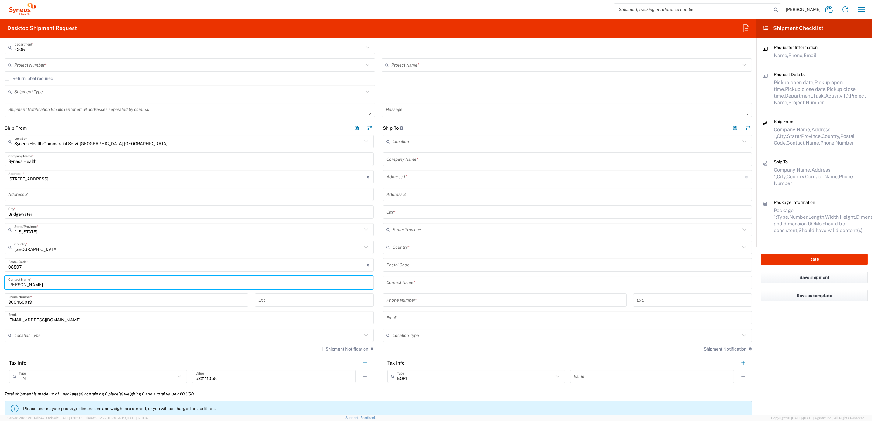
drag, startPoint x: 37, startPoint y: 282, endPoint x: 30, endPoint y: 283, distance: 6.5
click at [0, 260] on html "[PERSON_NAME] Home Shipment estimator Shipment tracking Desktop shipment reques…" at bounding box center [436, 210] width 872 height 421
drag, startPoint x: 47, startPoint y: 281, endPoint x: -9, endPoint y: 278, distance: 56.7
click at [0, 278] on html "[PERSON_NAME] Home Shipment estimator Shipment tracking Desktop shipment reques…" at bounding box center [436, 210] width 872 height 421
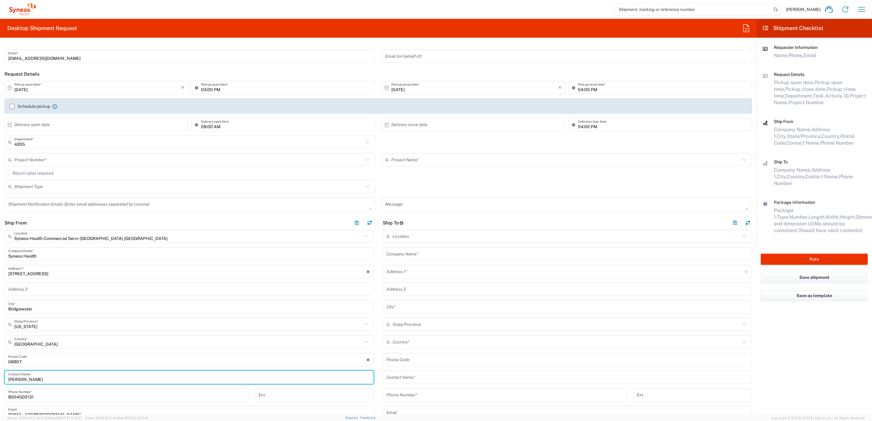
scroll to position [0, 0]
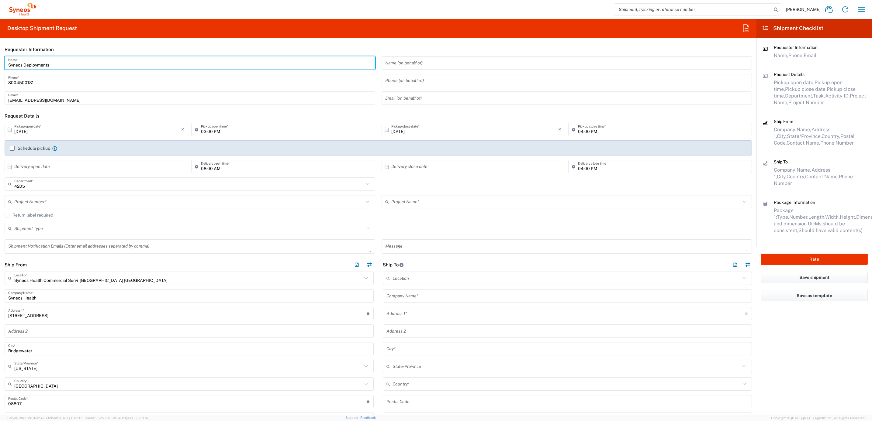
drag, startPoint x: 56, startPoint y: 66, endPoint x: -19, endPoint y: 59, distance: 75.1
click at [0, 59] on html "[PERSON_NAME] Home Shipment estimator Shipment tracking Desktop shipment reques…" at bounding box center [436, 210] width 872 height 421
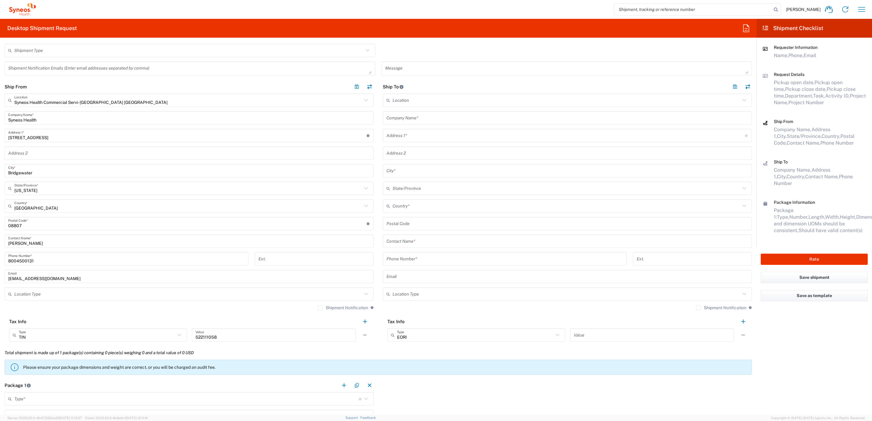
scroll to position [182, 0]
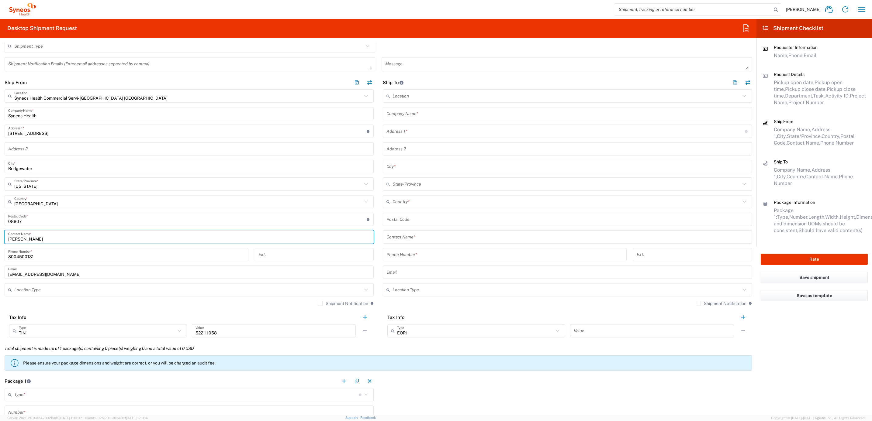
drag, startPoint x: 56, startPoint y: 237, endPoint x: -33, endPoint y: 231, distance: 88.4
click at [0, 231] on html "[PERSON_NAME] Home Shipment estimator Shipment tracking Desktop shipment reques…" at bounding box center [436, 210] width 872 height 421
paste input "Syneos Deployments"
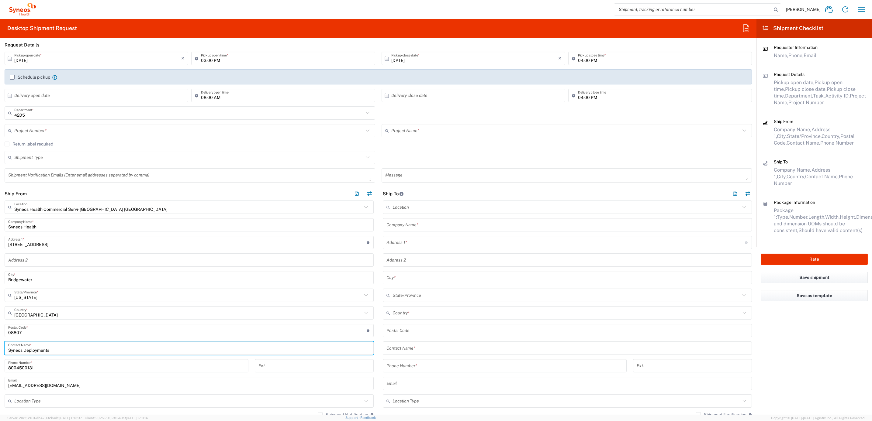
scroll to position [0, 0]
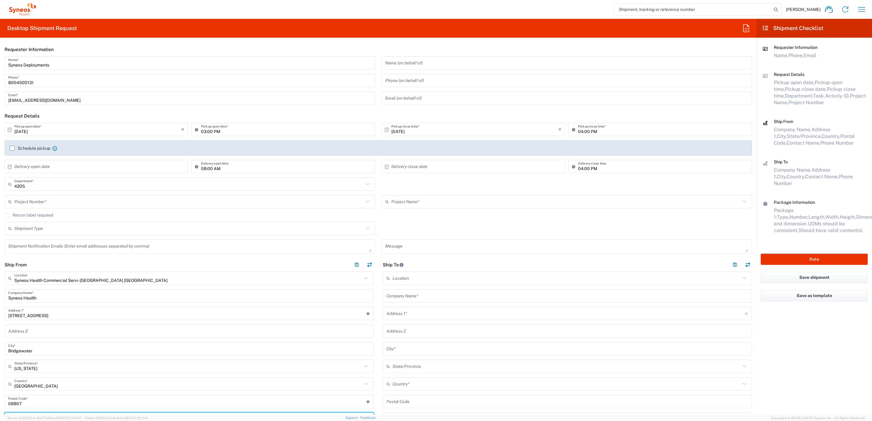
type input "Syneos Deployments"
click at [39, 203] on input "text" at bounding box center [188, 202] width 349 height 11
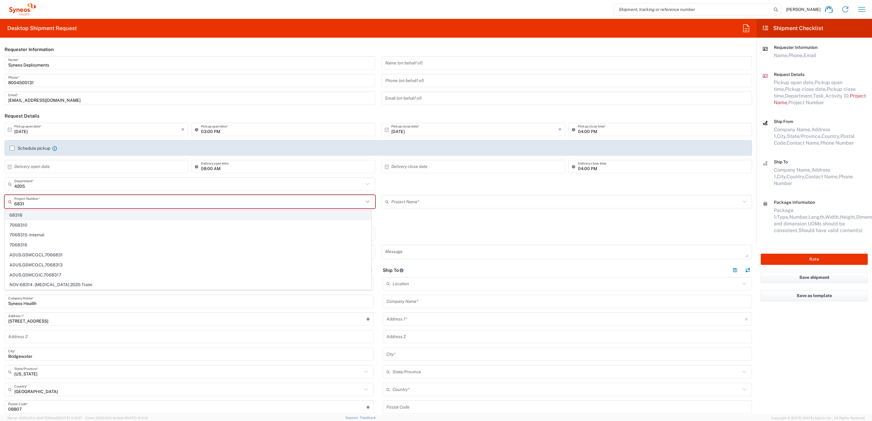
click at [39, 212] on span "6831B" at bounding box center [188, 215] width 366 height 9
type input "6831B"
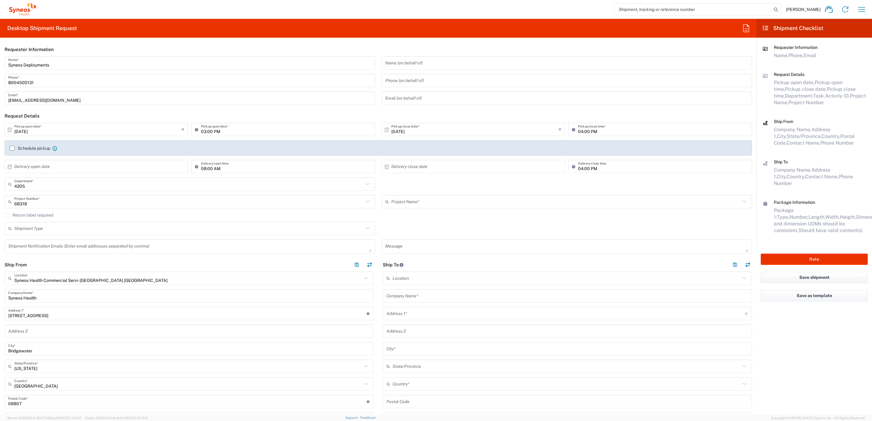
type input "EC-US_EndoPharmaceutical_REM B"
click at [414, 303] on div "Location [PERSON_NAME] LLC-[GEOGRAPHIC_DATA] [GEOGRAPHIC_DATA] [GEOGRAPHIC_DATA…" at bounding box center [567, 398] width 369 height 253
click at [418, 296] on input "text" at bounding box center [567, 296] width 362 height 11
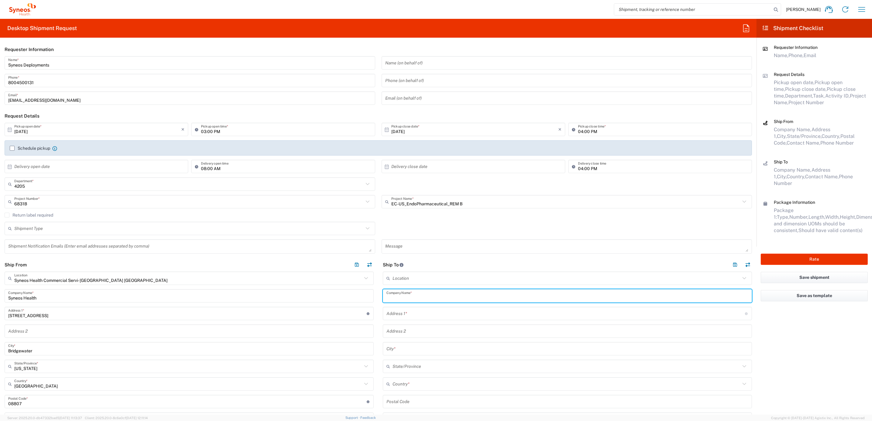
paste input "La [PERSON_NAME]"
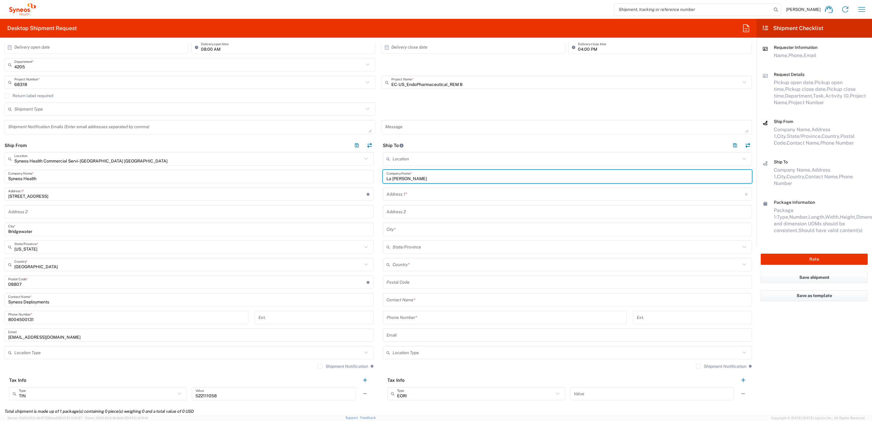
scroll to position [137, 0]
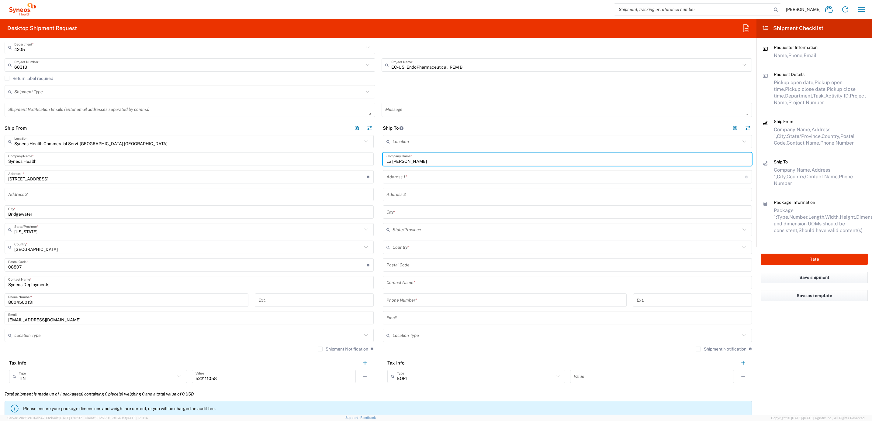
type input "La [PERSON_NAME]"
click at [414, 287] on input "text" at bounding box center [567, 283] width 362 height 11
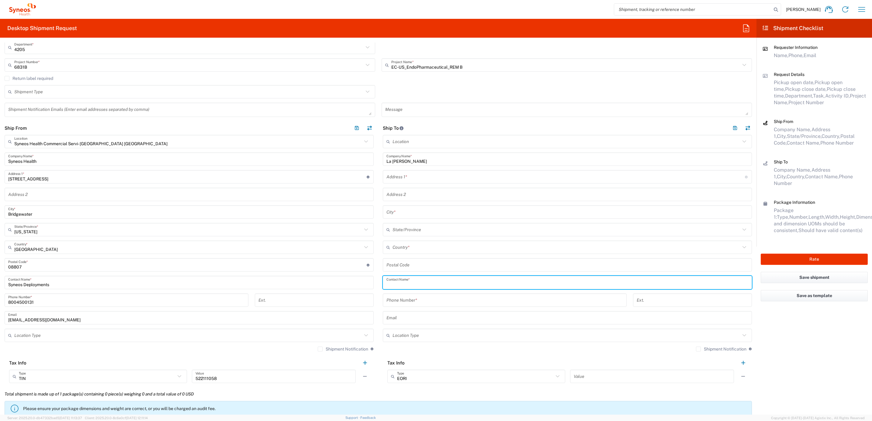
paste input "La [PERSON_NAME]"
type input "La [PERSON_NAME]"
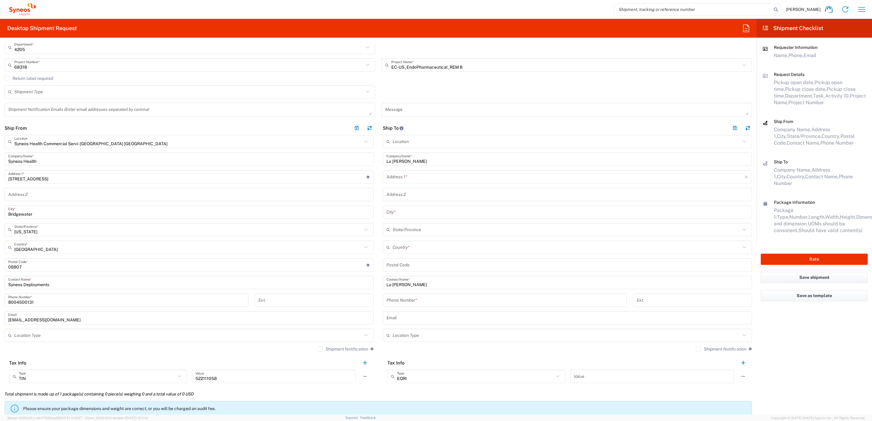
drag, startPoint x: 424, startPoint y: 180, endPoint x: 427, endPoint y: 179, distance: 3.2
click at [424, 180] on input "text" at bounding box center [565, 177] width 359 height 11
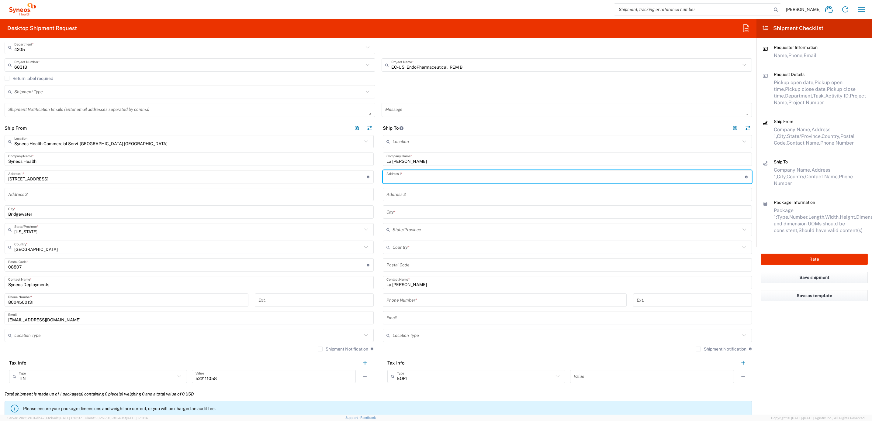
paste input "[STREET_ADDRESS][PERSON_NAME],"
type input "[STREET_ADDRESS][PERSON_NAME]"
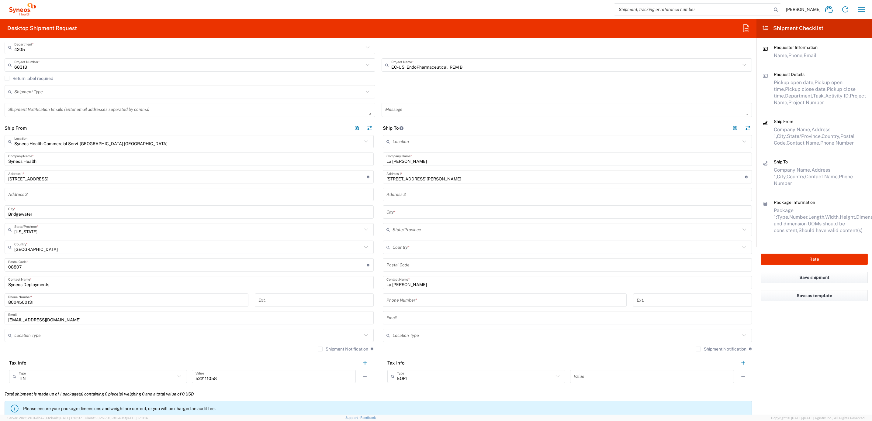
drag, startPoint x: 403, startPoint y: 211, endPoint x: 409, endPoint y: 213, distance: 6.6
click at [403, 211] on input "text" at bounding box center [567, 212] width 362 height 11
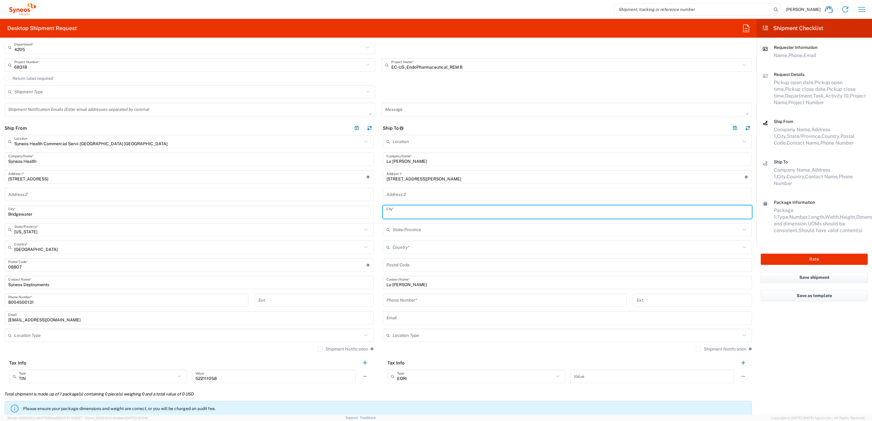
paste input "[GEOGRAPHIC_DATA]"
type input "[GEOGRAPHIC_DATA]"
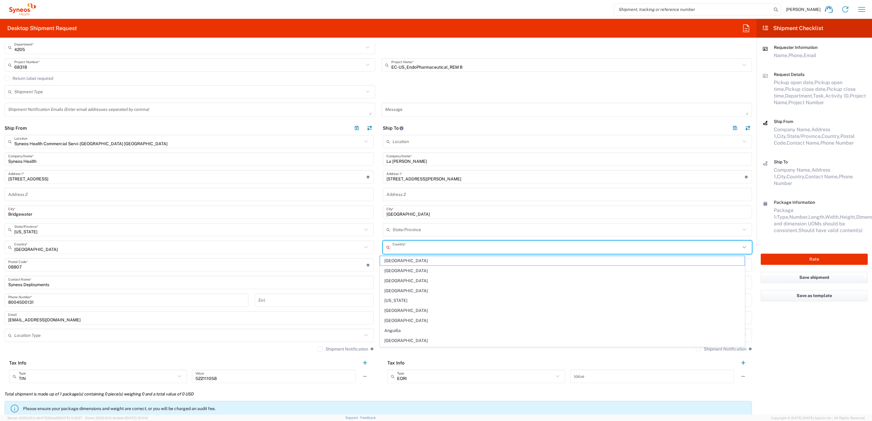
click at [401, 249] on input "text" at bounding box center [567, 247] width 348 height 11
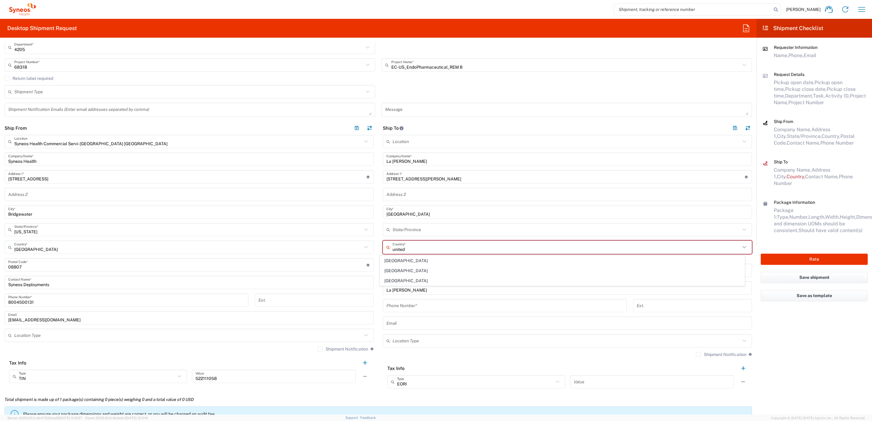
drag, startPoint x: 394, startPoint y: 280, endPoint x: 395, endPoint y: 266, distance: 13.7
click at [394, 280] on span "[GEOGRAPHIC_DATA]" at bounding box center [562, 280] width 365 height 9
type input "[GEOGRAPHIC_DATA]"
click at [408, 229] on input "text" at bounding box center [567, 230] width 348 height 11
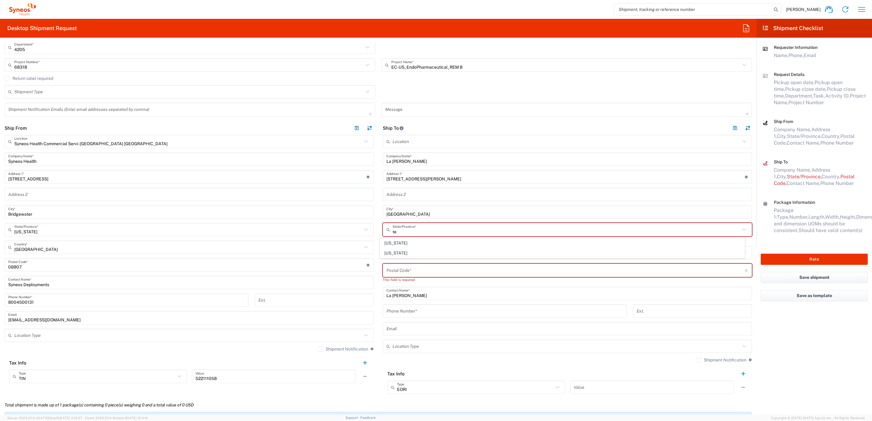
drag, startPoint x: 393, startPoint y: 254, endPoint x: 398, endPoint y: 249, distance: 6.5
click at [393, 254] on span "[US_STATE]" at bounding box center [562, 253] width 365 height 9
type input "[US_STATE]"
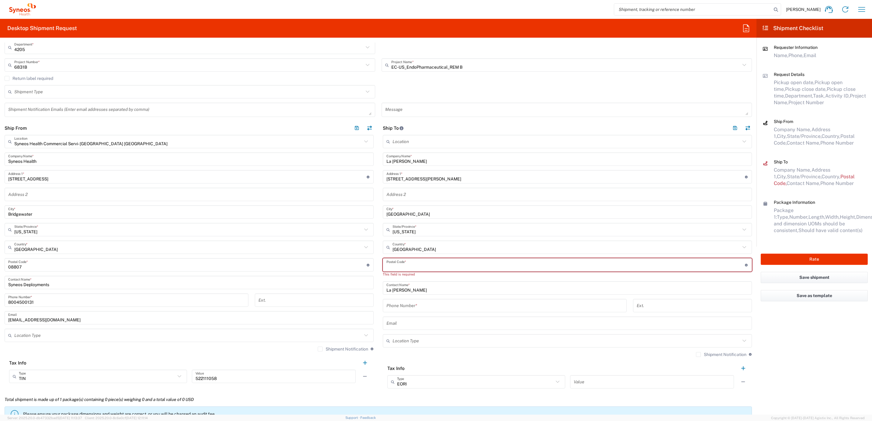
click at [401, 262] on input "undefined" at bounding box center [565, 265] width 359 height 11
paste input "77026"
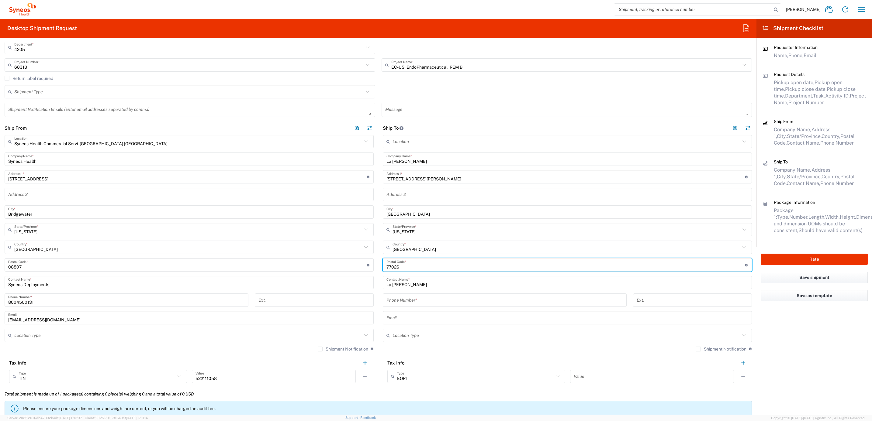
type input "77026"
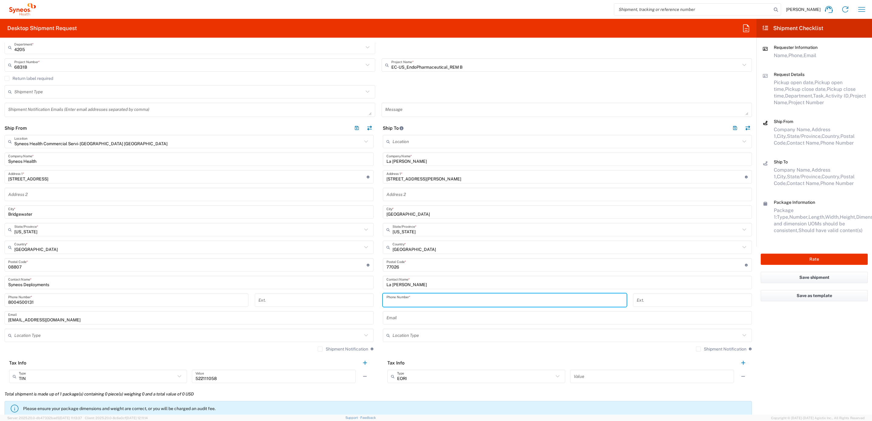
click at [400, 302] on input "tel" at bounding box center [504, 300] width 237 height 11
paste input "[PHONE_NUMBER]"
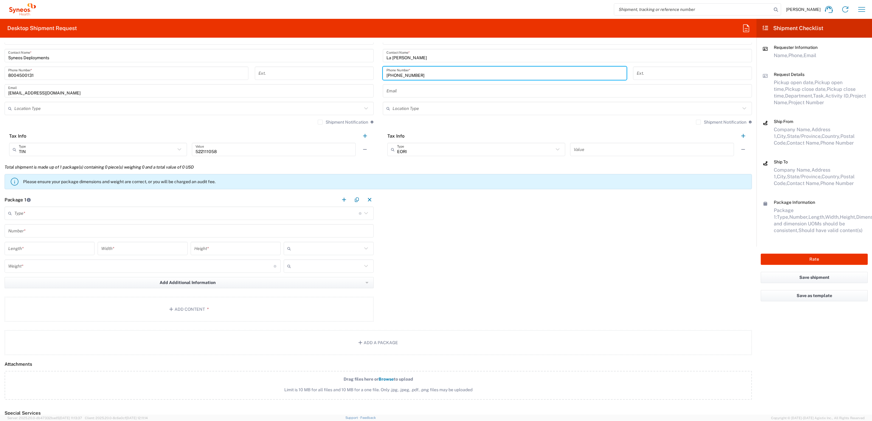
scroll to position [365, 0]
type input "[PHONE_NUMBER]"
click at [78, 216] on input "text" at bounding box center [186, 212] width 345 height 11
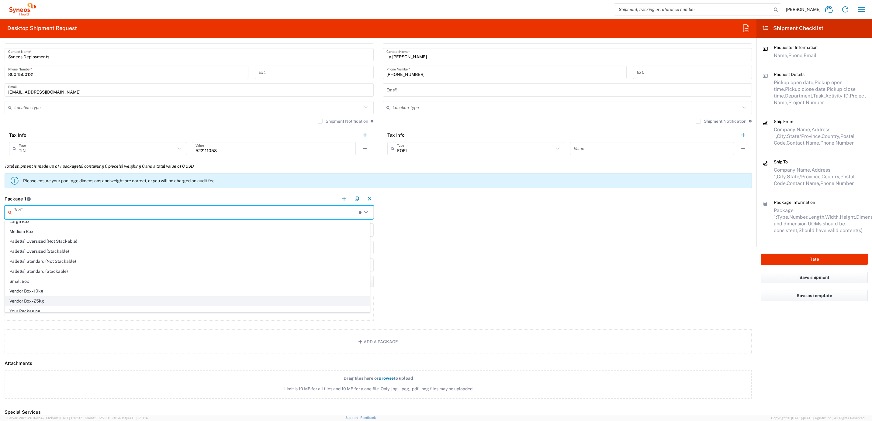
scroll to position [22, 0]
click at [39, 306] on span "Your Packaging" at bounding box center [187, 307] width 365 height 9
type input "Your Packaging"
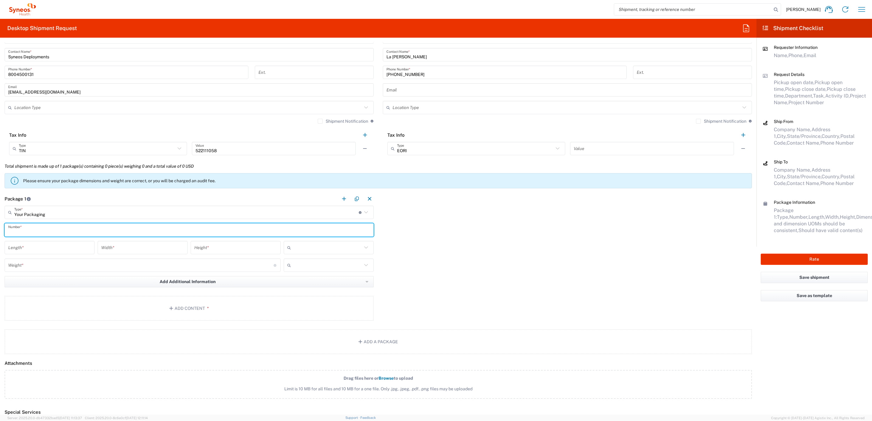
click at [46, 234] on input "text" at bounding box center [189, 230] width 362 height 11
type input "1"
click at [44, 244] on input "number" at bounding box center [49, 248] width 83 height 11
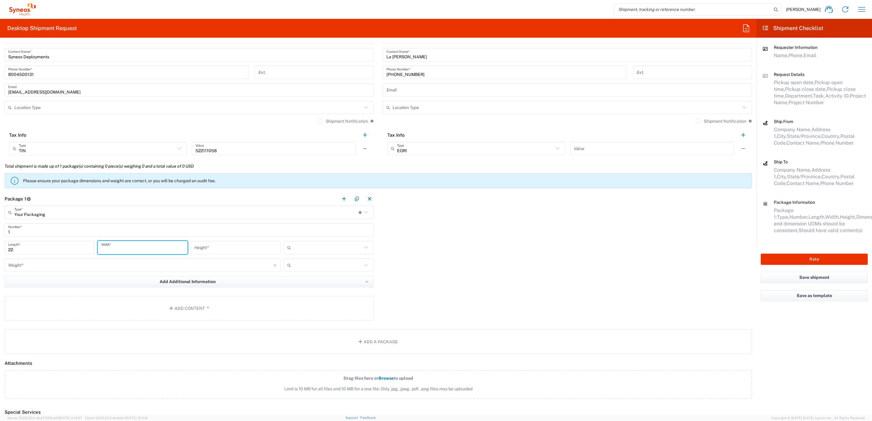
click at [37, 247] on input "22" at bounding box center [49, 248] width 83 height 11
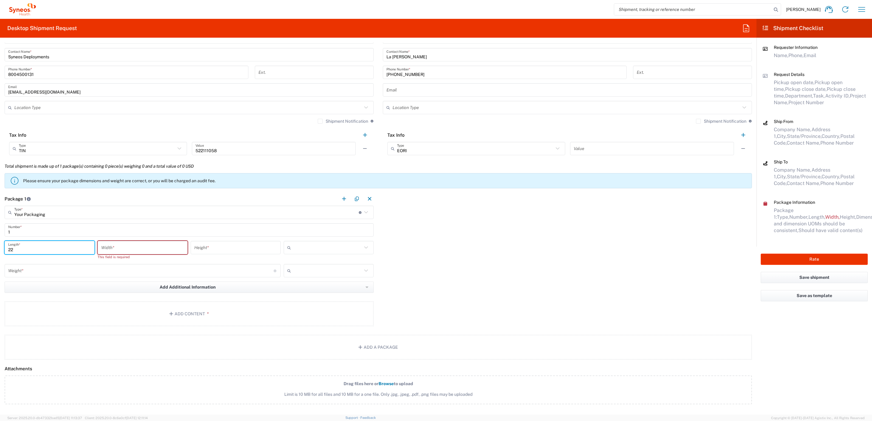
click at [37, 247] on input "22" at bounding box center [49, 248] width 83 height 11
type input "15"
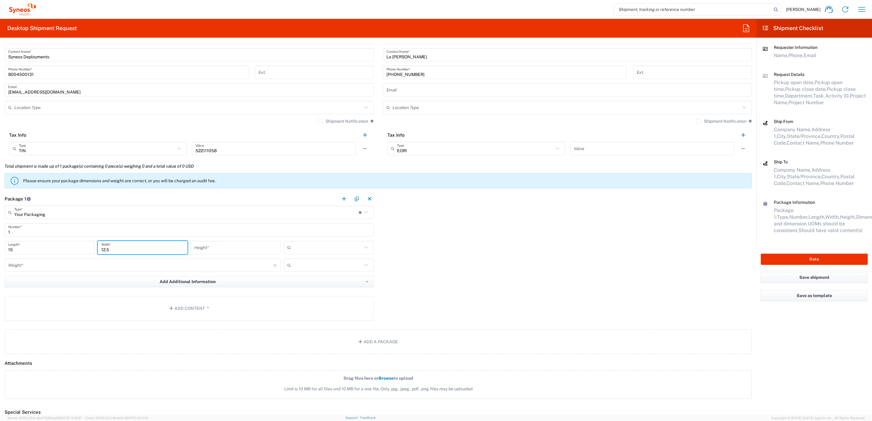
type input "12.5"
type input "1"
click at [342, 247] on input "text" at bounding box center [327, 248] width 69 height 10
click at [313, 276] on span "ft" at bounding box center [326, 271] width 88 height 9
type input "ft"
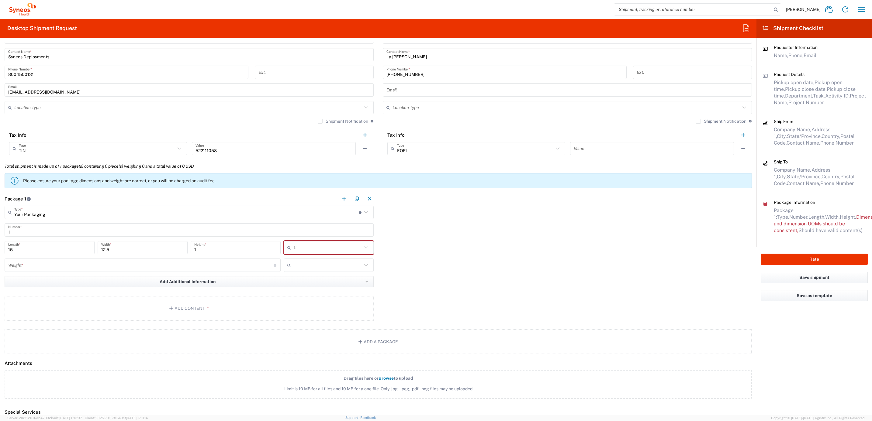
click at [330, 247] on input "ft" at bounding box center [327, 248] width 69 height 10
drag, startPoint x: 317, startPoint y: 278, endPoint x: 109, endPoint y: 239, distance: 211.4
click at [316, 278] on span "in" at bounding box center [326, 281] width 88 height 9
type input "180"
type input "150"
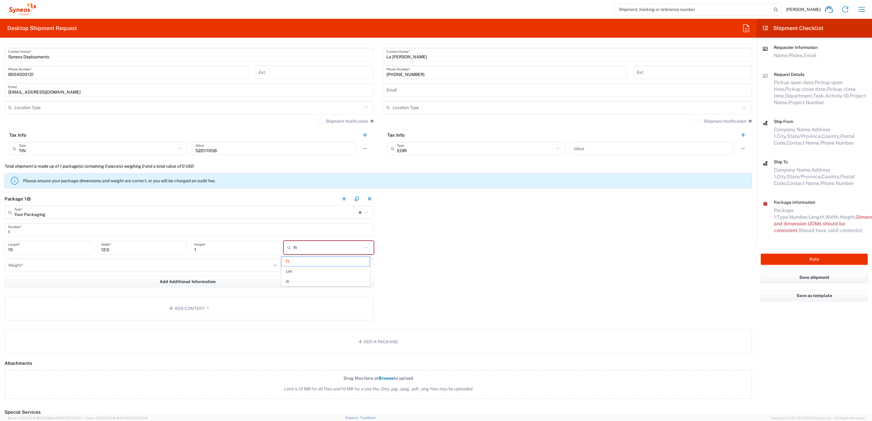
type input "12"
type input "in"
click at [68, 264] on input "number" at bounding box center [140, 265] width 265 height 11
type input "5"
click at [355, 271] on div at bounding box center [329, 265] width 90 height 13
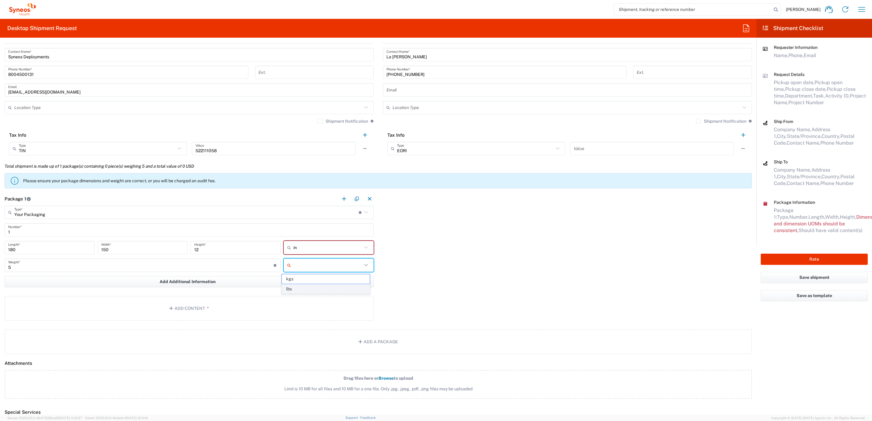
click at [320, 289] on span "lbs" at bounding box center [326, 289] width 88 height 9
type input "lbs"
click at [200, 300] on button "Add Content *" at bounding box center [189, 308] width 369 height 25
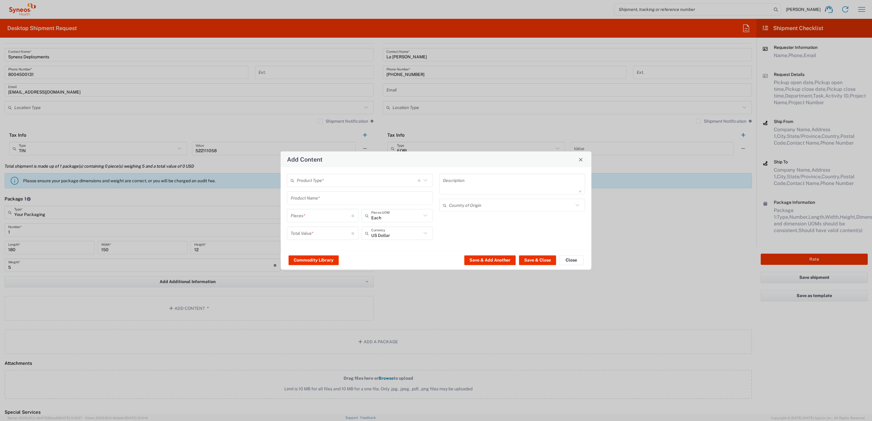
click at [324, 186] on div "Product Type * Document: Paper document generated internally by Syneos, a clien…" at bounding box center [360, 180] width 146 height 13
click at [322, 204] on span "General Commodity" at bounding box center [360, 203] width 144 height 9
type input "General Commodity"
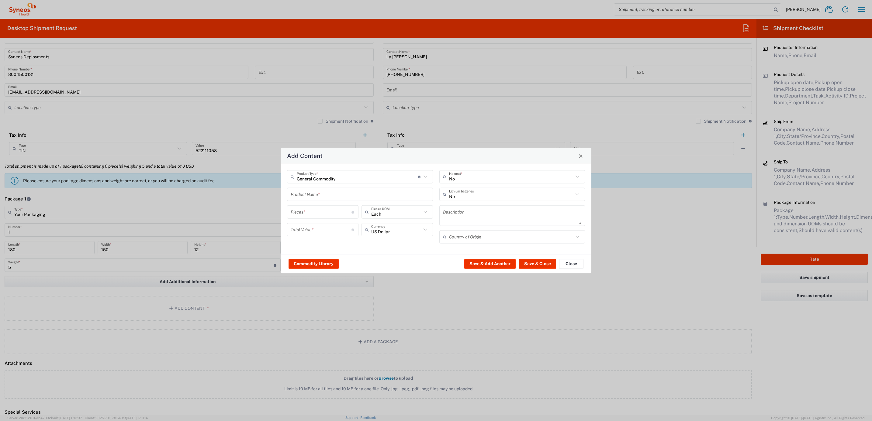
click at [320, 192] on input "text" at bounding box center [360, 194] width 139 height 11
type input "65W Power Supply"
click at [309, 213] on input "number" at bounding box center [321, 212] width 61 height 11
type input "1"
click at [306, 228] on input "number" at bounding box center [321, 229] width 61 height 11
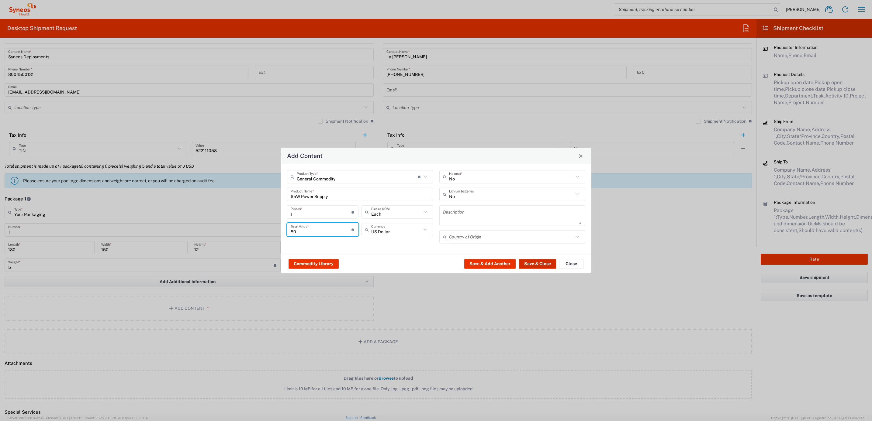
type input "50"
click at [536, 260] on button "Save & Close" at bounding box center [537, 264] width 37 height 10
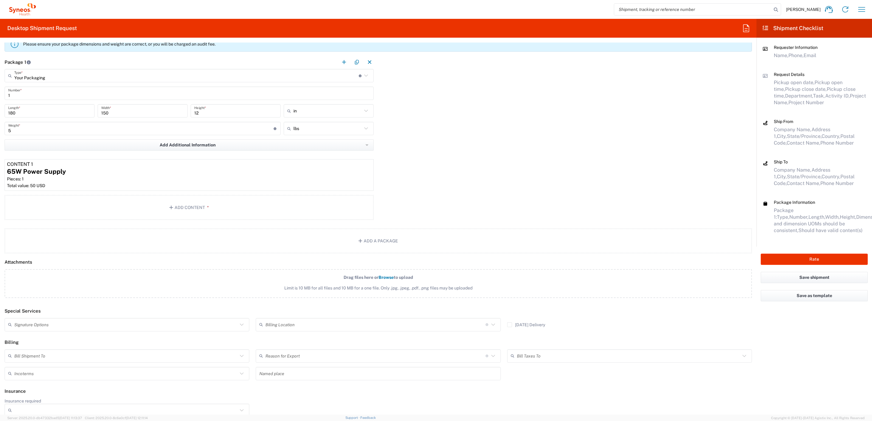
scroll to position [365, 0]
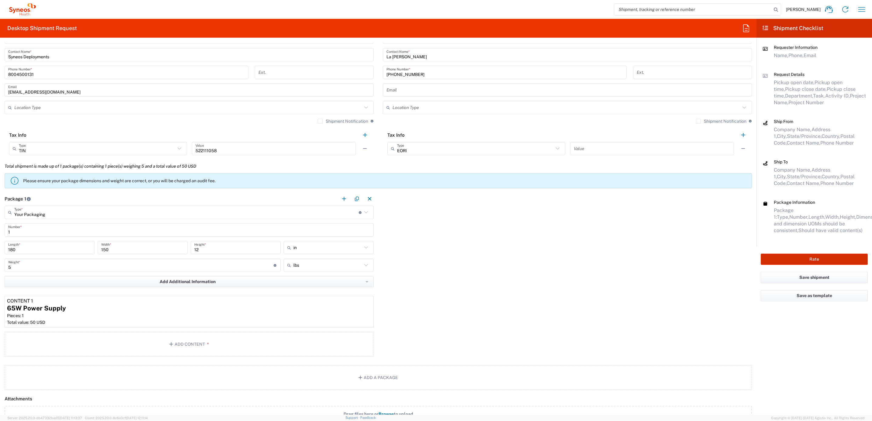
click at [790, 258] on button "Rate" at bounding box center [814, 259] width 107 height 11
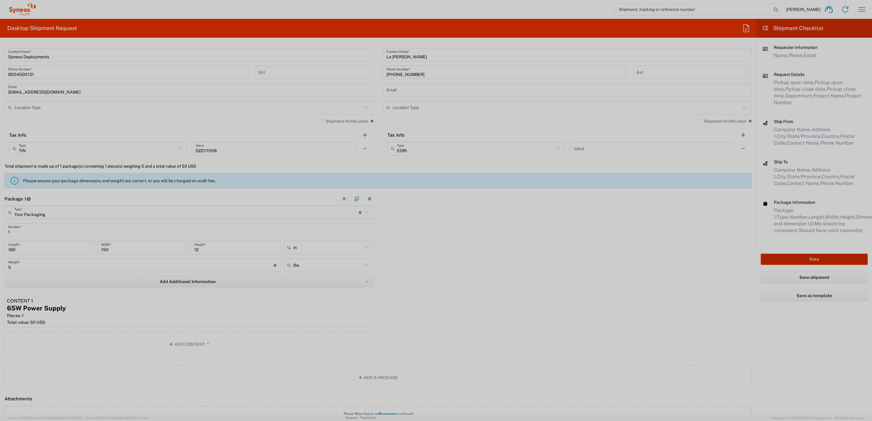
type input "6831B"
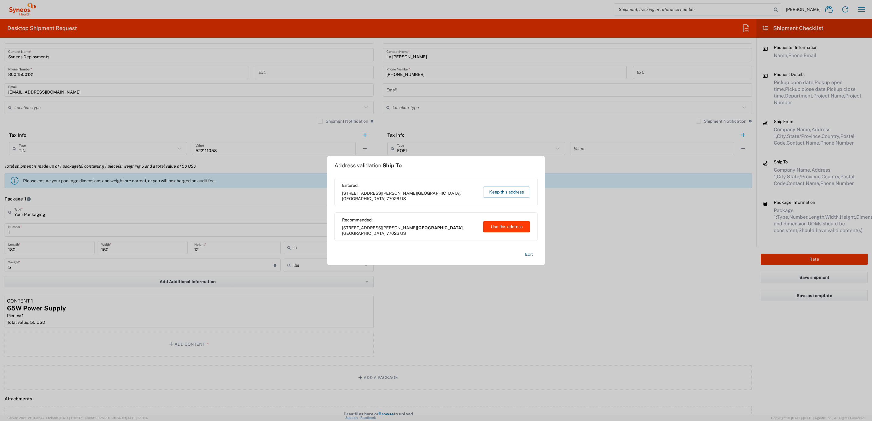
click at [503, 226] on button "Use this address" at bounding box center [506, 226] width 47 height 11
type input "[GEOGRAPHIC_DATA]"
type input "[US_STATE]"
type input "[GEOGRAPHIC_DATA]"
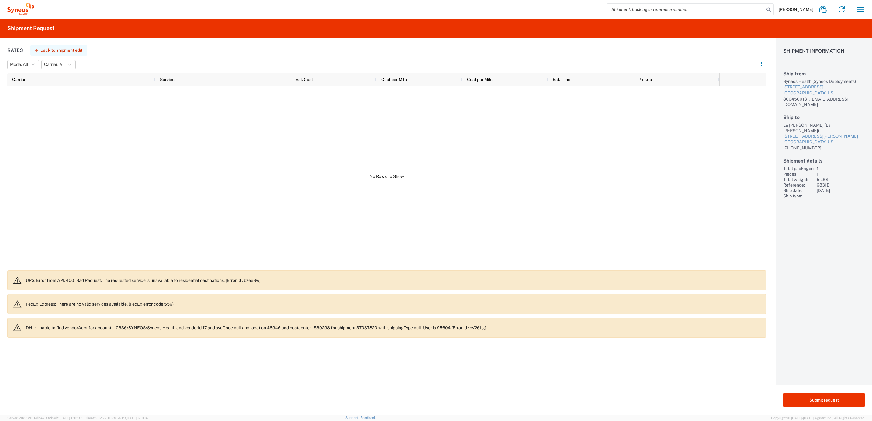
click at [54, 46] on button "Back to shipment edit" at bounding box center [58, 50] width 57 height 11
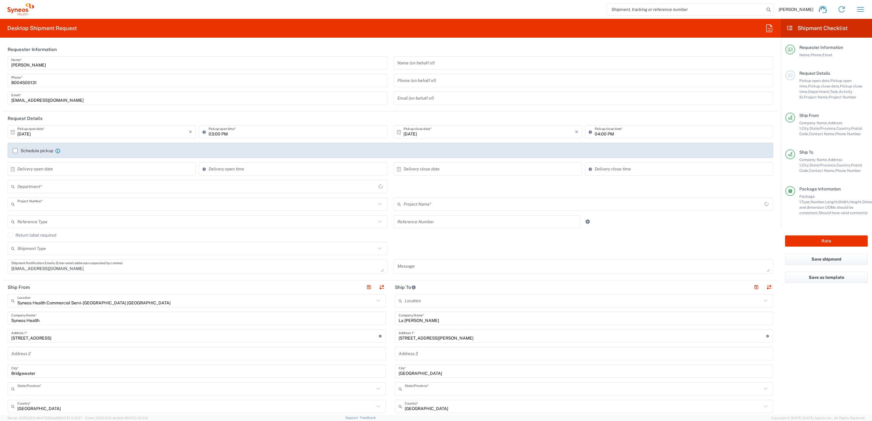
type input "6831B"
type input "[US_STATE]"
type input "Your Packaging"
type input "EC-US_EndoPharmaceutical_REM B"
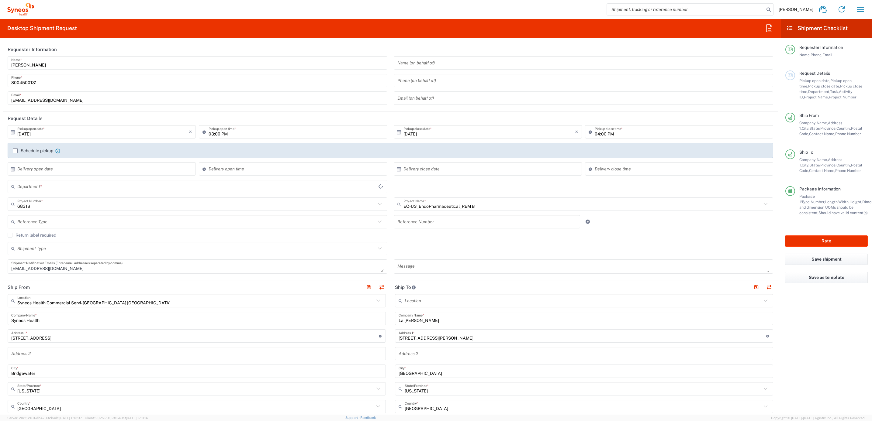
type input "4205"
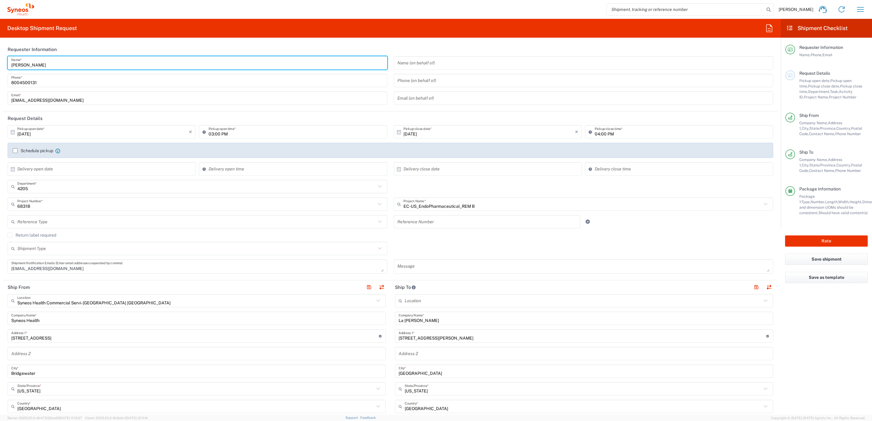
drag, startPoint x: 13, startPoint y: 65, endPoint x: -5, endPoint y: 60, distance: 18.5
click at [0, 60] on html "[PERSON_NAME] Home Shipment estimator Shipment tracking Desktop shipment reques…" at bounding box center [436, 210] width 872 height 421
click at [72, 64] on input "Syneos Deployments" at bounding box center [197, 63] width 373 height 11
drag, startPoint x: 62, startPoint y: 64, endPoint x: 44, endPoint y: 55, distance: 20.5
click at [0, 54] on html "[PERSON_NAME] Home Shipment estimator Shipment tracking Desktop shipment reques…" at bounding box center [436, 210] width 872 height 421
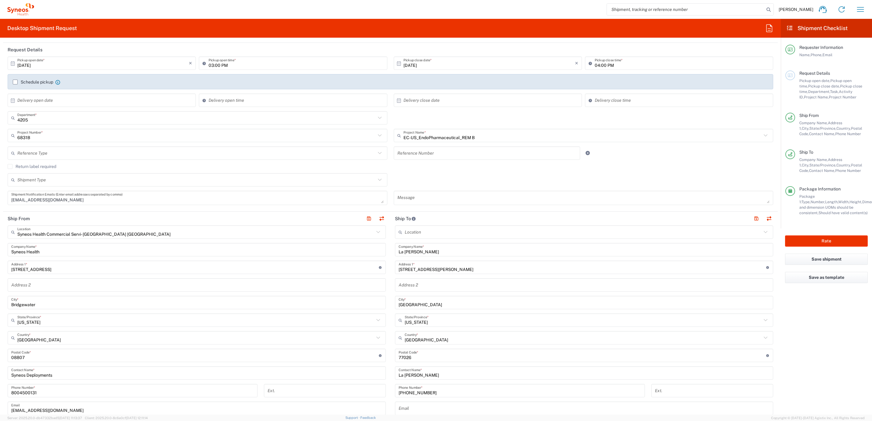
scroll to position [91, 0]
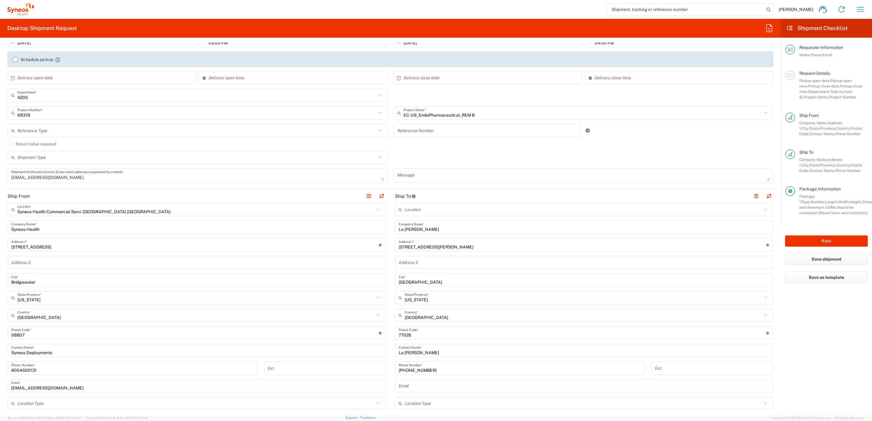
type input "Syneos Deployments"
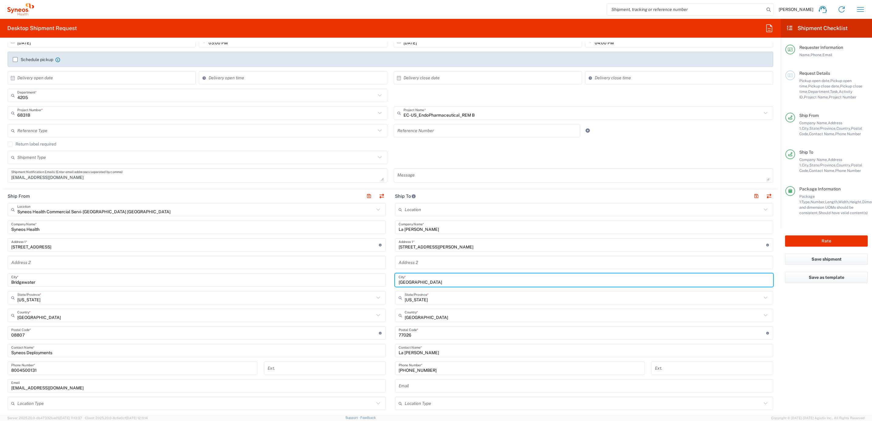
click at [418, 277] on input "[GEOGRAPHIC_DATA]" at bounding box center [584, 280] width 371 height 11
drag, startPoint x: 411, startPoint y: 284, endPoint x: 414, endPoint y: 281, distance: 4.1
click at [376, 277] on div "Ship From Syneos Health Commercial Servi- [GEOGRAPHIC_DATA] [GEOGRAPHIC_DATA] L…" at bounding box center [390, 325] width 775 height 272
click at [445, 244] on input "[STREET_ADDRESS][PERSON_NAME]" at bounding box center [583, 245] width 368 height 11
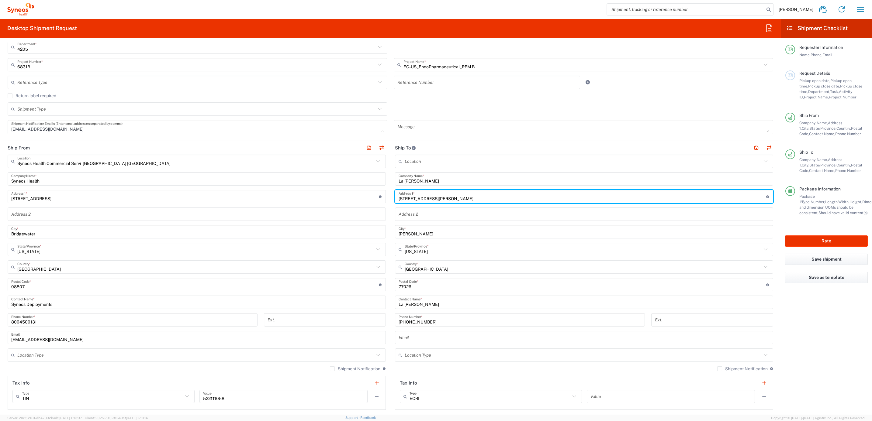
scroll to position [137, 0]
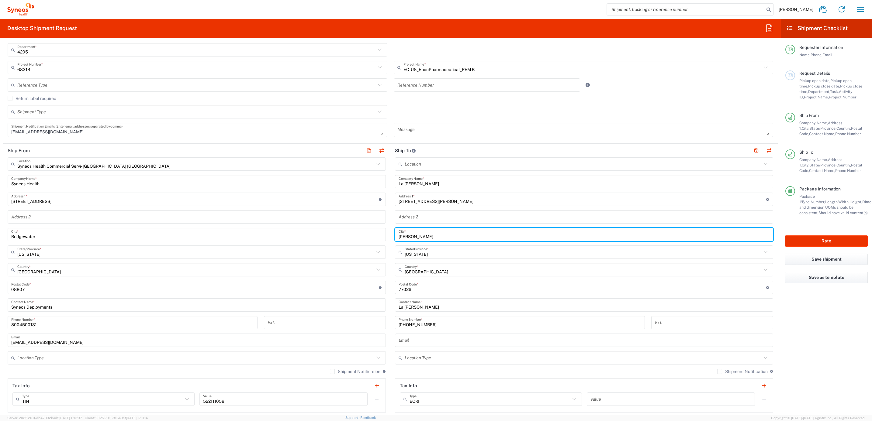
drag, startPoint x: 419, startPoint y: 234, endPoint x: 393, endPoint y: 229, distance: 26.7
click at [395, 229] on div "Loredo City *" at bounding box center [584, 234] width 378 height 13
type input "[GEOGRAPHIC_DATA]"
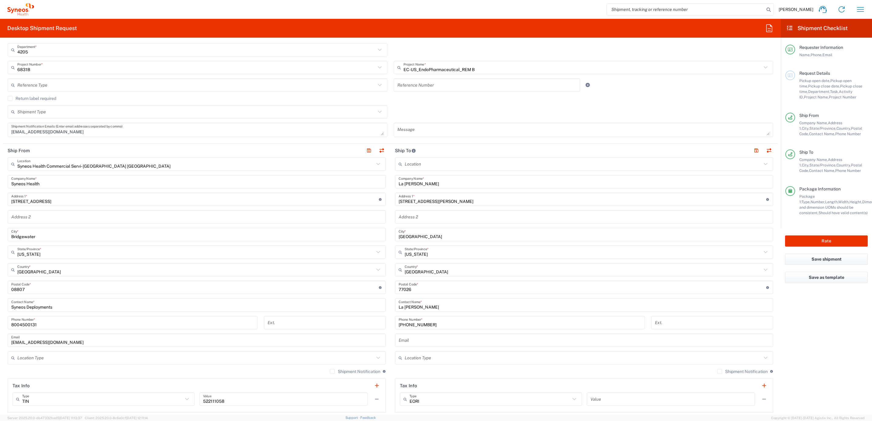
click at [390, 223] on main "Location [PERSON_NAME] LLC-[GEOGRAPHIC_DATA] [GEOGRAPHIC_DATA] [GEOGRAPHIC_DATA…" at bounding box center [583, 285] width 387 height 255
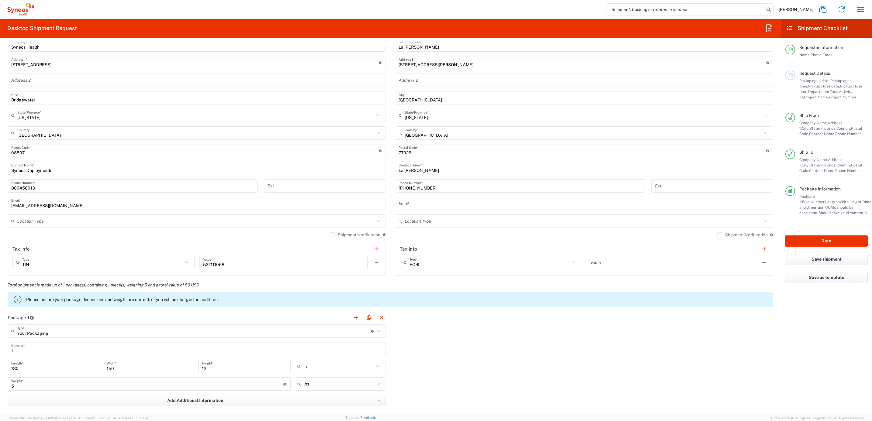
scroll to position [319, 0]
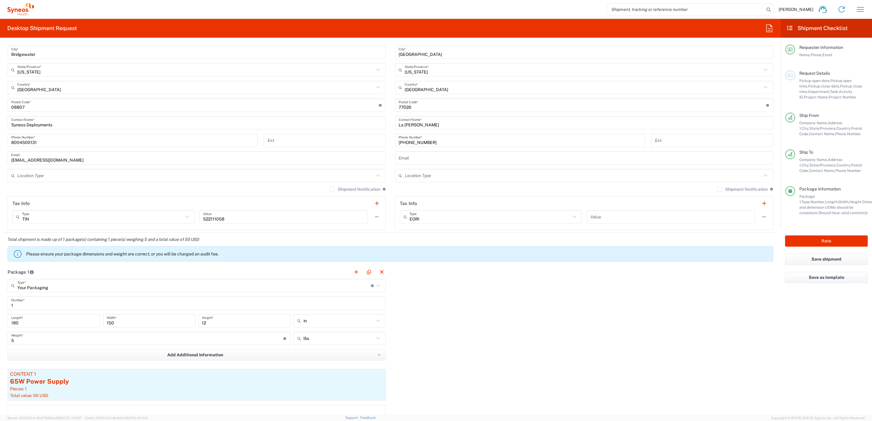
click at [42, 324] on input "180" at bounding box center [53, 321] width 85 height 11
type input "15"
type input "12.5"
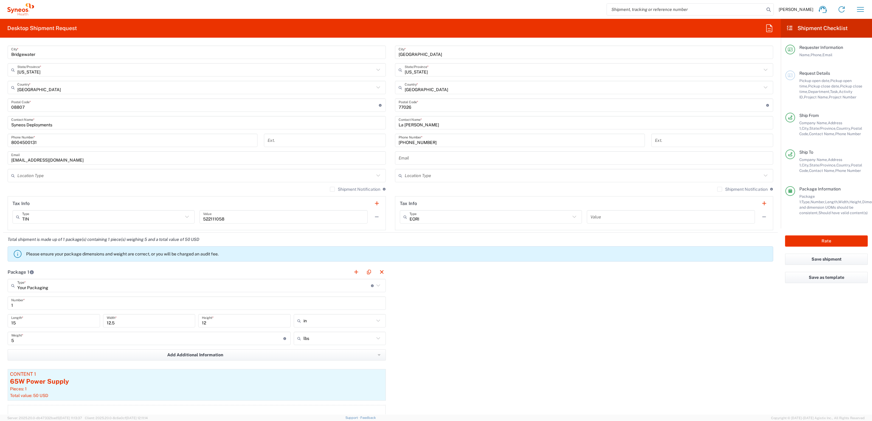
click at [221, 331] on div "12 Height *" at bounding box center [244, 323] width 95 height 18
click at [218, 325] on input "12" at bounding box center [244, 321] width 85 height 11
type input "1"
click at [461, 334] on div "Package 1 Your Packaging Type * Material used to package goods Your Packaging E…" at bounding box center [390, 349] width 775 height 169
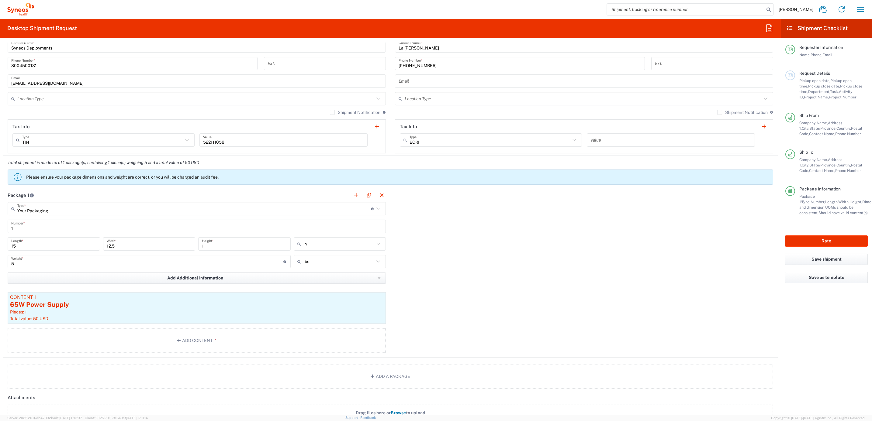
scroll to position [411, 0]
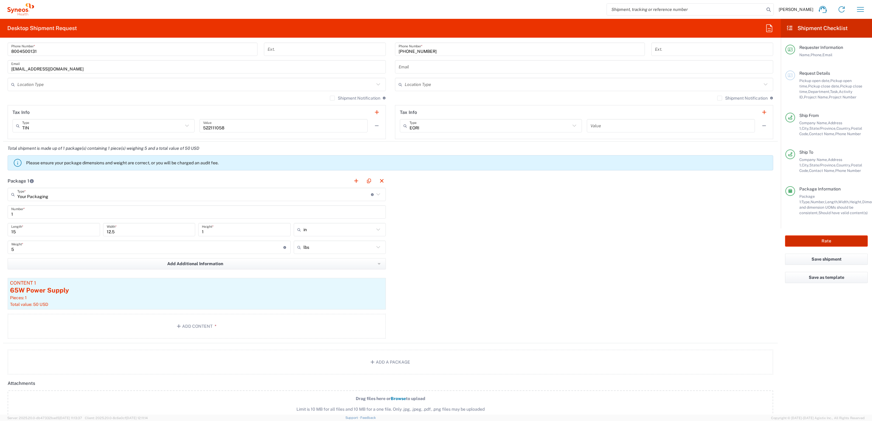
click at [813, 236] on button "Rate" at bounding box center [826, 241] width 83 height 11
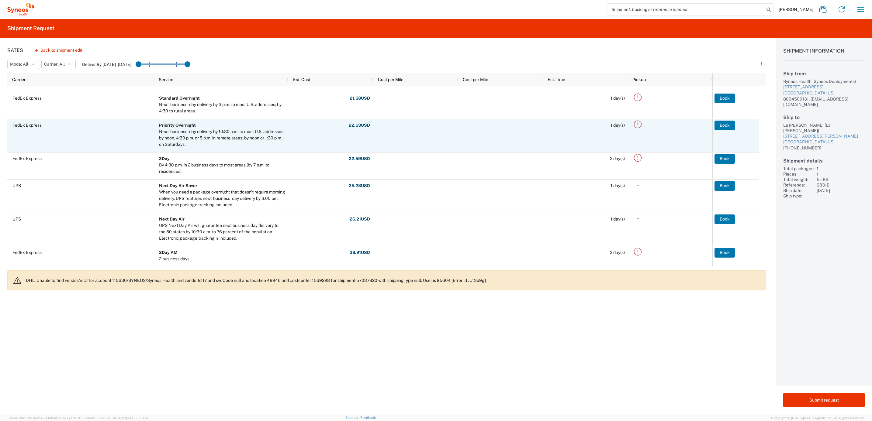
scroll to position [137, 0]
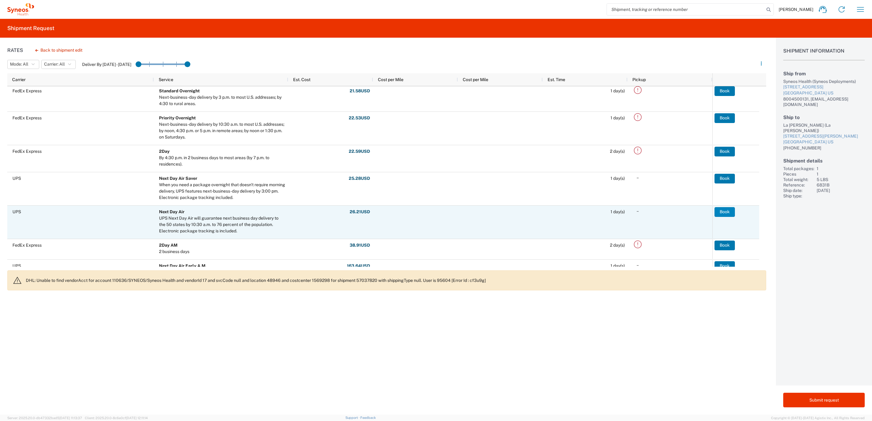
click at [732, 211] on button "Book" at bounding box center [725, 212] width 20 height 10
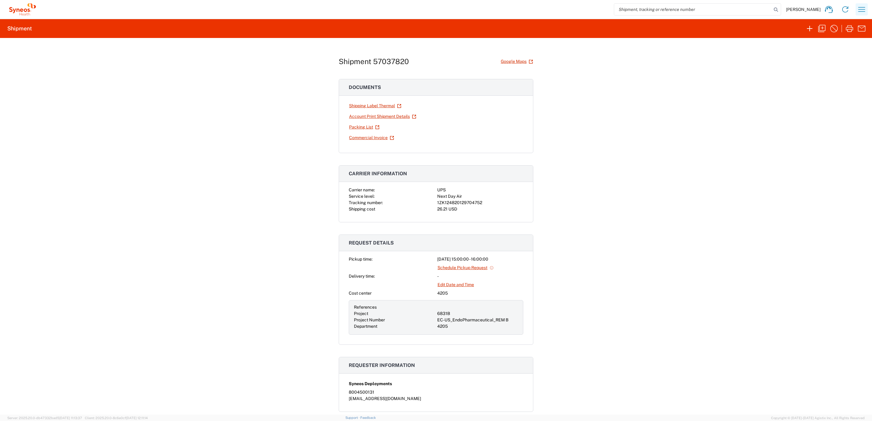
drag, startPoint x: 862, startPoint y: 8, endPoint x: 861, endPoint y: 15, distance: 7.1
click at [862, 8] on icon "button" at bounding box center [862, 10] width 10 height 10
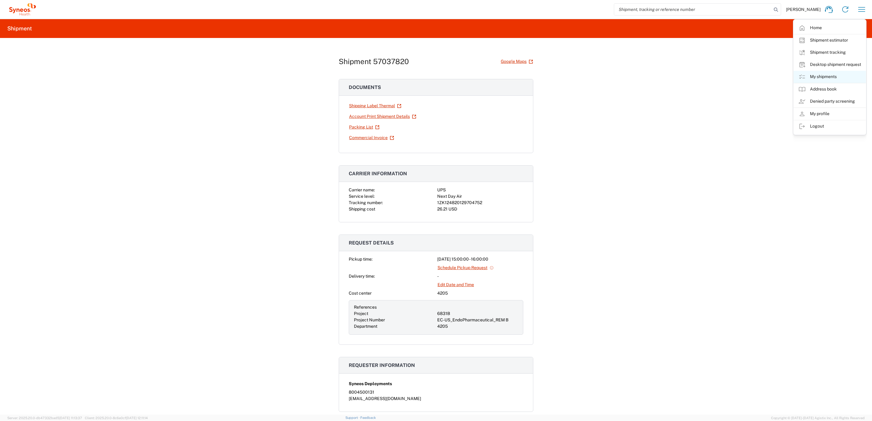
click at [833, 78] on link "My shipments" at bounding box center [830, 77] width 72 height 12
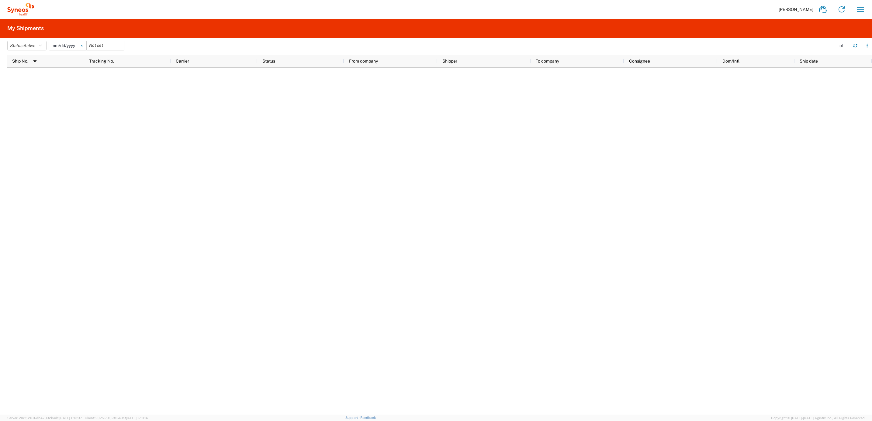
click at [86, 44] on svg-icon at bounding box center [81, 45] width 9 height 9
click at [46, 46] on button "Status: Active" at bounding box center [26, 46] width 39 height 10
click at [38, 78] on span "All" at bounding box center [43, 77] width 71 height 9
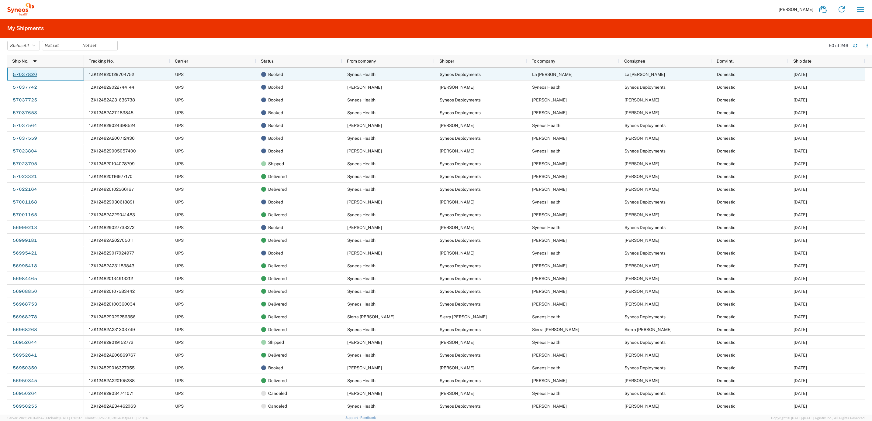
click at [24, 72] on link "57037820" at bounding box center [24, 75] width 25 height 10
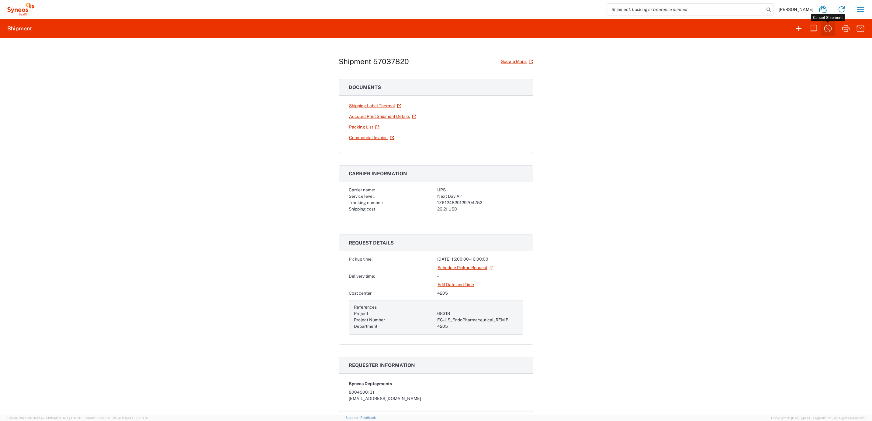
click at [823, 29] on icon "button" at bounding box center [828, 29] width 10 height 10
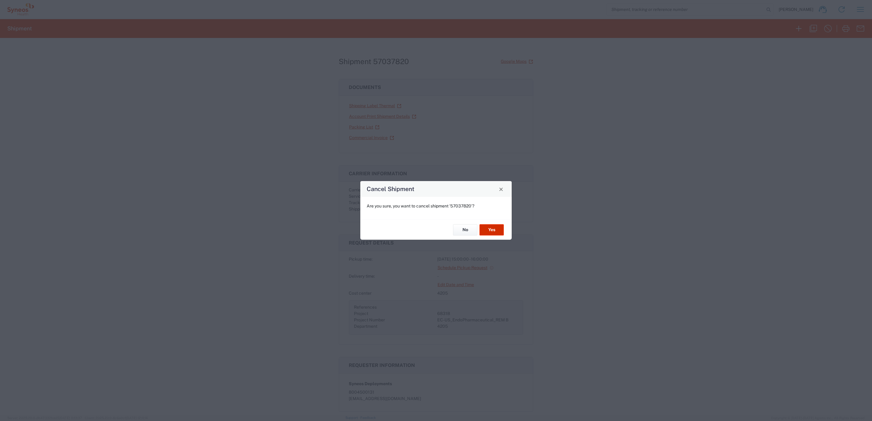
click at [486, 234] on button "Yes" at bounding box center [492, 229] width 24 height 11
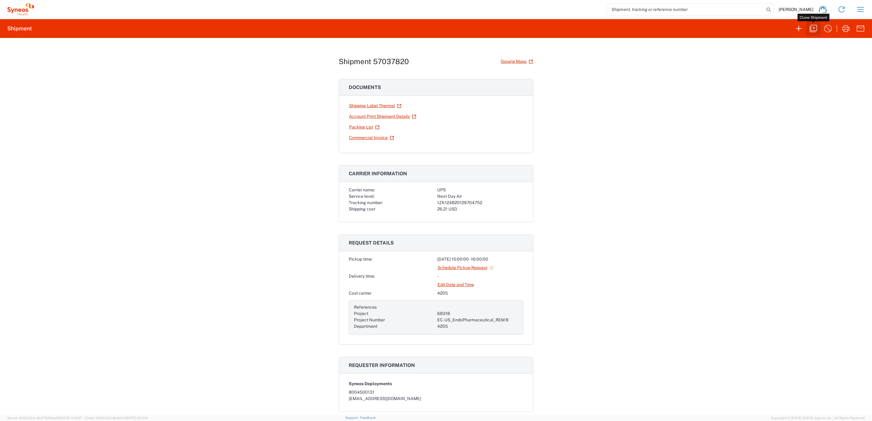
click at [811, 32] on icon "button" at bounding box center [814, 29] width 10 height 10
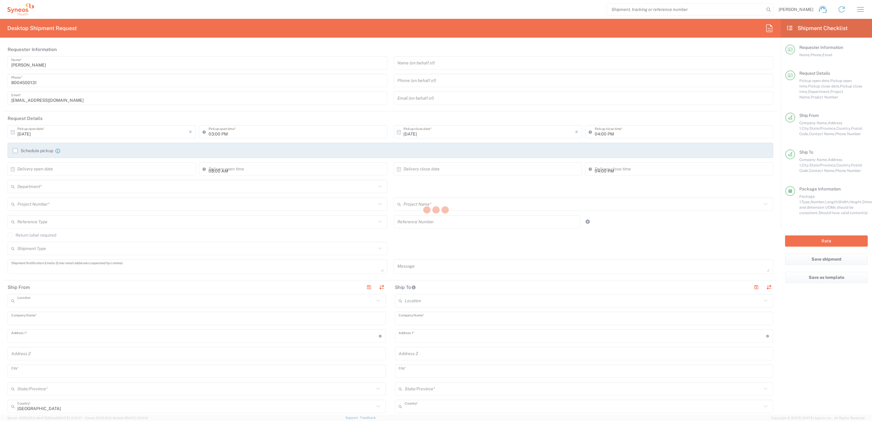
type input "Syneos Deployments"
type textarea "[EMAIL_ADDRESS][DOMAIN_NAME]"
type input "Syneos Health Commercial Servi- [GEOGRAPHIC_DATA] [GEOGRAPHIC_DATA]"
type input "Syneos Health"
type input "[STREET_ADDRESS]"
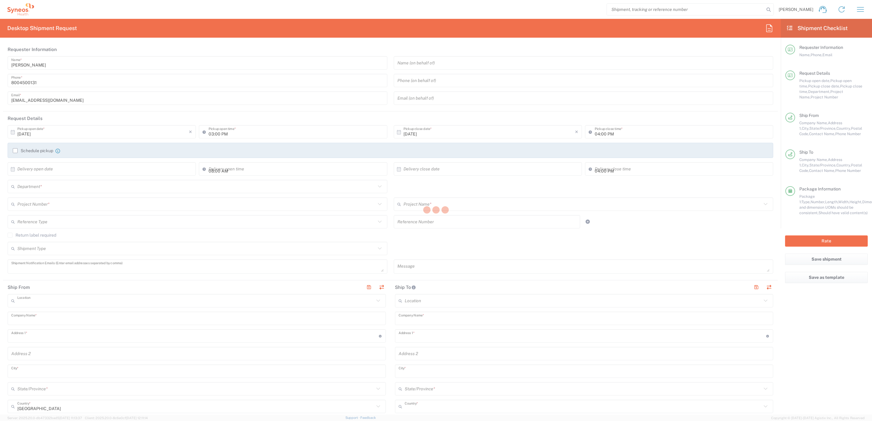
type input "Bridgewater"
type input "[US_STATE]"
type input "08807"
type input "Syneos Deployments"
type input "8004500131"
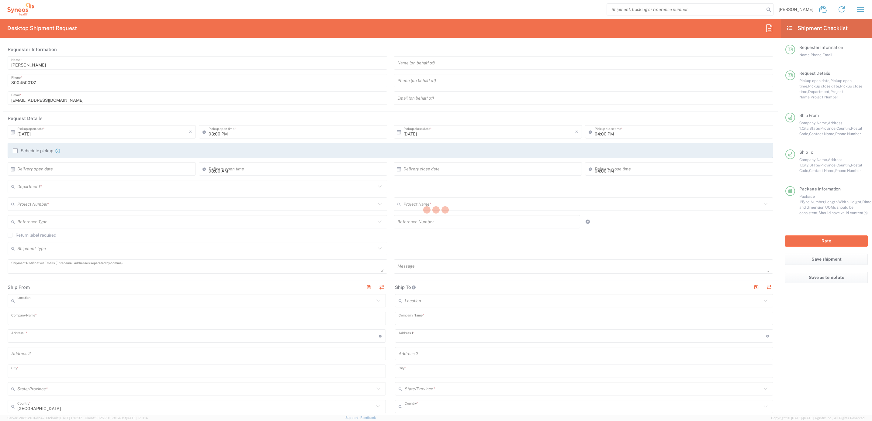
type input "[EMAIL_ADDRESS][DOMAIN_NAME]"
type input "La [PERSON_NAME]"
type input "[STREET_ADDRESS][PERSON_NAME]"
type input "[GEOGRAPHIC_DATA]"
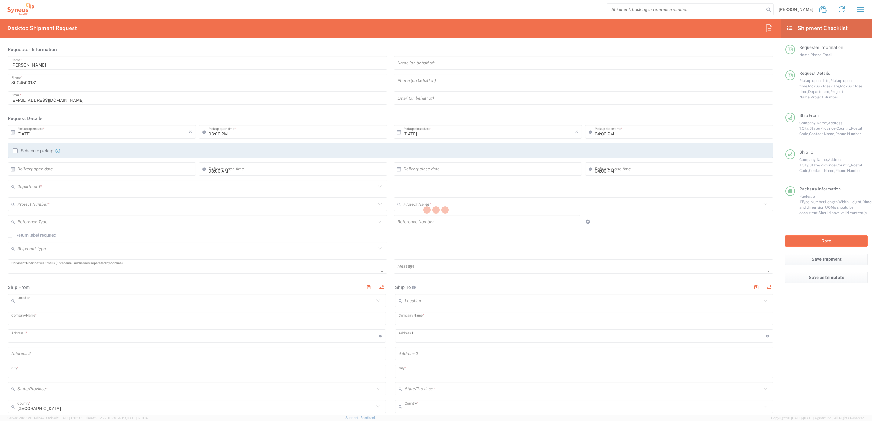
type input "77026"
type input "La [PERSON_NAME]"
type input "[PHONE_NUMBER]"
type input "Sender/Shipper"
type input "[US_STATE]"
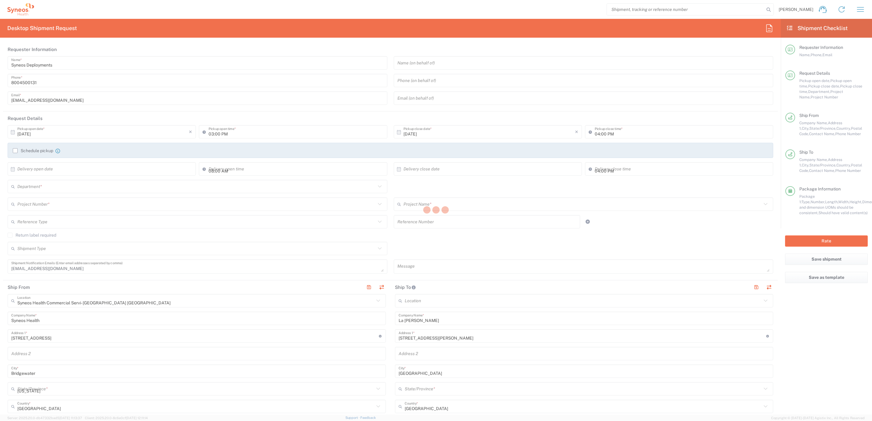
type input "Your Packaging"
type input "6831B"
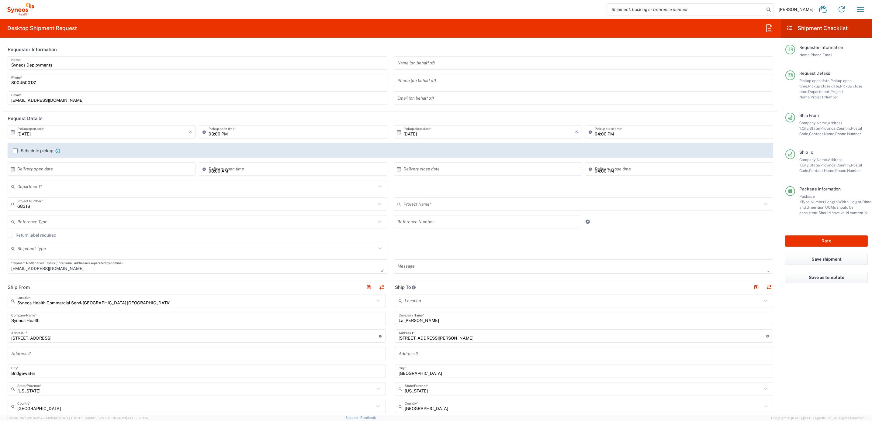
type input "EC-US_EndoPharmaceutical_REM B"
type input "4205"
drag, startPoint x: 54, startPoint y: 235, endPoint x: 88, endPoint y: 242, distance: 34.8
click at [54, 235] on label "Return label required" at bounding box center [32, 235] width 49 height 5
click at [10, 235] on input "Return label required" at bounding box center [10, 235] width 0 height 0
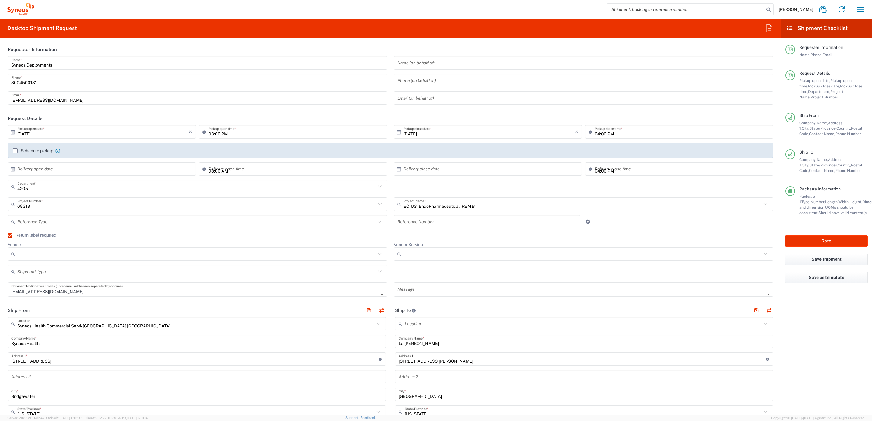
click at [66, 254] on input "Vendor" at bounding box center [196, 254] width 359 height 10
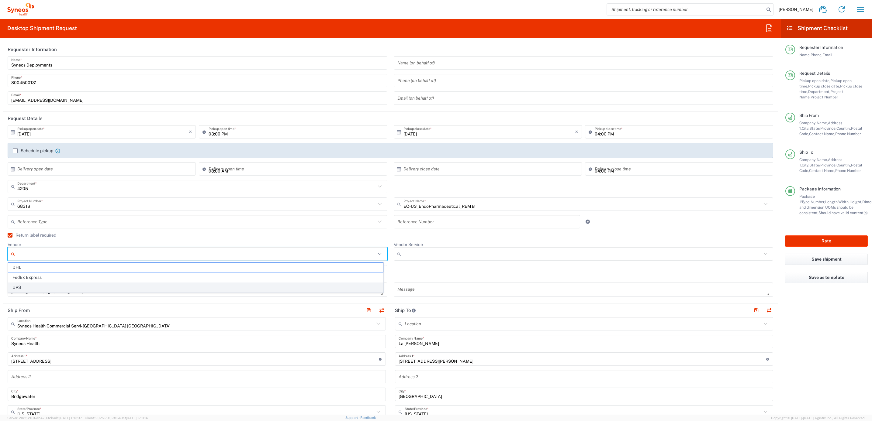
click at [59, 288] on span "UPS" at bounding box center [195, 287] width 375 height 9
type input "UPS"
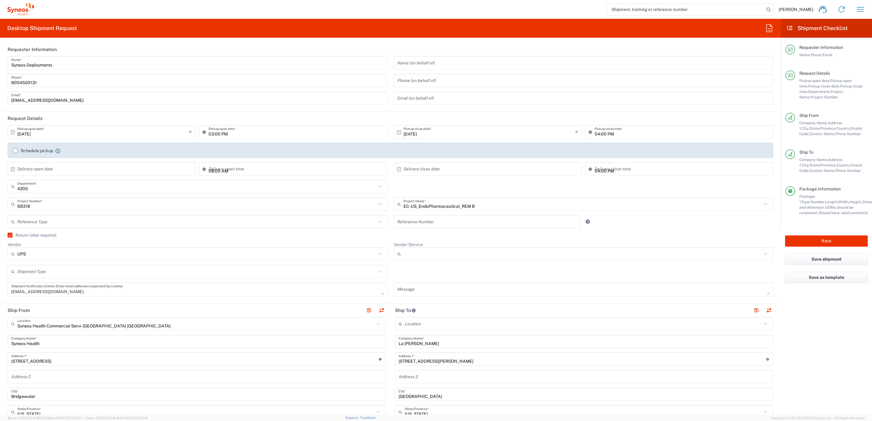
click at [420, 248] on div at bounding box center [584, 254] width 380 height 13
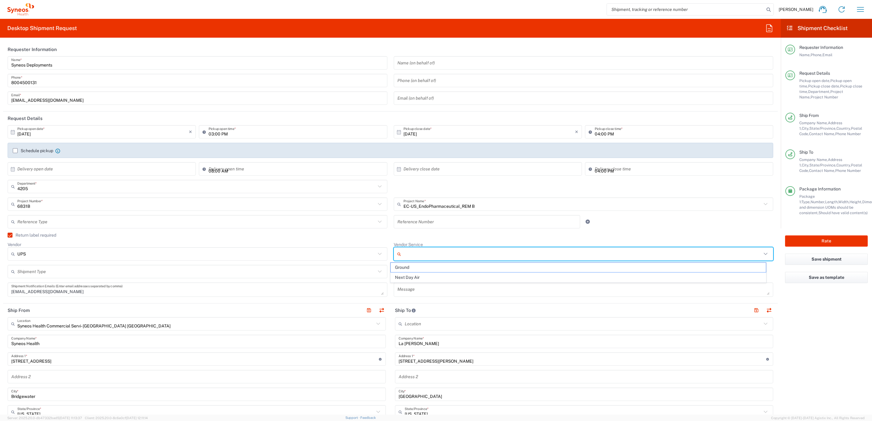
click at [419, 259] on div at bounding box center [584, 254] width 380 height 13
click at [412, 269] on span "Ground" at bounding box center [578, 267] width 375 height 9
type input "Ground"
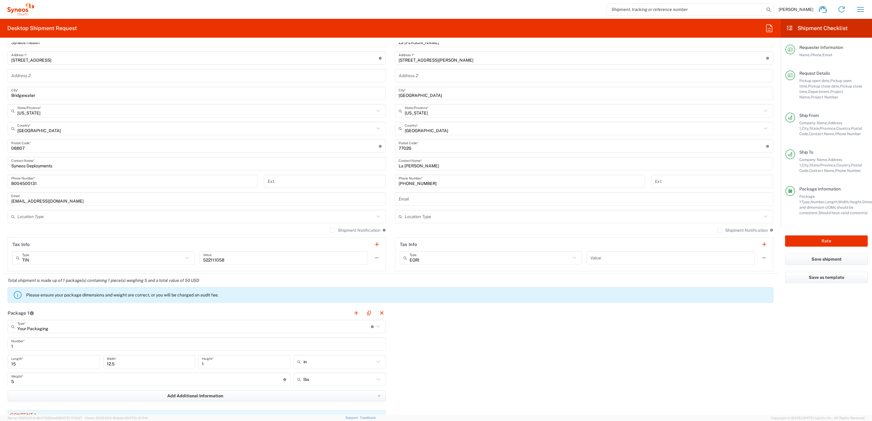
scroll to position [319, 0]
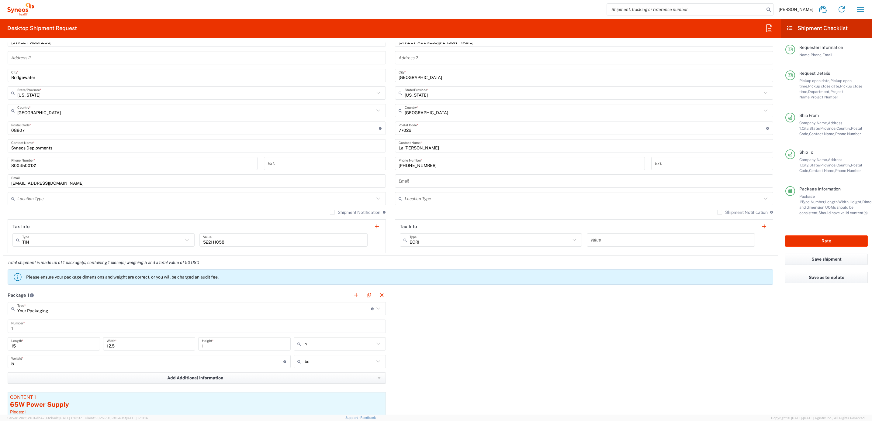
click at [25, 346] on input "15" at bounding box center [53, 344] width 85 height 11
type input "22"
type input "16"
type input "6"
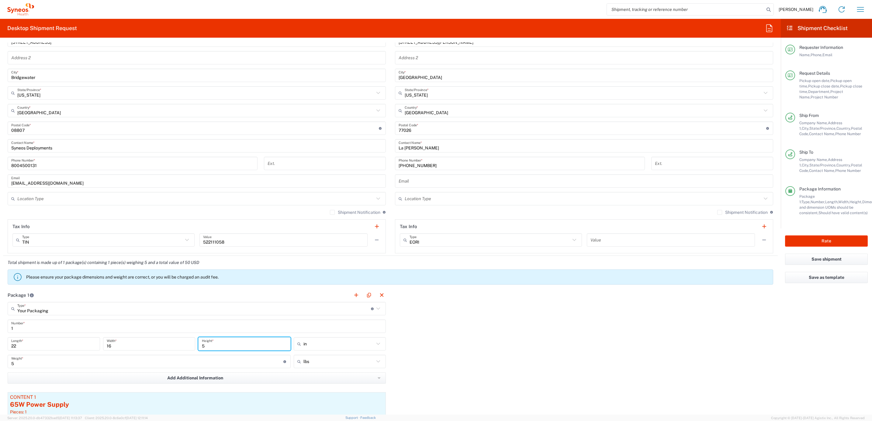
type input "5"
click at [482, 355] on div "Package 1 Your Packaging Type * Material used to package goods Your Packaging E…" at bounding box center [390, 373] width 775 height 169
click at [28, 362] on input "5" at bounding box center [147, 362] width 272 height 11
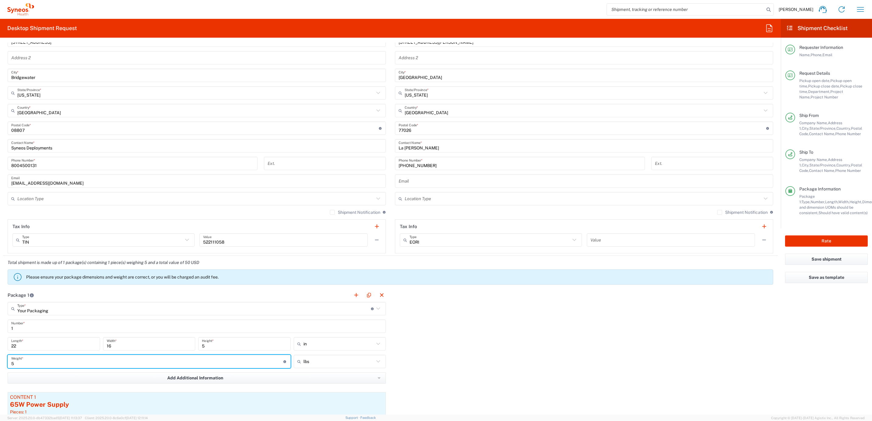
click at [28, 362] on input "5" at bounding box center [147, 362] width 272 height 11
type input "15"
click at [450, 331] on div "Package 1 Your Packaging Type * Material used to package goods Your Packaging E…" at bounding box center [390, 373] width 775 height 169
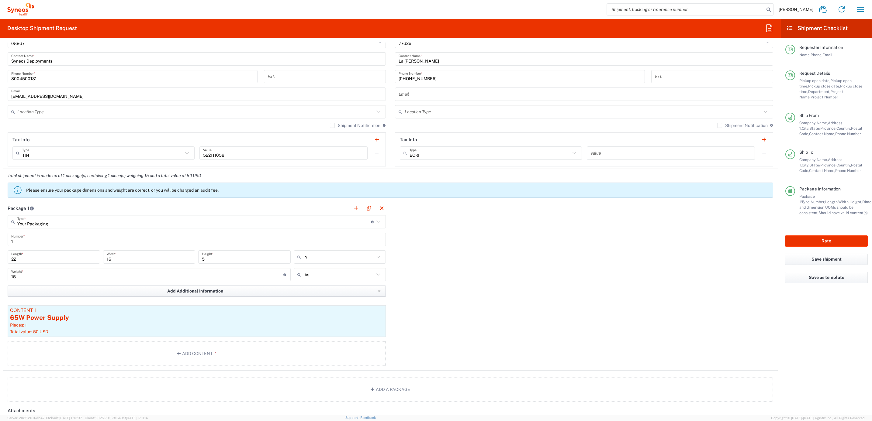
scroll to position [411, 0]
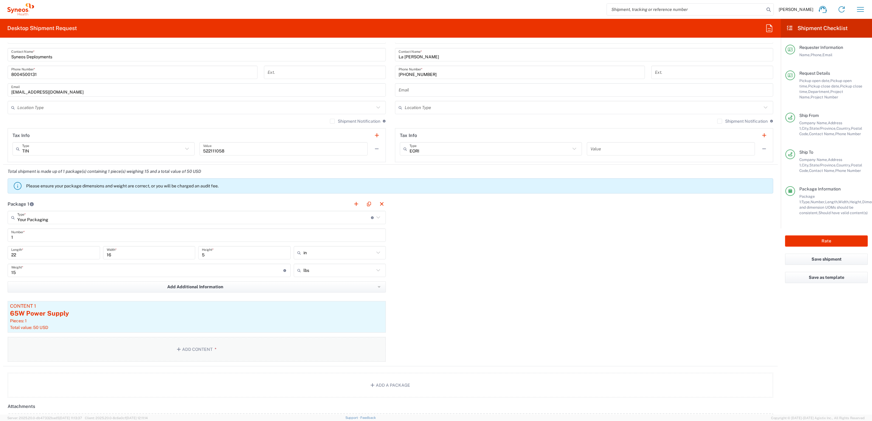
click at [195, 353] on button "Add Content *" at bounding box center [197, 349] width 378 height 25
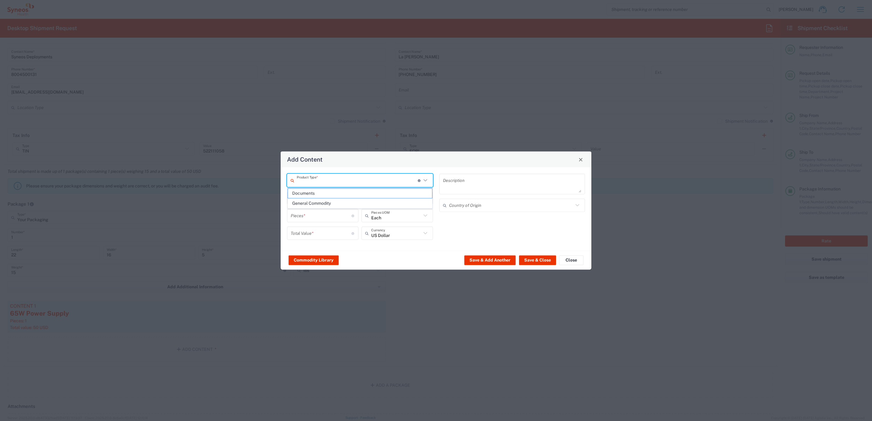
click at [345, 176] on input "text" at bounding box center [357, 180] width 121 height 11
click at [339, 204] on span "General Commodity" at bounding box center [360, 203] width 144 height 9
type input "General Commodity"
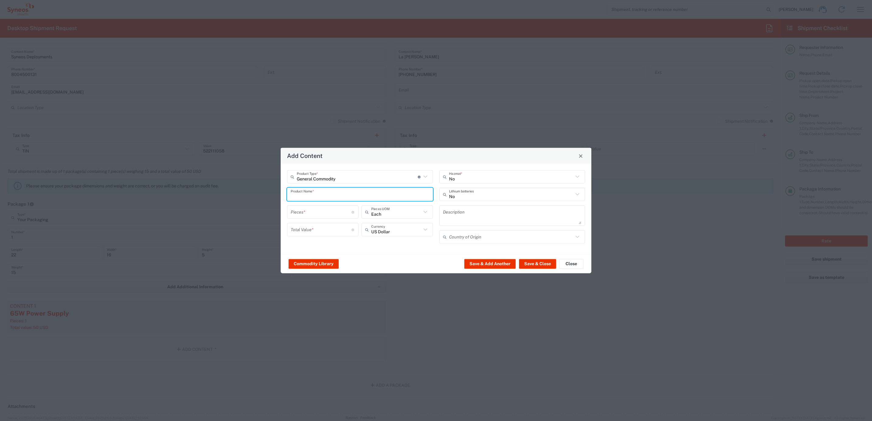
click at [321, 192] on input "text" at bounding box center [360, 194] width 139 height 11
click at [332, 237] on div "ThinkPad T14 Gen 1 Laptop -16 GB RAM" at bounding box center [360, 240] width 145 height 10
type input "ThinkPad T14 Gen 1 Laptop -16 GB RAM"
type textarea "Intel Core i5-10210U- 14"- 512 GB SSD"
type input "[GEOGRAPHIC_DATA]"
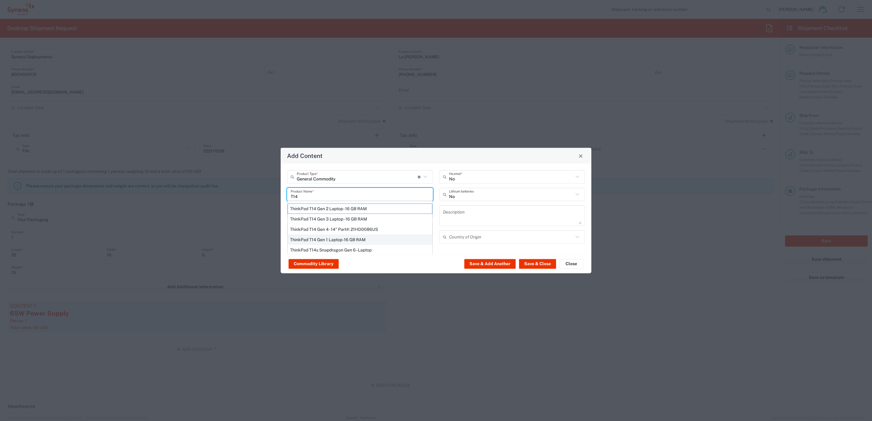
type input "Yes"
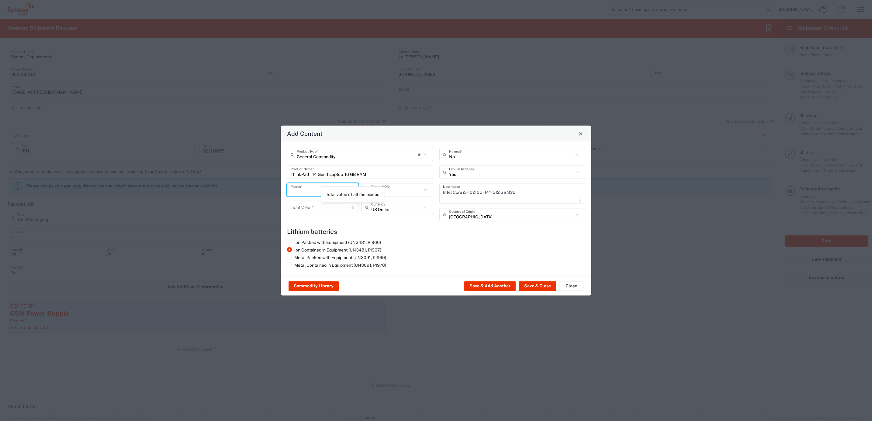
click at [312, 185] on input "number" at bounding box center [321, 190] width 61 height 11
type input "1"
click at [310, 203] on input "number" at bounding box center [321, 207] width 61 height 11
type input "1000"
click at [540, 282] on button "Save & Close" at bounding box center [537, 287] width 37 height 10
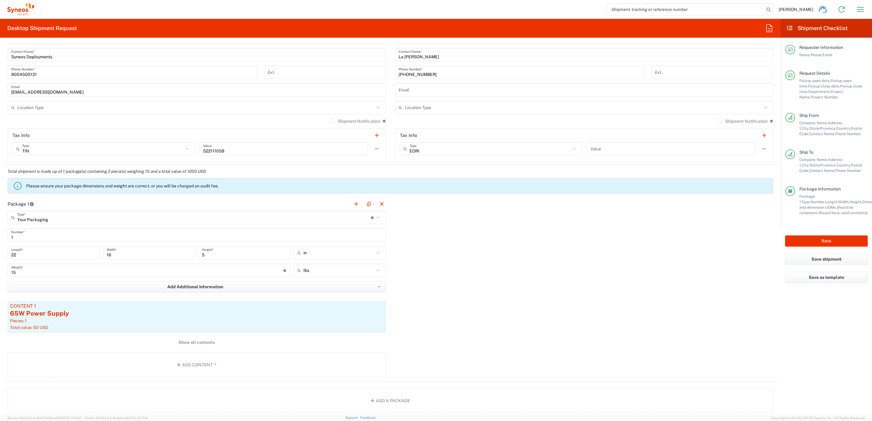
drag, startPoint x: 441, startPoint y: 257, endPoint x: 436, endPoint y: 255, distance: 5.0
click at [441, 257] on div "Package 1 Your Packaging Type * Material used to package goods Your Packaging E…" at bounding box center [390, 289] width 775 height 185
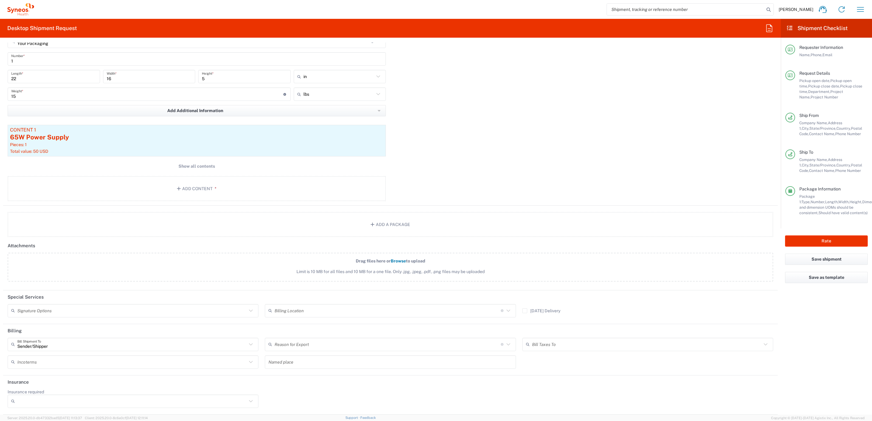
click at [160, 304] on div "Signature Options" at bounding box center [133, 310] width 251 height 13
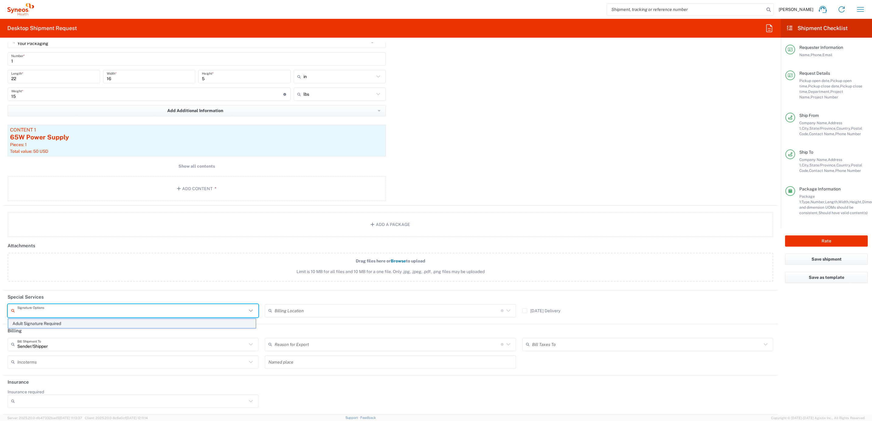
click at [133, 324] on span "Adult Signature Required" at bounding box center [132, 323] width 248 height 9
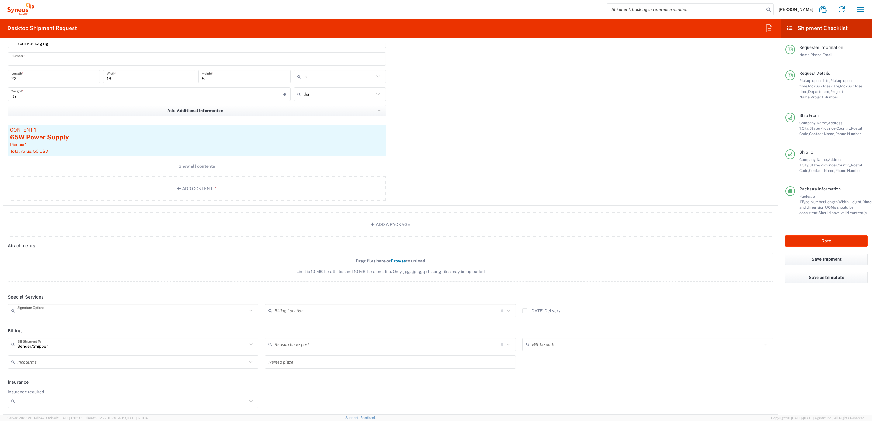
type input "Adult Signature Required"
click at [415, 168] on div "Package 1 Your Packaging Type * Material used to package goods Your Packaging E…" at bounding box center [390, 113] width 775 height 185
click at [813, 242] on button "Rate" at bounding box center [826, 241] width 83 height 11
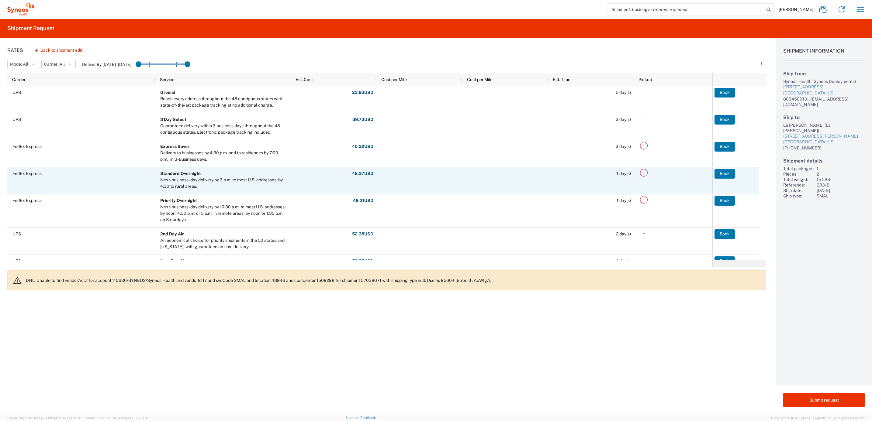
scroll to position [91, 0]
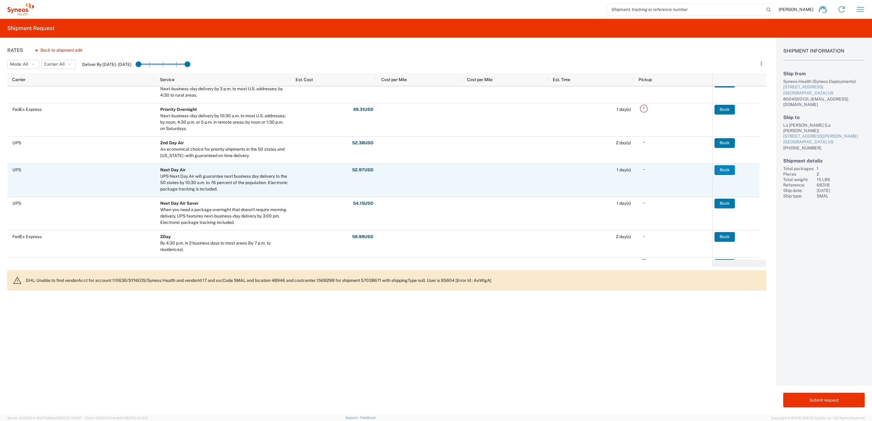
click at [723, 167] on button "Book" at bounding box center [725, 170] width 20 height 10
